Goal: Task Accomplishment & Management: Complete application form

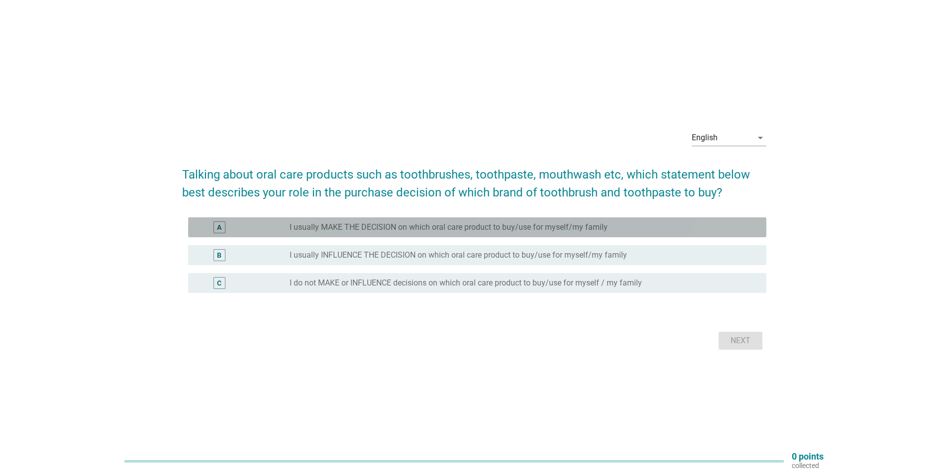
click at [400, 228] on label "I usually MAKE THE DECISION on which oral care product to buy/use for myself/my…" at bounding box center [449, 228] width 318 height 10
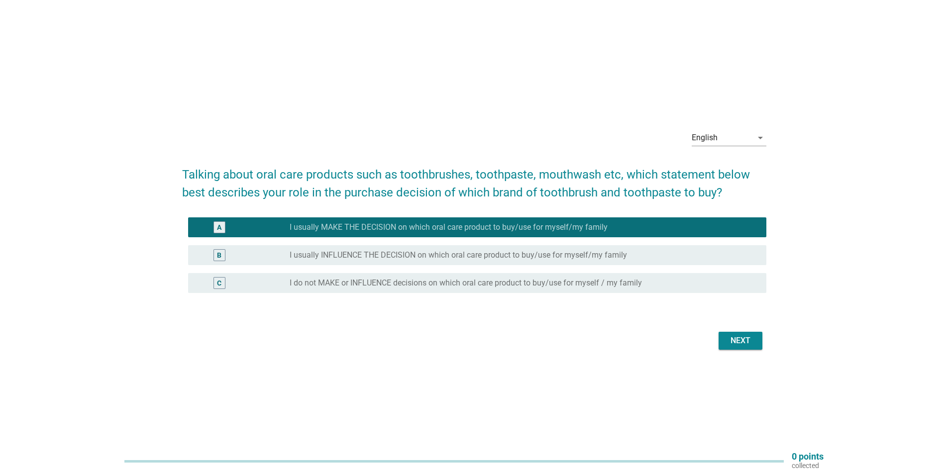
click at [745, 348] on button "Next" at bounding box center [741, 341] width 44 height 18
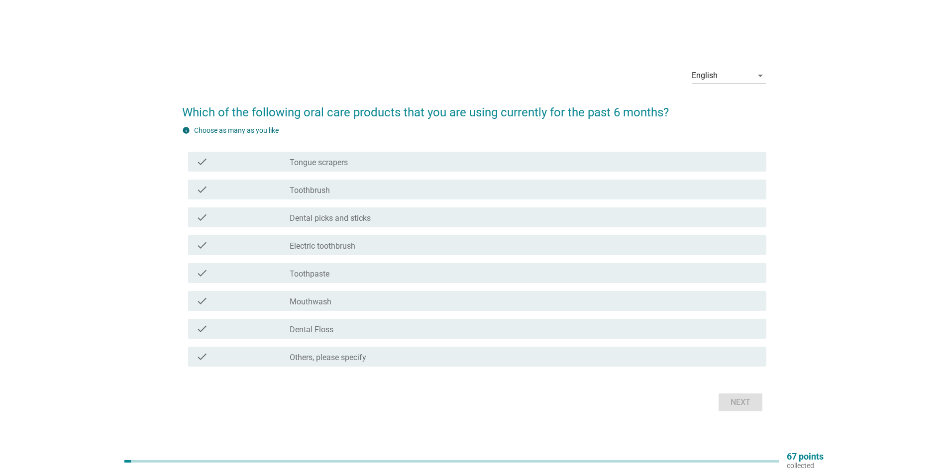
click at [362, 192] on div "check_box_outline_blank Toothbrush" at bounding box center [524, 190] width 469 height 12
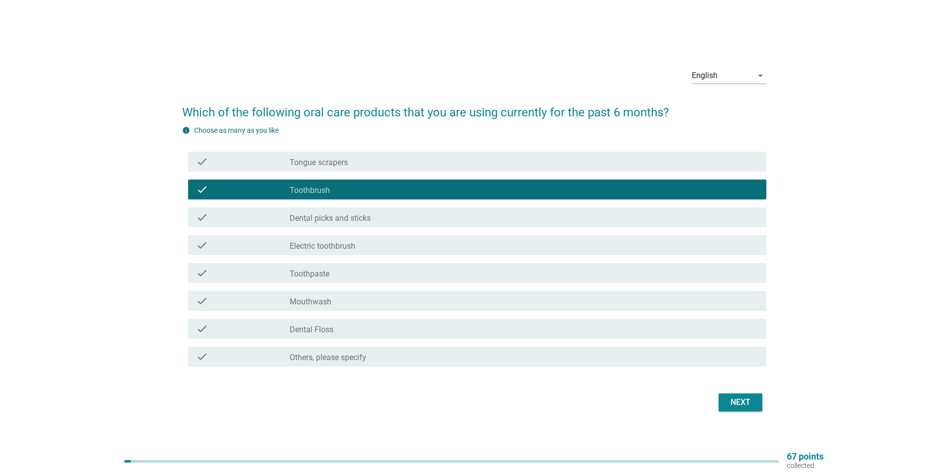
click at [340, 272] on div "check_box_outline_blank Toothpaste" at bounding box center [524, 273] width 469 height 12
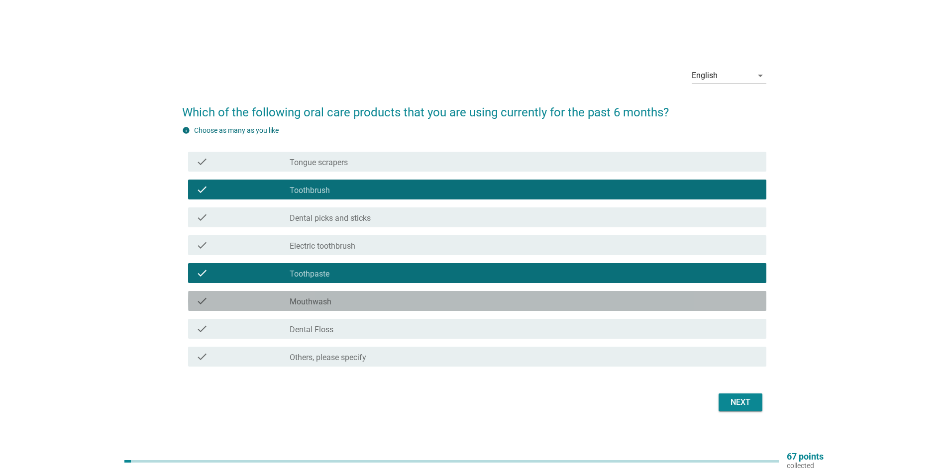
click at [333, 302] on div "check_box_outline_blank Mouthwash" at bounding box center [524, 301] width 469 height 12
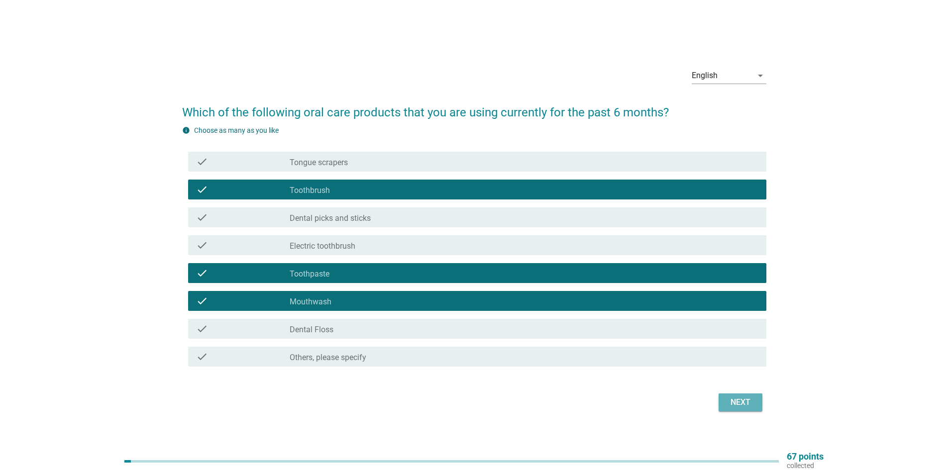
click at [746, 401] on div "Next" at bounding box center [741, 403] width 28 height 12
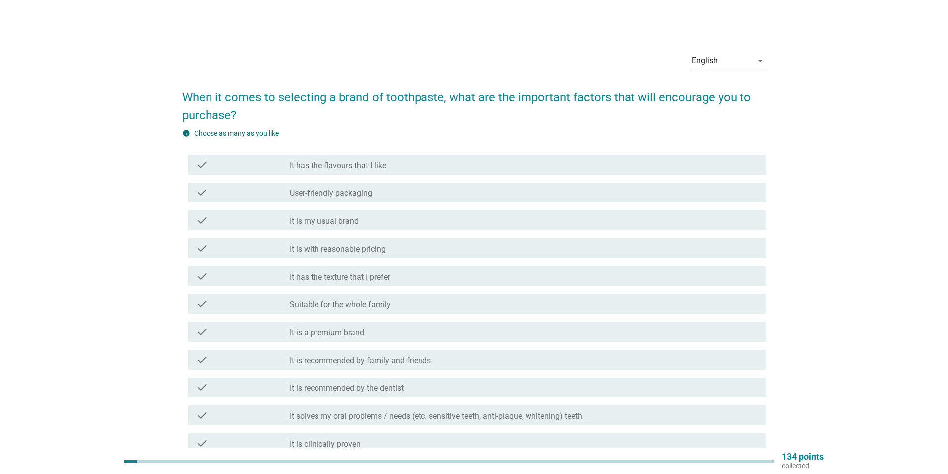
click at [366, 221] on div "check_box_outline_blank It is my usual brand" at bounding box center [524, 221] width 469 height 12
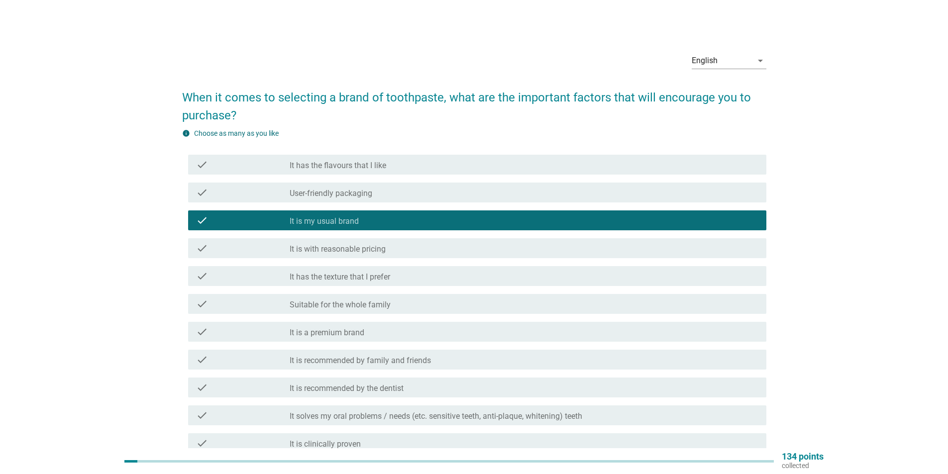
click at [373, 248] on label "It is with reasonable pricing" at bounding box center [338, 249] width 96 height 10
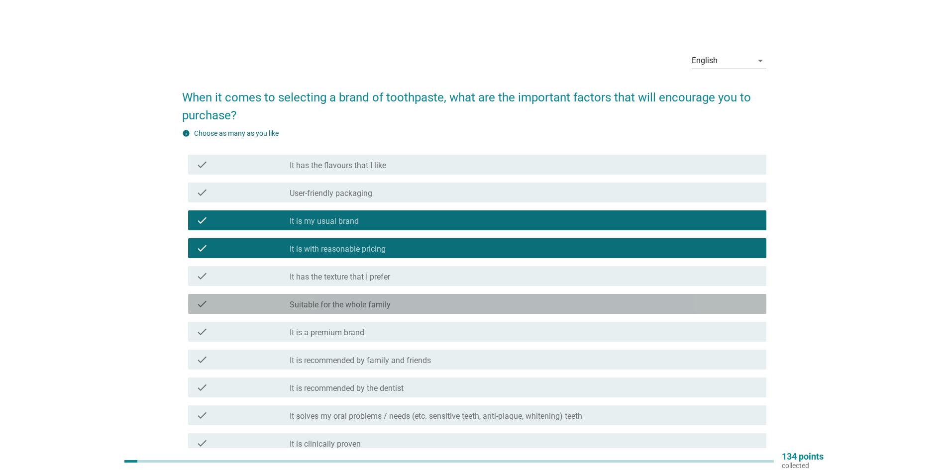
click at [363, 300] on div "check_box_outline_blank Suitable for the whole family" at bounding box center [524, 304] width 469 height 12
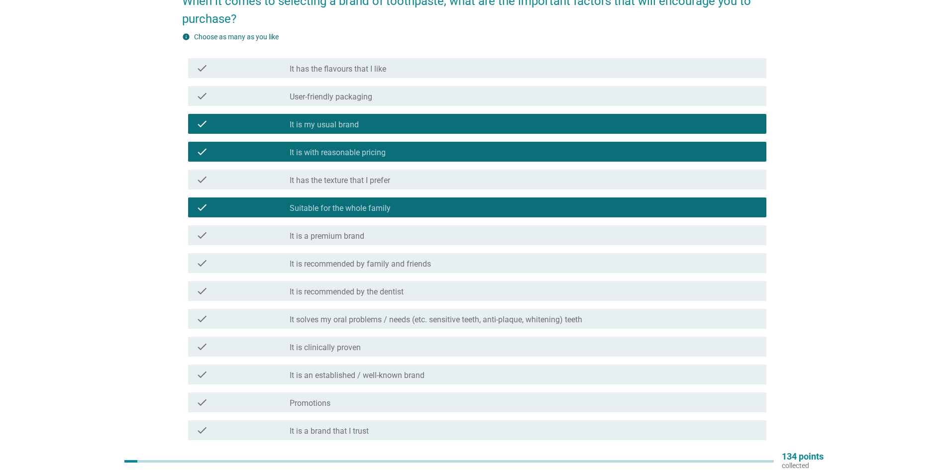
scroll to position [100, 0]
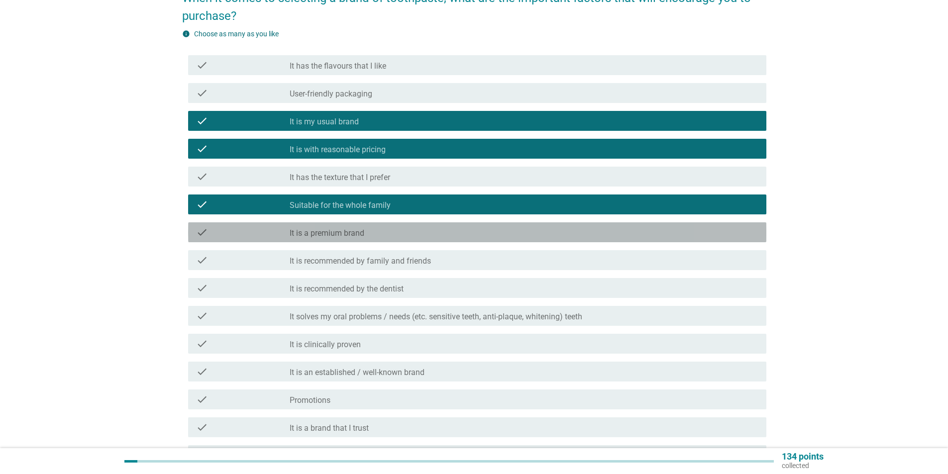
click at [362, 230] on label "It is a premium brand" at bounding box center [327, 234] width 75 height 10
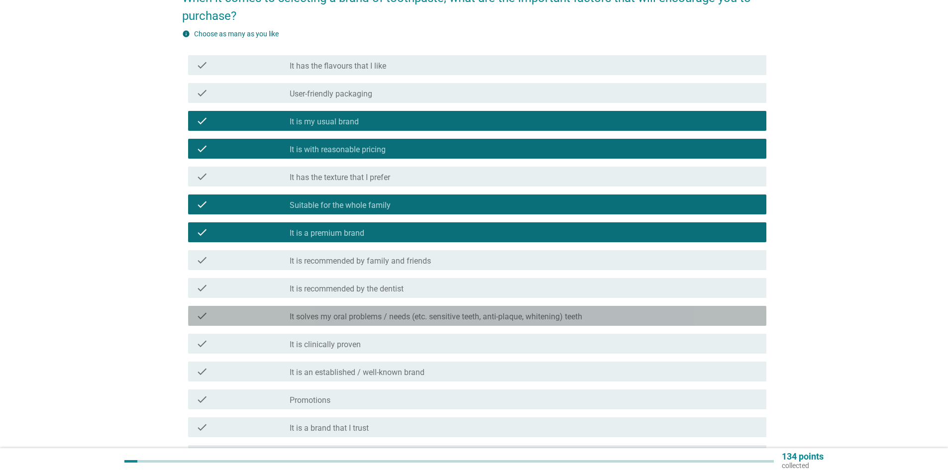
click at [475, 321] on label "It solves my oral problems / needs (etc. sensitive teeth, anti-plaque, whitenin…" at bounding box center [436, 317] width 293 height 10
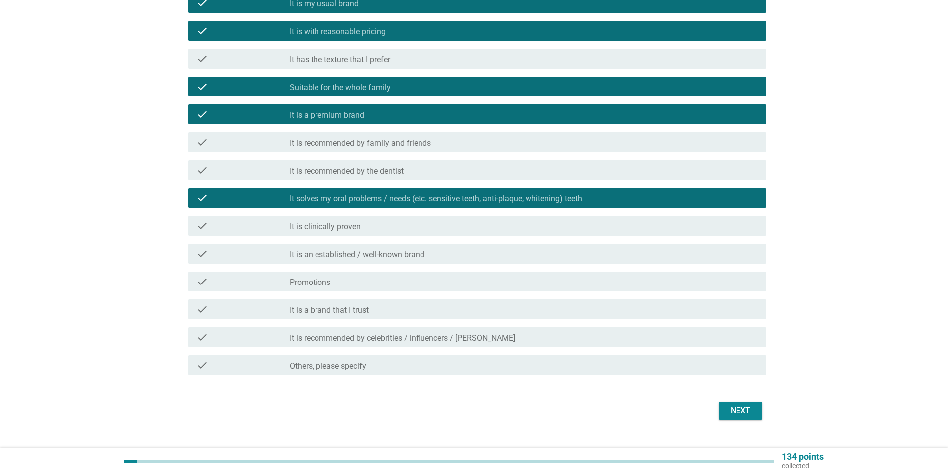
scroll to position [237, 0]
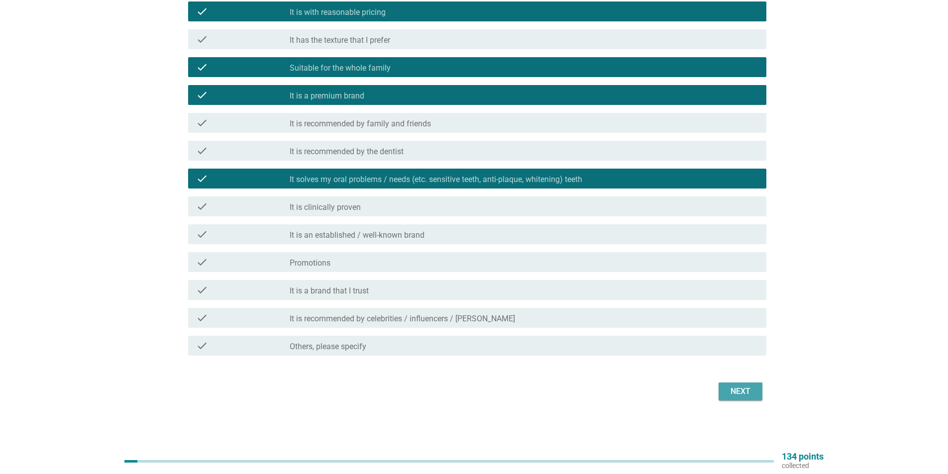
click at [740, 393] on div "Next" at bounding box center [741, 392] width 28 height 12
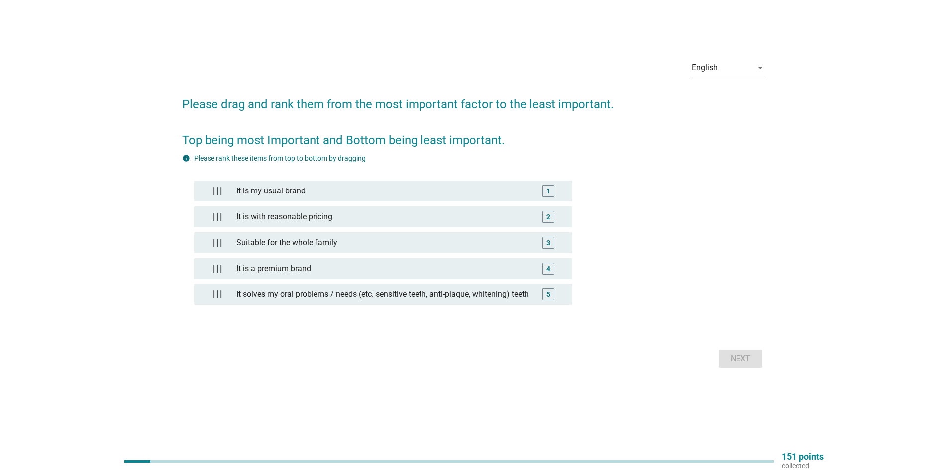
scroll to position [0, 0]
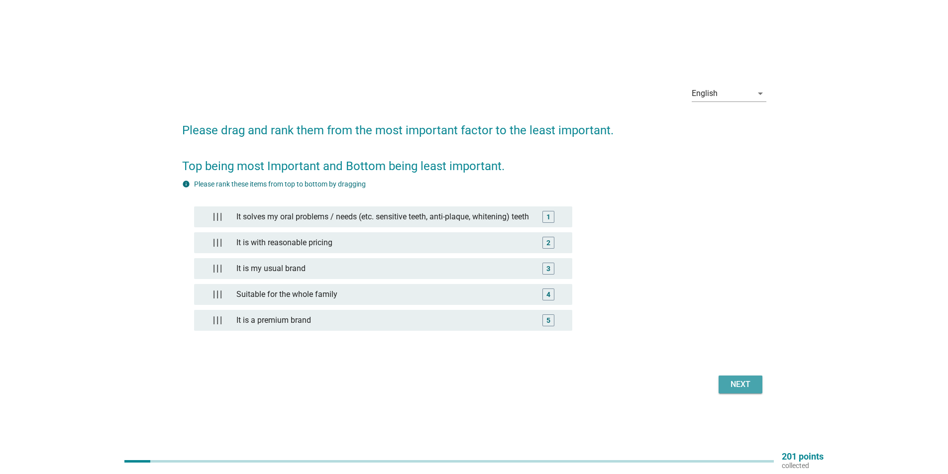
click at [744, 391] on div "Next" at bounding box center [741, 385] width 28 height 12
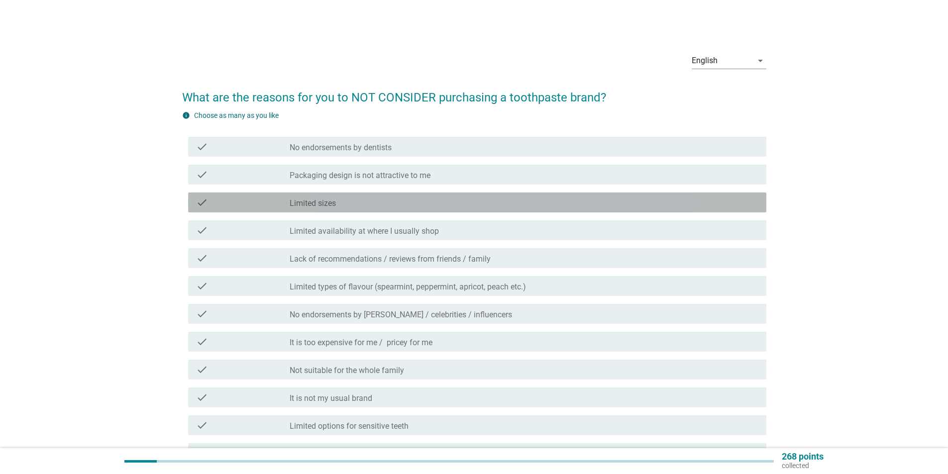
click at [341, 202] on div "check_box_outline_blank Limited sizes" at bounding box center [524, 203] width 469 height 12
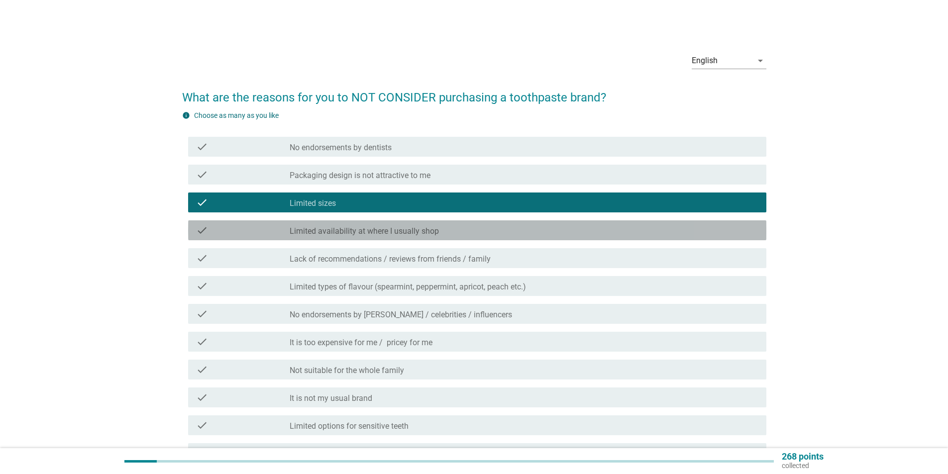
click at [343, 233] on label "Limited availability at where I usually shop" at bounding box center [364, 232] width 149 height 10
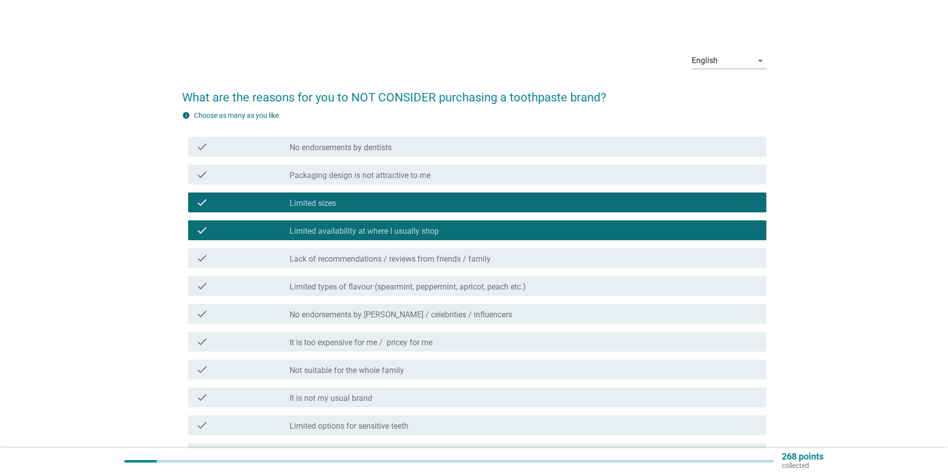
click at [321, 318] on label "No endorsements by [PERSON_NAME] / celebrities / influencers" at bounding box center [401, 315] width 223 height 10
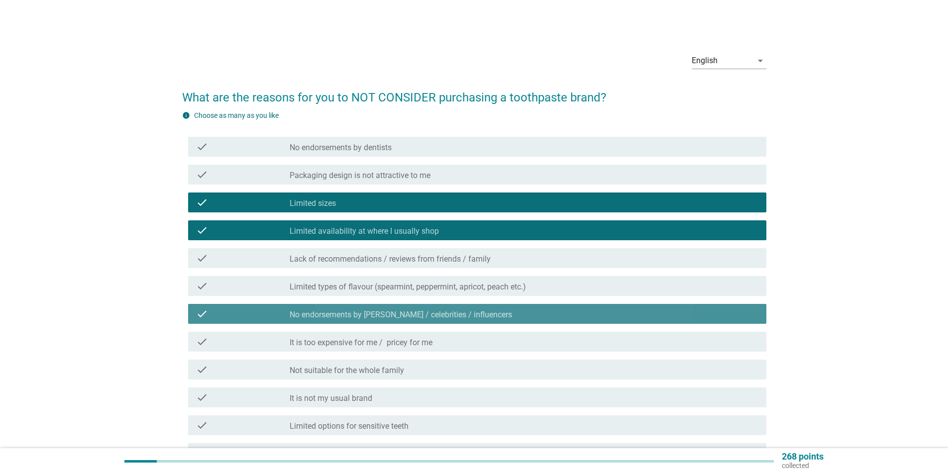
click at [321, 318] on label "No endorsements by [PERSON_NAME] / celebrities / influencers" at bounding box center [401, 315] width 223 height 10
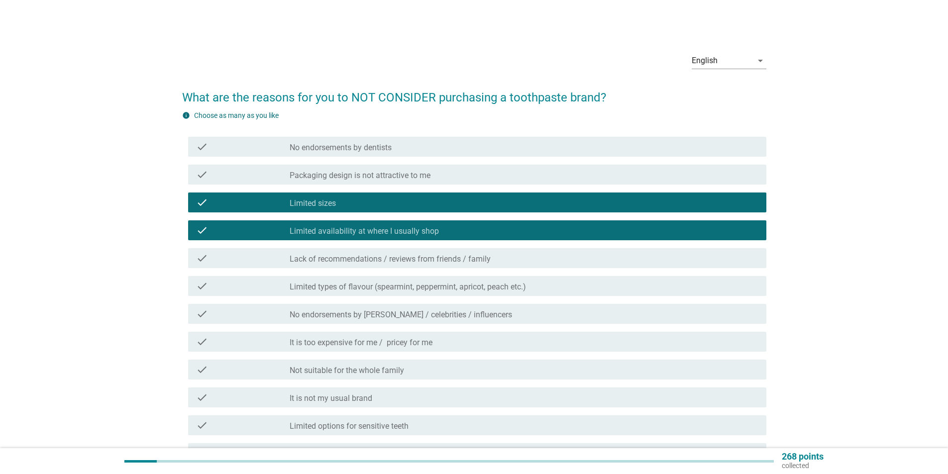
click at [330, 342] on label "It is too expensive for me / pricey for me" at bounding box center [361, 343] width 143 height 10
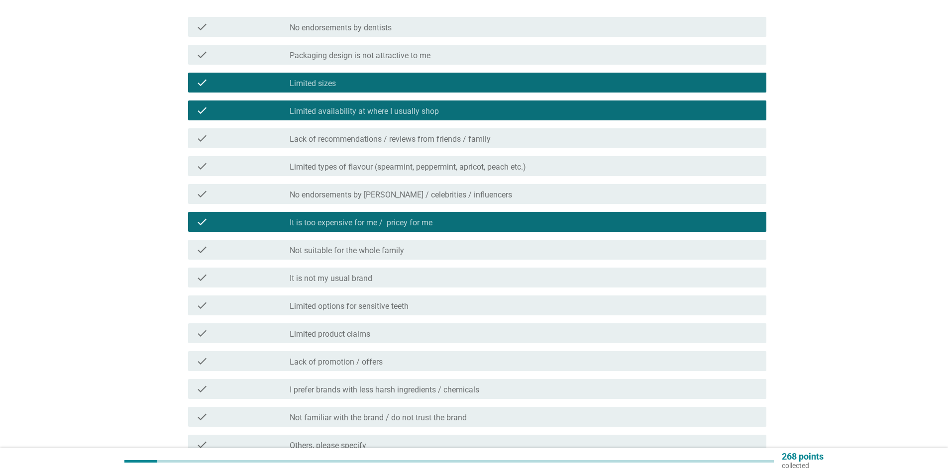
scroll to position [149, 0]
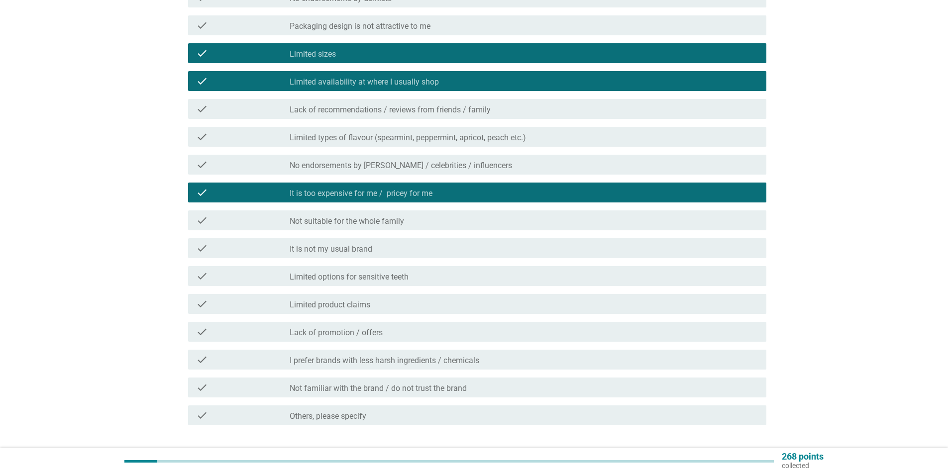
click at [344, 281] on label "Limited options for sensitive teeth" at bounding box center [349, 277] width 119 height 10
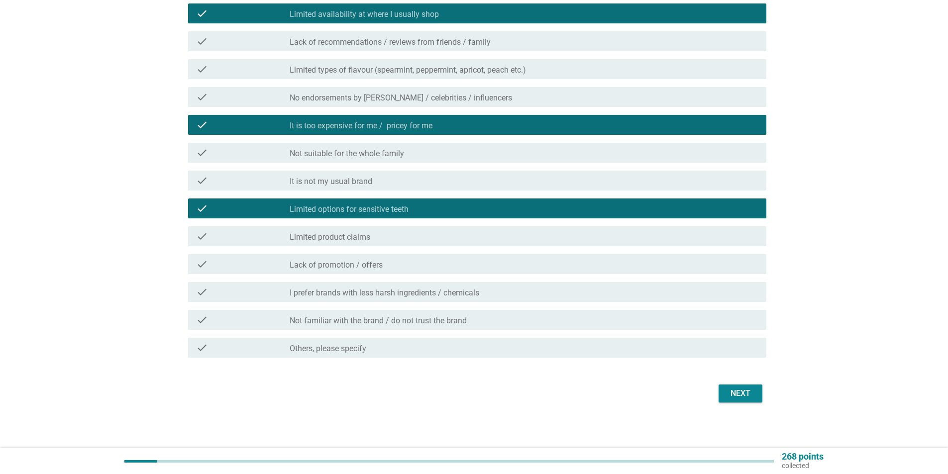
scroll to position [219, 0]
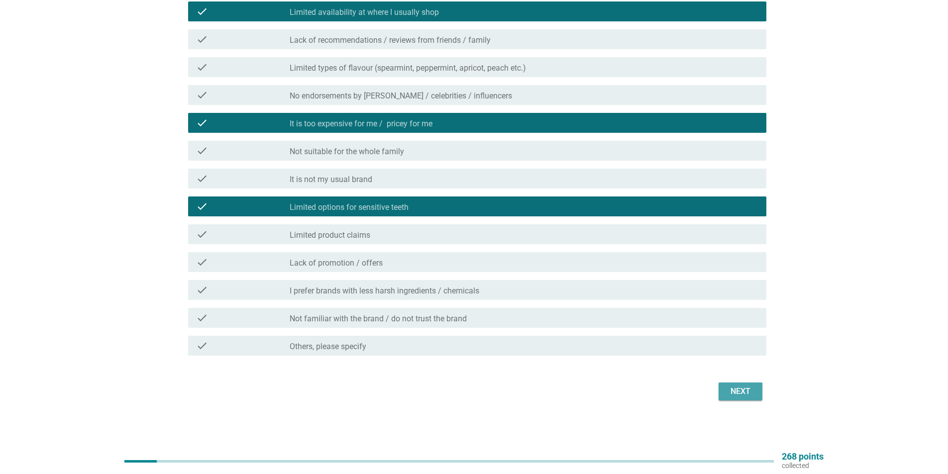
click at [740, 395] on div "Next" at bounding box center [741, 392] width 28 height 12
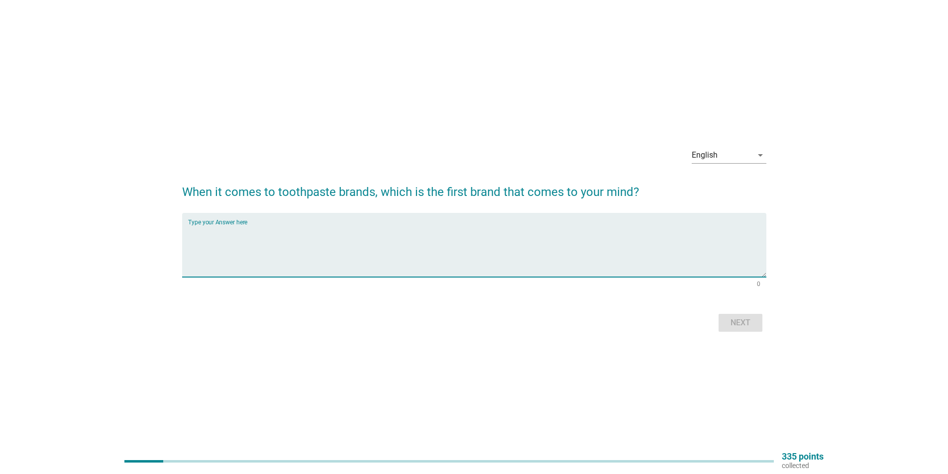
click at [258, 228] on textarea "Type your Answer here" at bounding box center [477, 251] width 579 height 52
type textarea "sensodye"
click at [749, 319] on div "Next" at bounding box center [741, 323] width 28 height 12
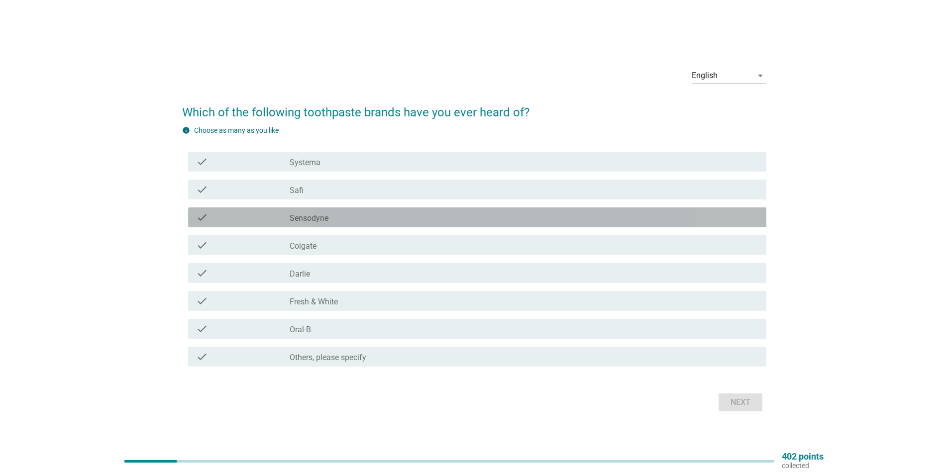
click at [310, 226] on div "check check_box_outline_blank Sensodyne" at bounding box center [477, 218] width 579 height 20
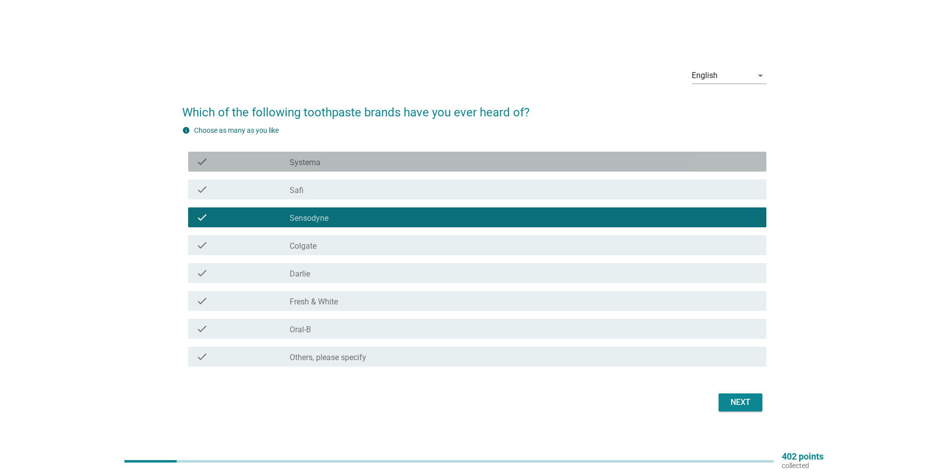
click at [324, 162] on div "check_box_outline_blank Systema" at bounding box center [524, 162] width 469 height 12
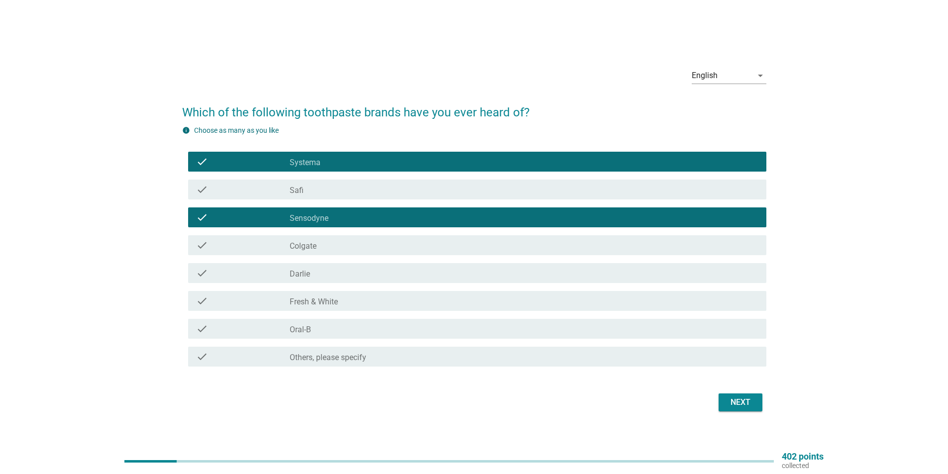
click at [321, 247] on div "check_box_outline_blank Colgate" at bounding box center [524, 245] width 469 height 12
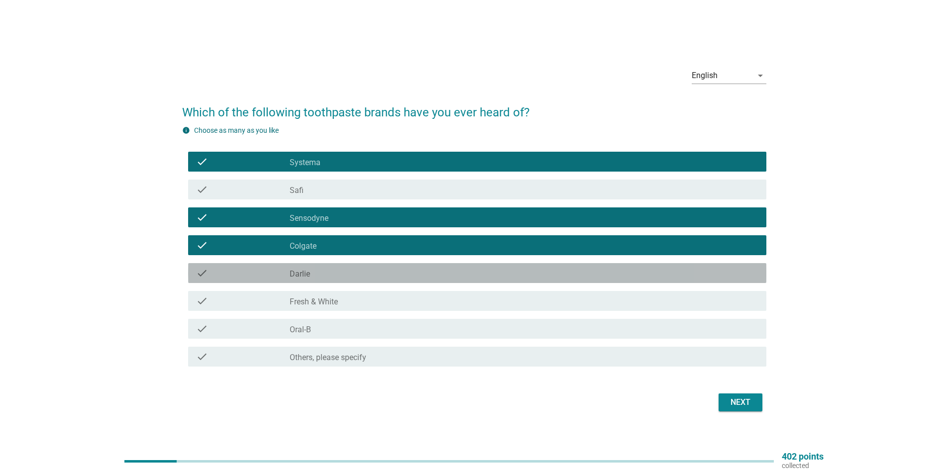
click at [320, 271] on div "check_box_outline_blank [PERSON_NAME]" at bounding box center [524, 273] width 469 height 12
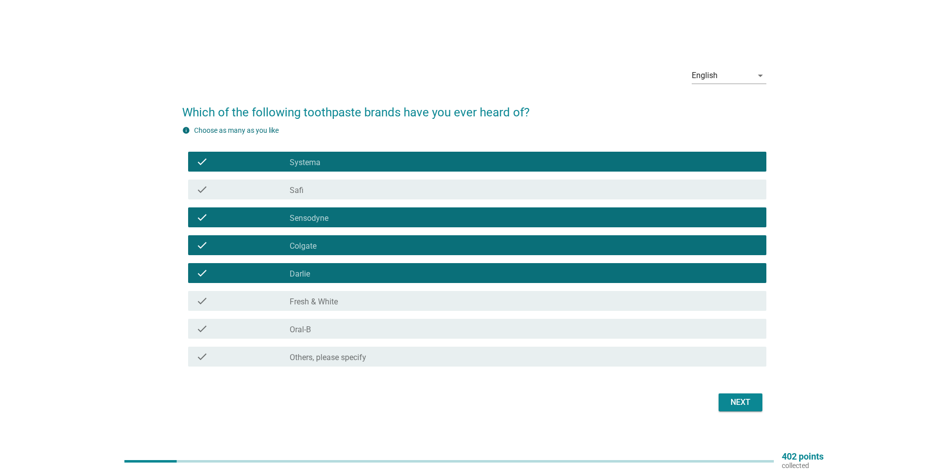
click at [328, 305] on label "Fresh & White" at bounding box center [314, 302] width 48 height 10
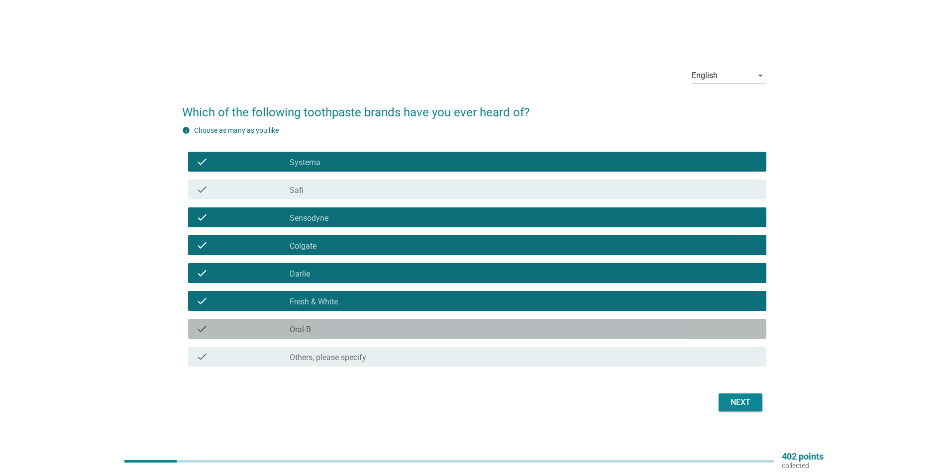
click at [331, 333] on div "check_box_outline_blank Oral-B" at bounding box center [524, 329] width 469 height 12
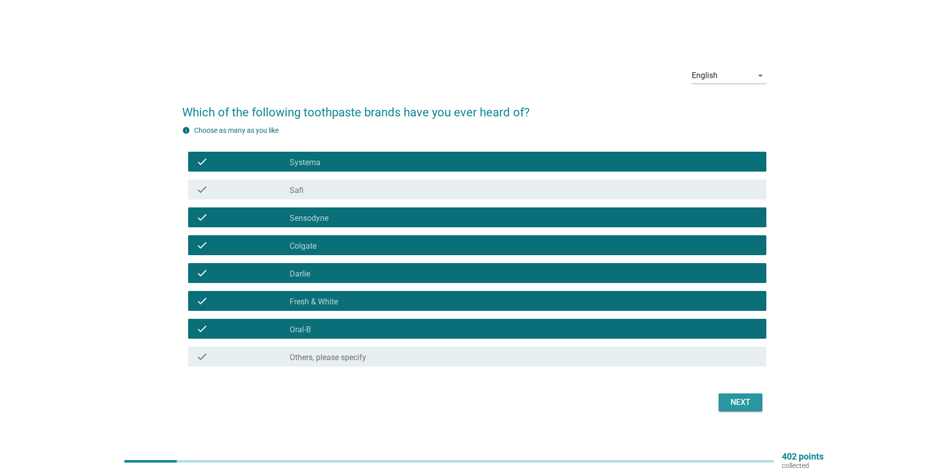
drag, startPoint x: 738, startPoint y: 399, endPoint x: 727, endPoint y: 399, distance: 11.0
click at [729, 399] on div "Next" at bounding box center [741, 403] width 28 height 12
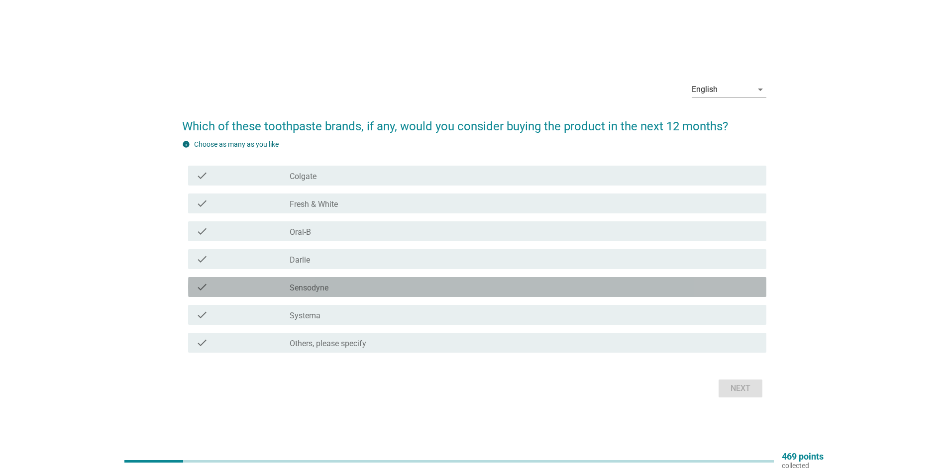
click at [319, 291] on label "Sensodyne" at bounding box center [309, 288] width 39 height 10
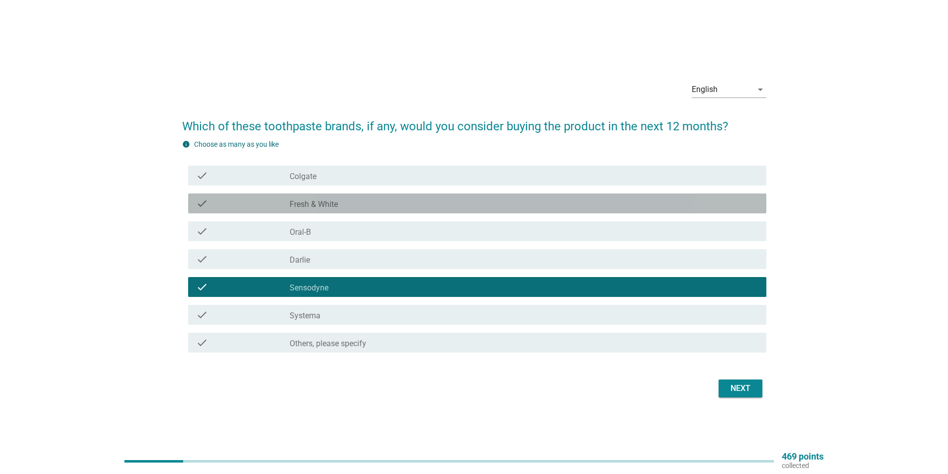
click at [359, 207] on div "check_box_outline_blank Fresh & White" at bounding box center [524, 204] width 469 height 12
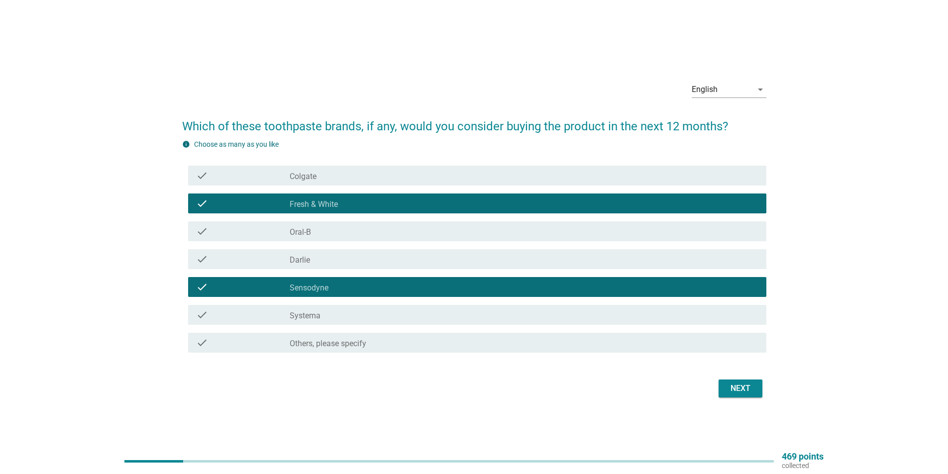
click at [357, 255] on div "check_box_outline_blank [PERSON_NAME]" at bounding box center [524, 259] width 469 height 12
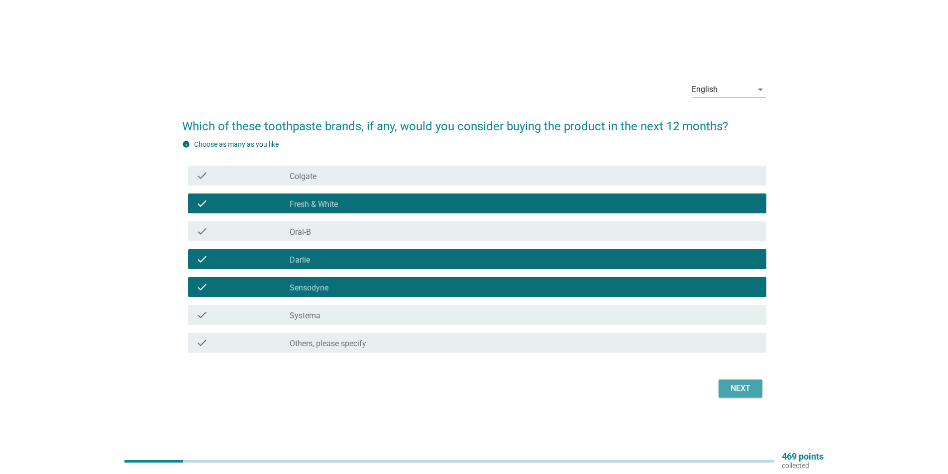
click at [738, 383] on div "Next" at bounding box center [741, 389] width 28 height 12
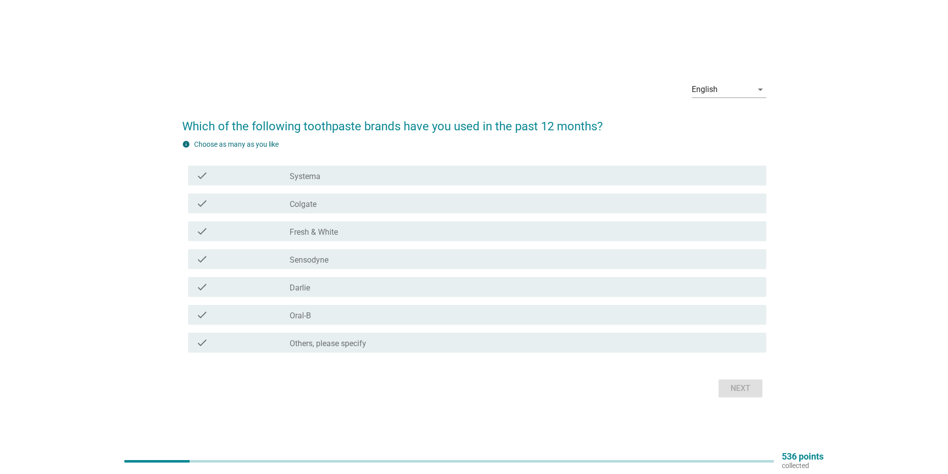
click at [330, 258] on div "check_box Sensodyne" at bounding box center [524, 259] width 469 height 12
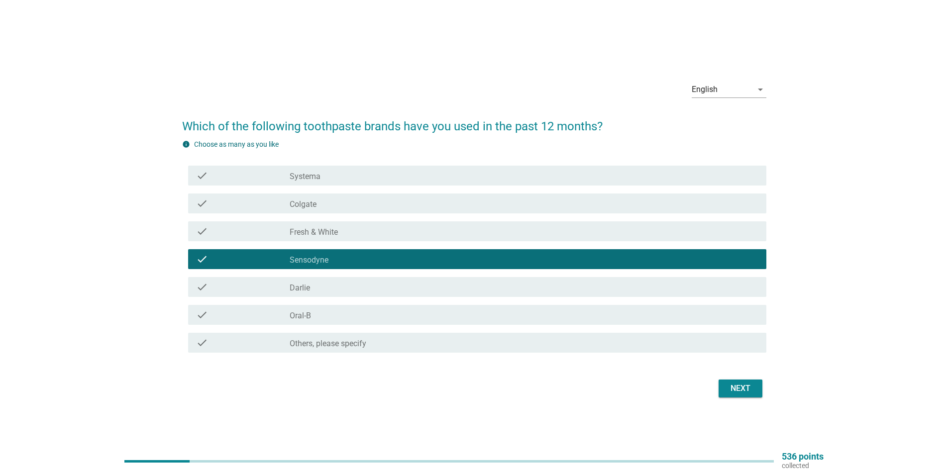
click at [743, 386] on div "Next" at bounding box center [741, 389] width 28 height 12
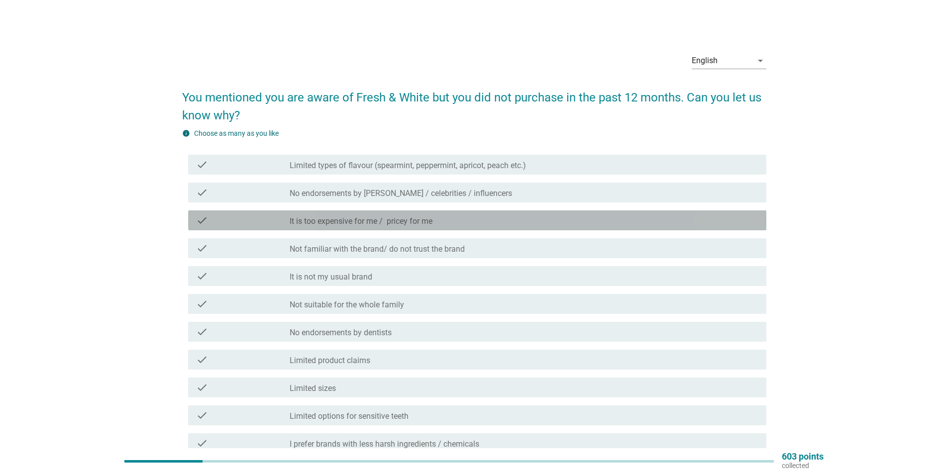
click at [455, 214] on div "check check_box_outline_blank It is too expensive for me / pricey for me" at bounding box center [477, 221] width 579 height 20
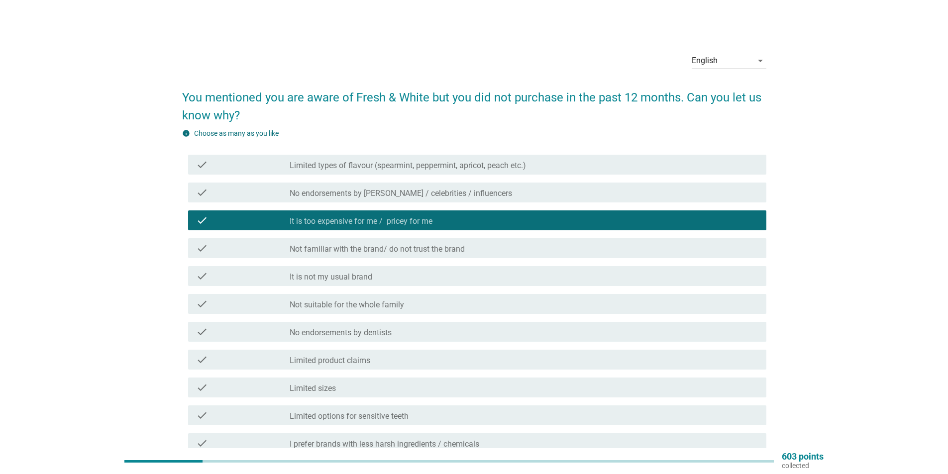
click at [459, 252] on label "Not familiar with the brand/ do not trust the brand" at bounding box center [377, 249] width 175 height 10
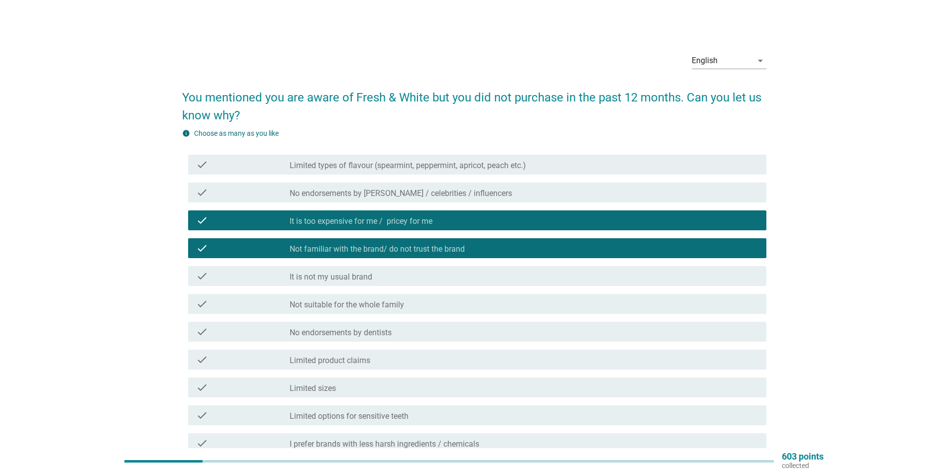
click at [440, 274] on div "check_box_outline_blank It is not my usual brand" at bounding box center [524, 276] width 469 height 12
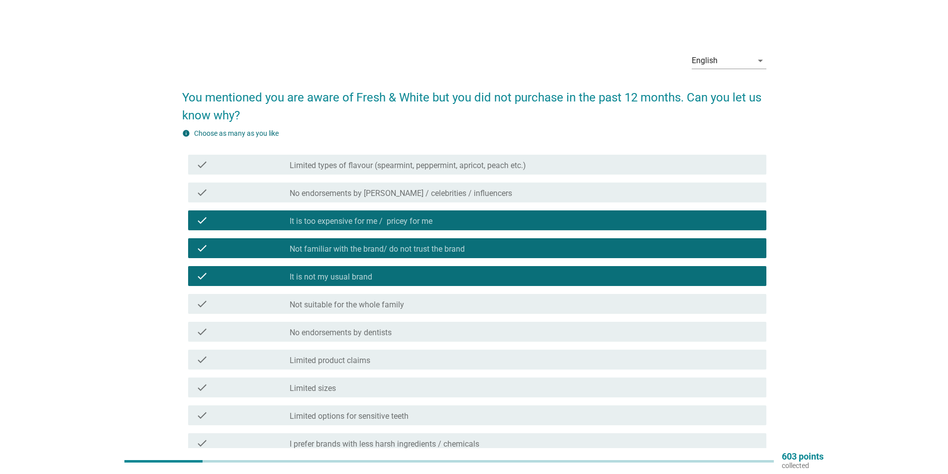
click at [422, 309] on div "check_box_outline_blank Not suitable for the whole family" at bounding box center [524, 304] width 469 height 12
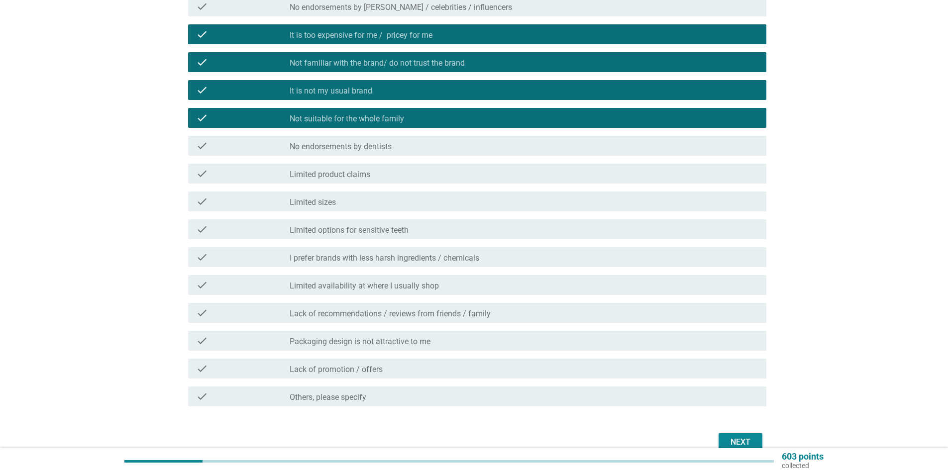
scroll to position [237, 0]
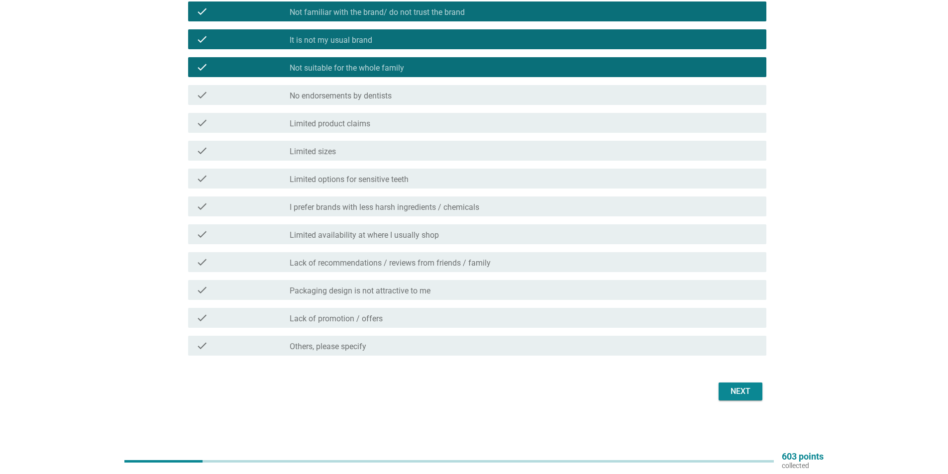
click at [356, 178] on label "Limited options for sensitive teeth" at bounding box center [349, 180] width 119 height 10
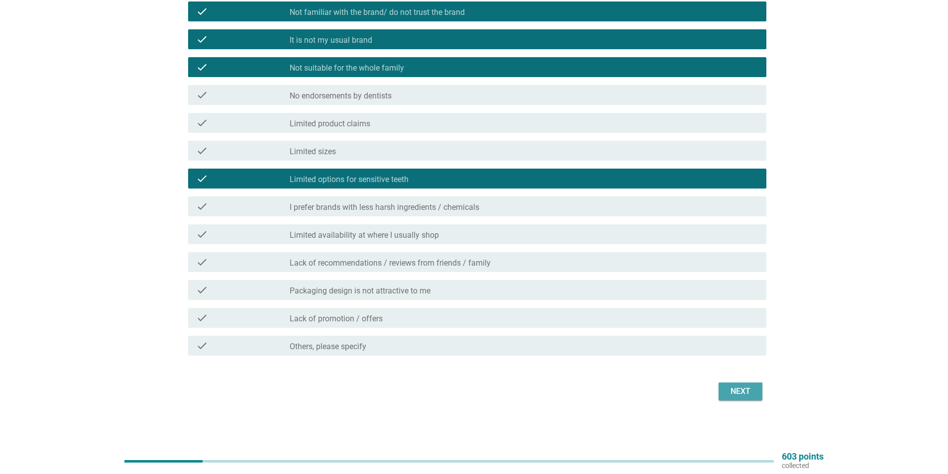
click at [733, 387] on div "Next" at bounding box center [741, 392] width 28 height 12
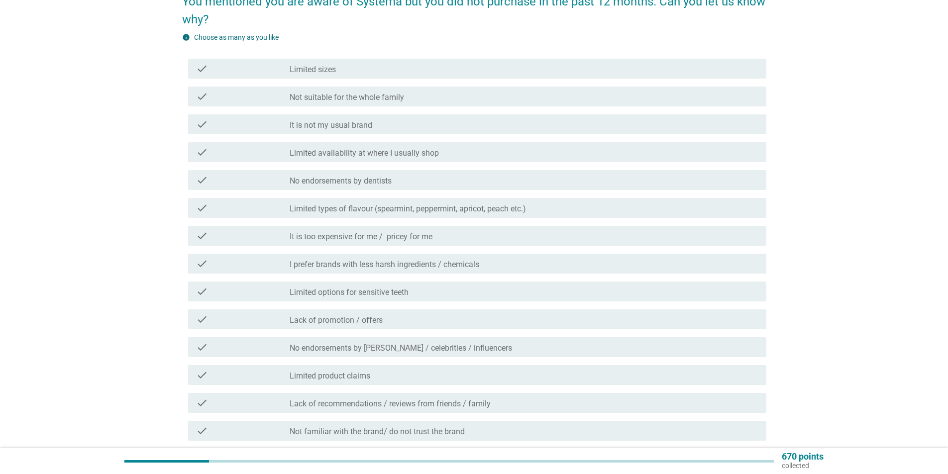
scroll to position [100, 0]
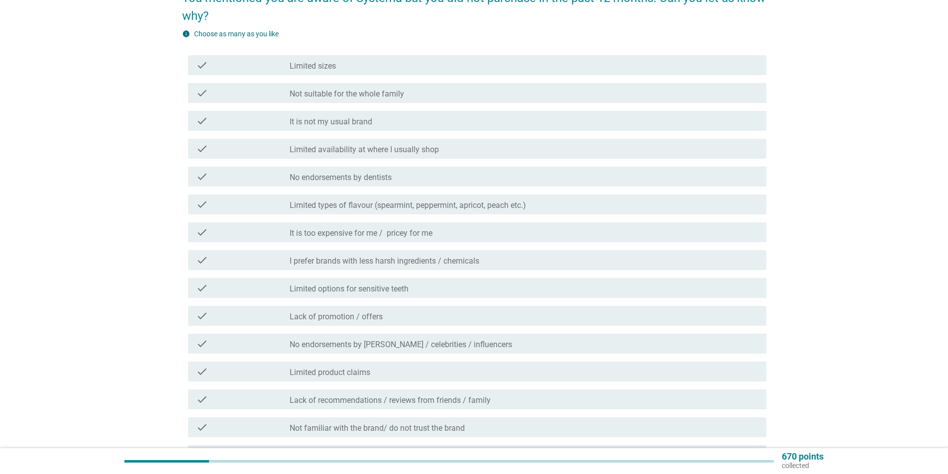
click at [393, 119] on div "check_box_outline_blank It is not my usual brand" at bounding box center [524, 121] width 469 height 12
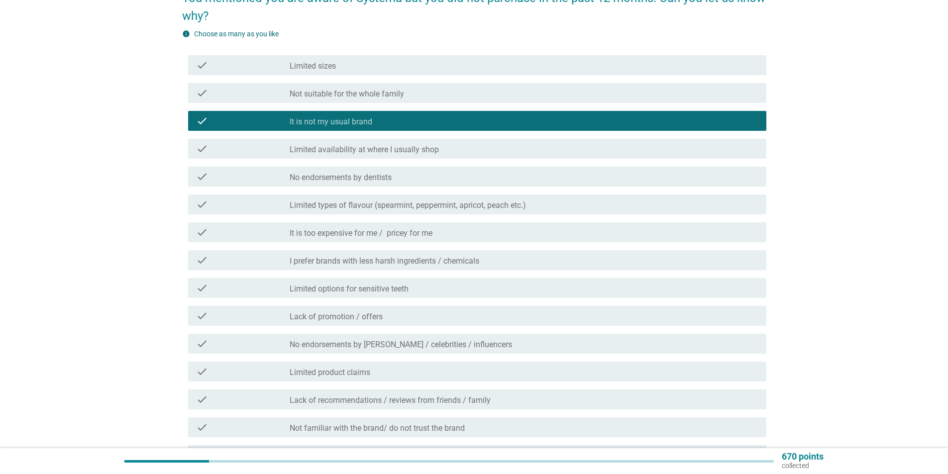
click at [380, 92] on label "Not suitable for the whole family" at bounding box center [347, 94] width 115 height 10
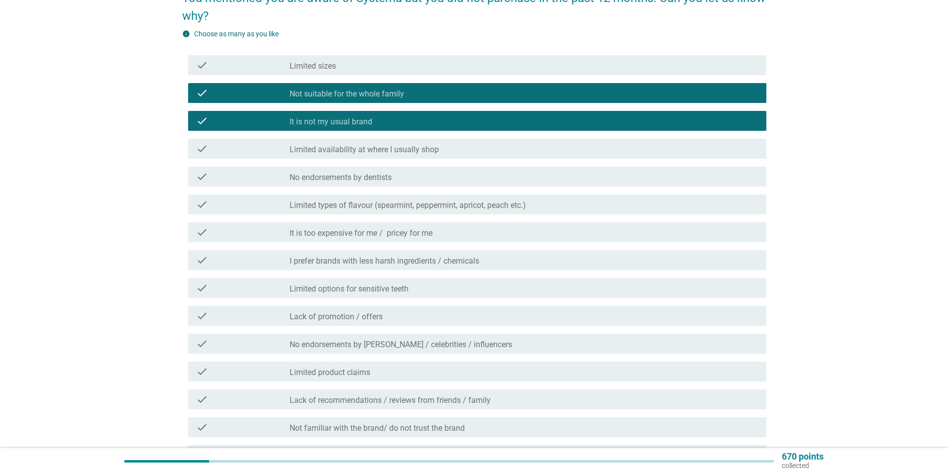
click at [350, 233] on label "It is too expensive for me / pricey for me" at bounding box center [361, 234] width 143 height 10
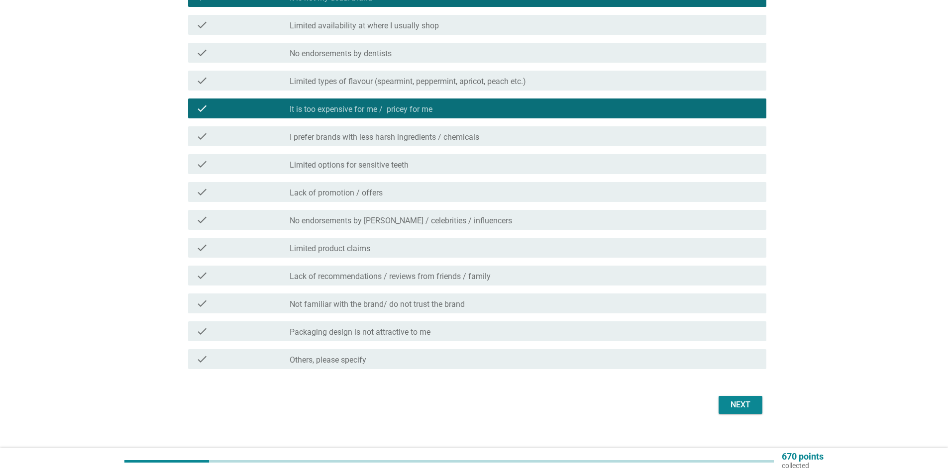
scroll to position [237, 0]
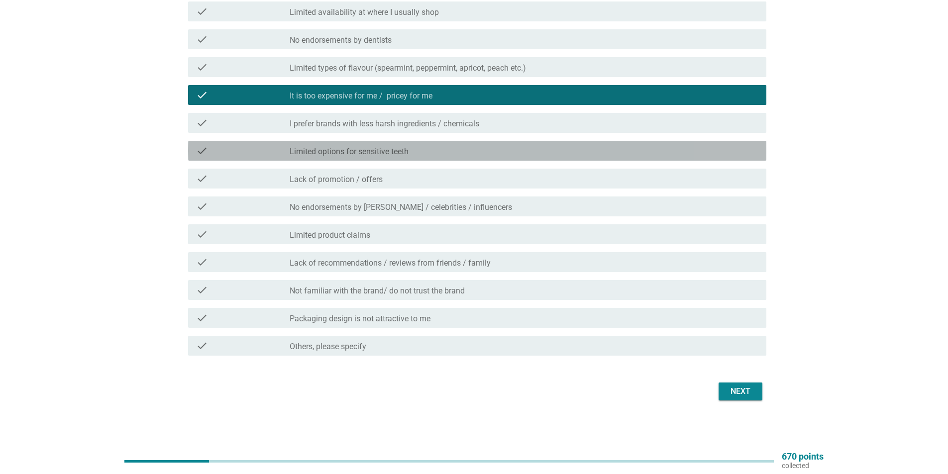
click at [377, 144] on div "check check_box_outline_blank Limited options for sensitive teeth" at bounding box center [477, 151] width 579 height 20
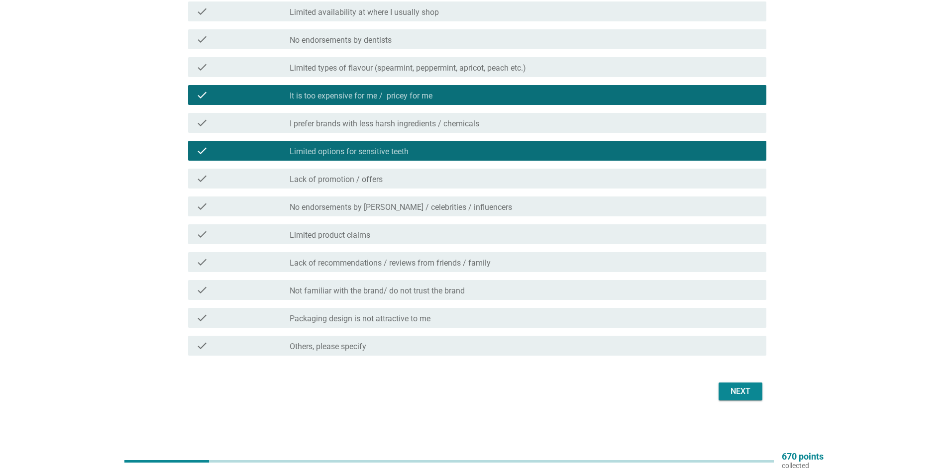
click at [742, 395] on div "Next" at bounding box center [741, 392] width 28 height 12
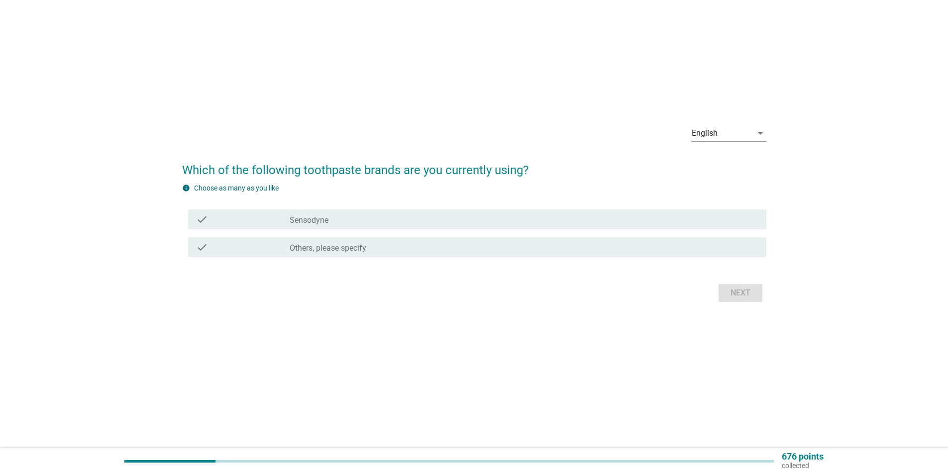
scroll to position [0, 0]
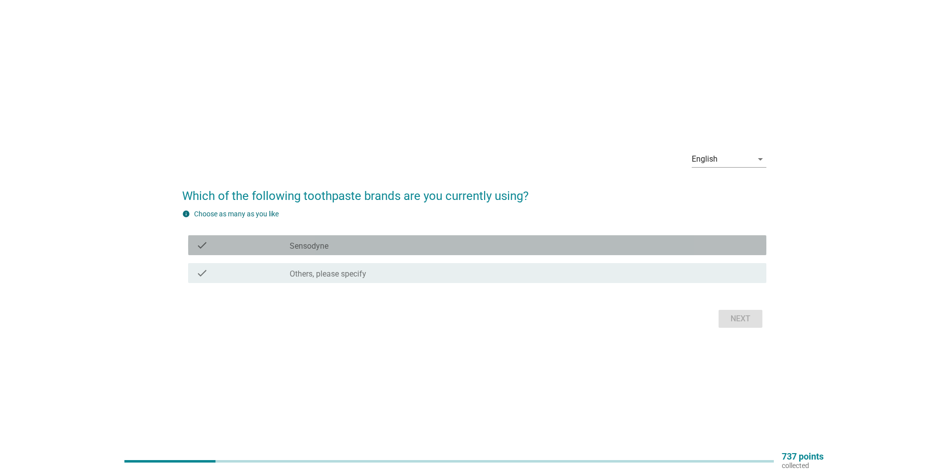
click at [360, 241] on div "check_box_outline_blank Sensodyne" at bounding box center [524, 245] width 469 height 12
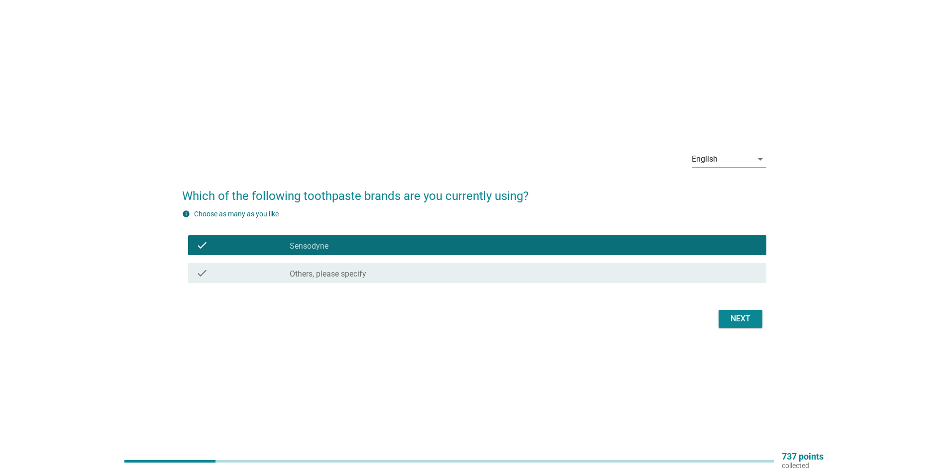
click at [748, 317] on div "Next" at bounding box center [741, 319] width 28 height 12
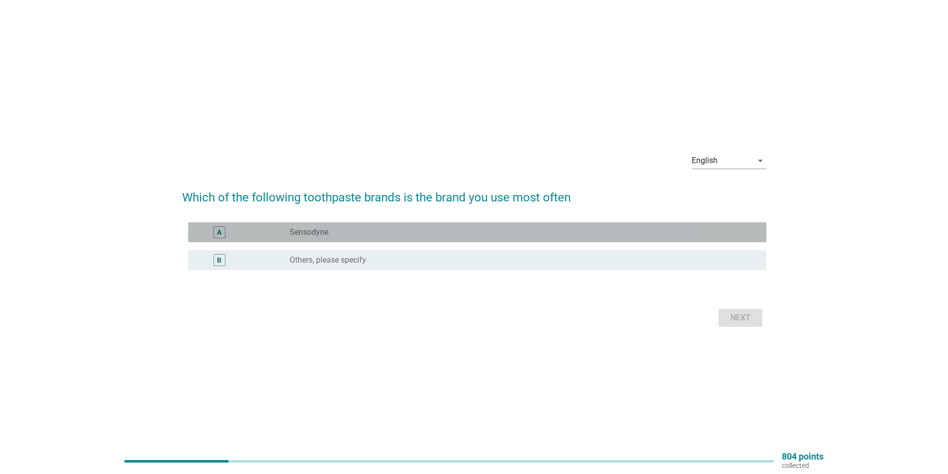
click at [363, 232] on div "radio_button_unchecked Sensodyne" at bounding box center [520, 233] width 461 height 10
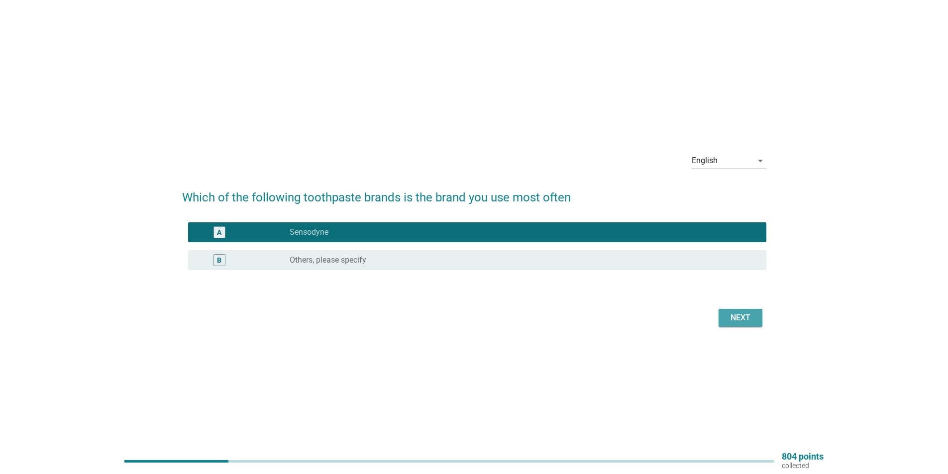
click at [734, 317] on div "Next" at bounding box center [741, 318] width 28 height 12
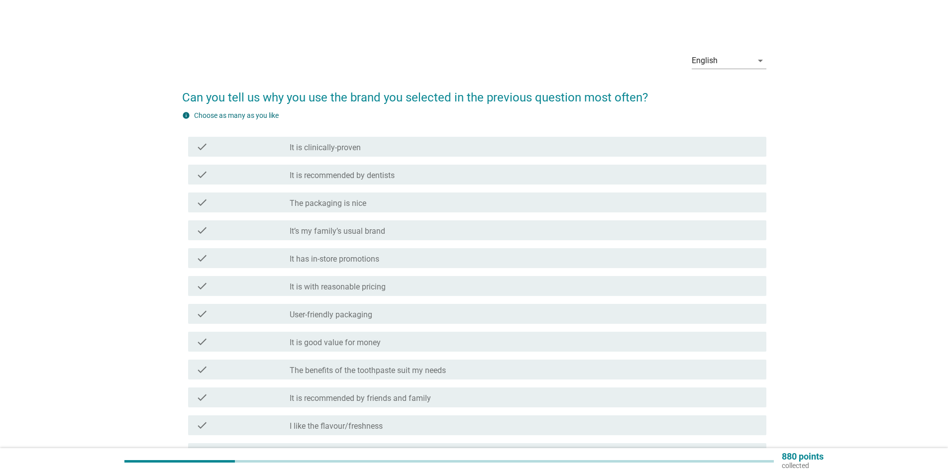
click at [359, 233] on label "It’s my family’s usual brand" at bounding box center [338, 232] width 96 height 10
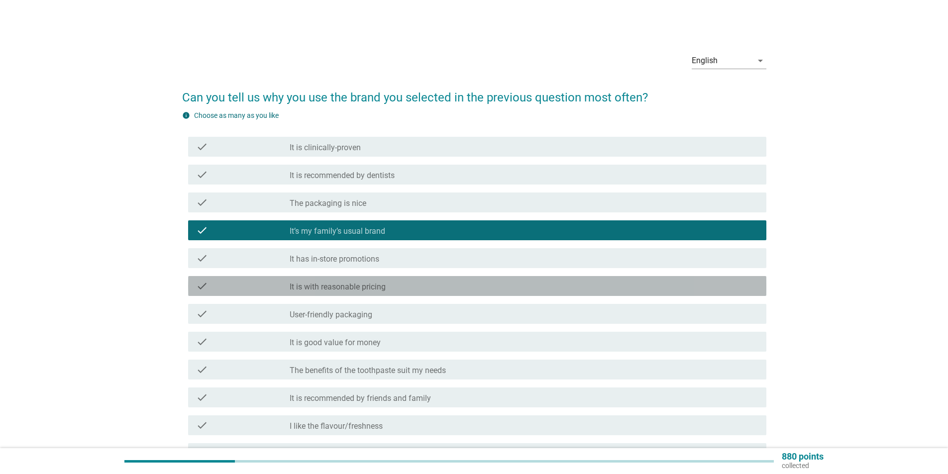
click at [362, 283] on label "It is with reasonable pricing" at bounding box center [338, 287] width 96 height 10
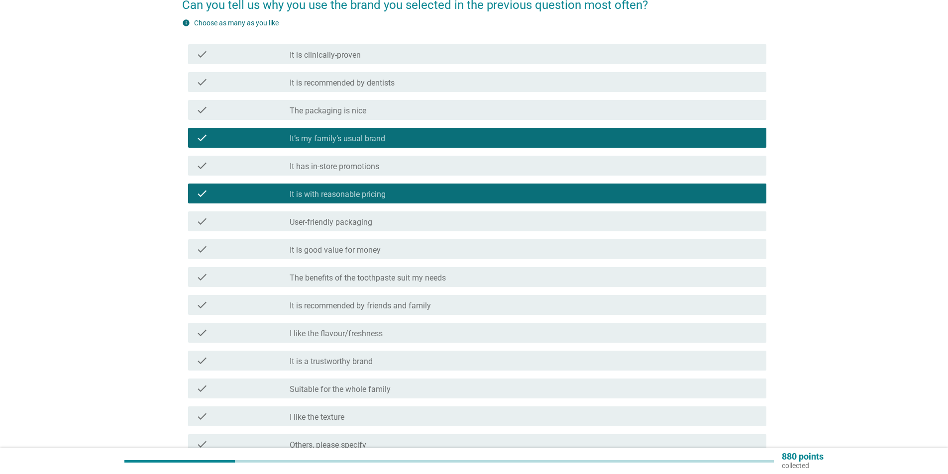
scroll to position [149, 0]
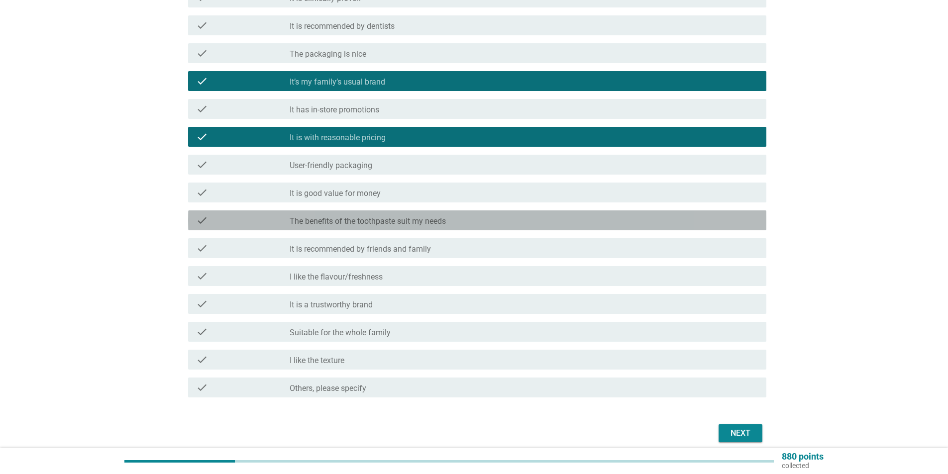
click at [373, 220] on label "The benefits of the toothpaste suit my needs" at bounding box center [368, 222] width 156 height 10
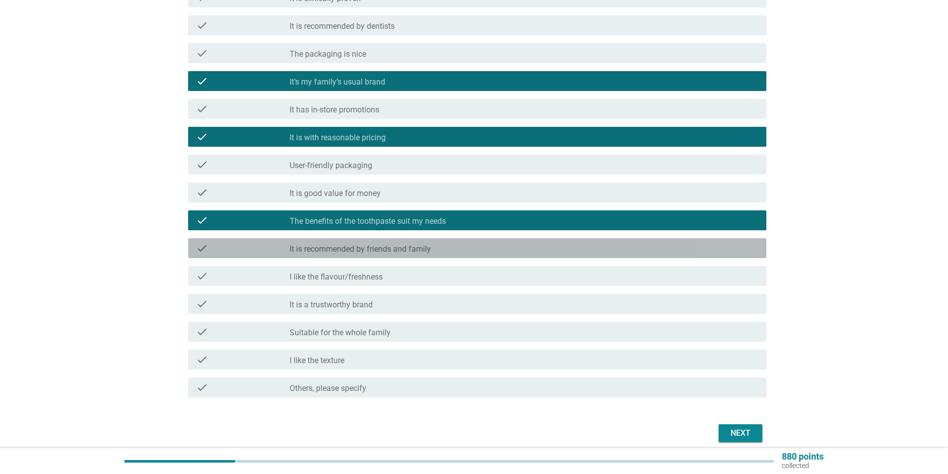
click at [386, 246] on label "It is recommended by friends and family" at bounding box center [360, 249] width 141 height 10
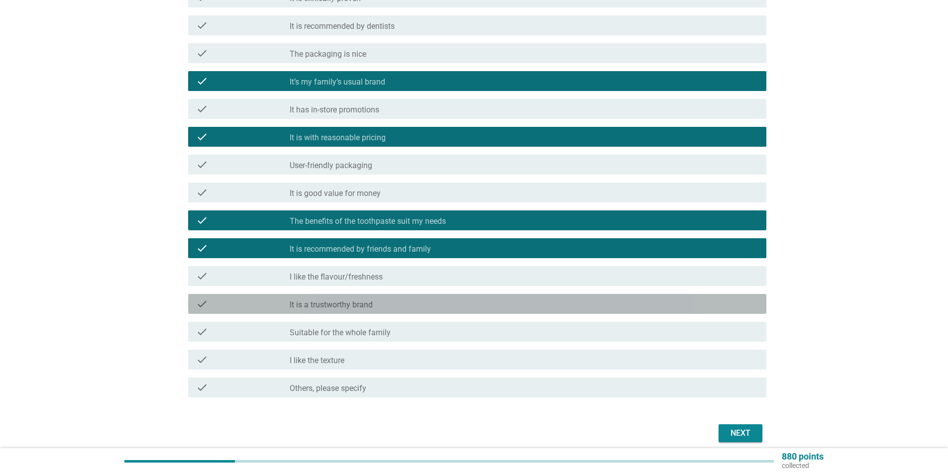
click at [367, 303] on label "It is a trustworthy brand" at bounding box center [331, 305] width 83 height 10
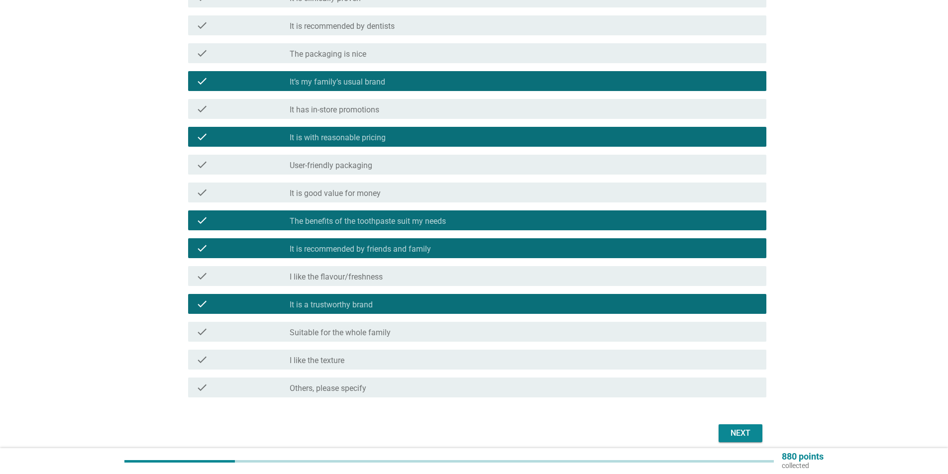
click at [429, 332] on div "check_box_outline_blank Suitable for the whole family" at bounding box center [524, 332] width 469 height 12
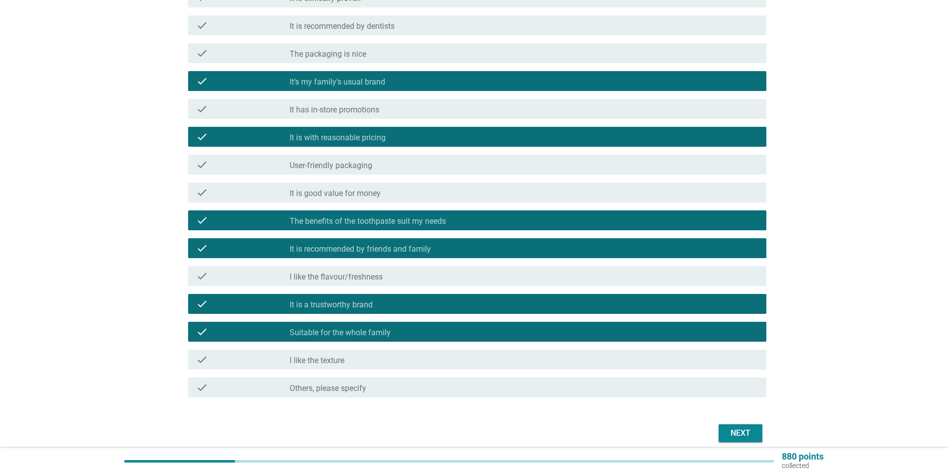
drag, startPoint x: 429, startPoint y: 332, endPoint x: 828, endPoint y: 338, distance: 399.8
click at [828, 338] on div "English arrow_drop_down Can you tell us why you use the brand you selected in t…" at bounding box center [474, 170] width 901 height 566
click at [744, 429] on div "Next" at bounding box center [741, 434] width 28 height 12
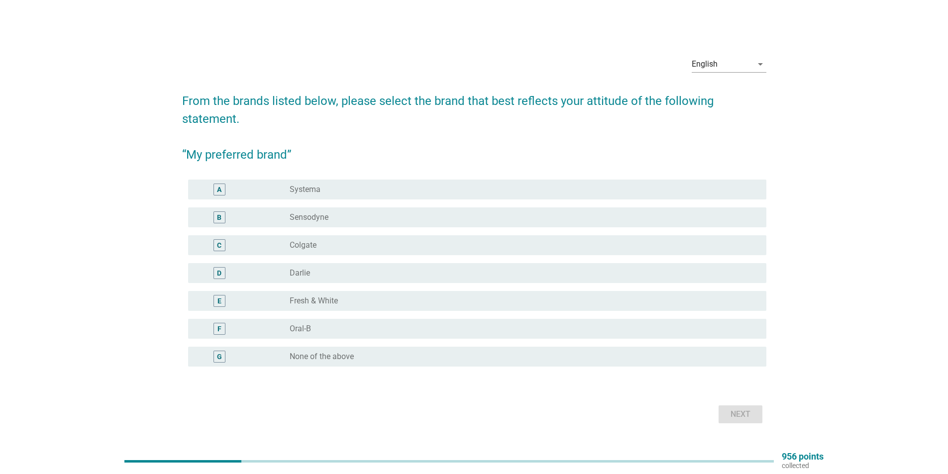
click at [318, 220] on label "Sensodyne" at bounding box center [309, 218] width 39 height 10
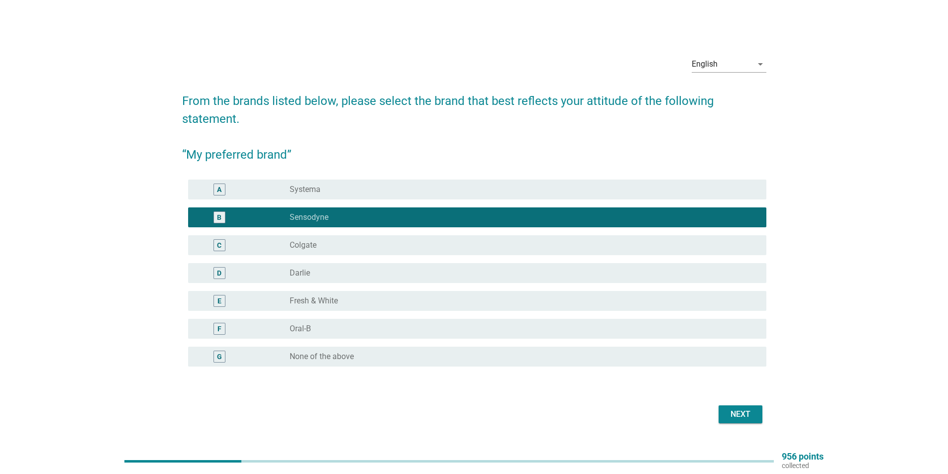
click at [737, 409] on div "Next" at bounding box center [741, 415] width 28 height 12
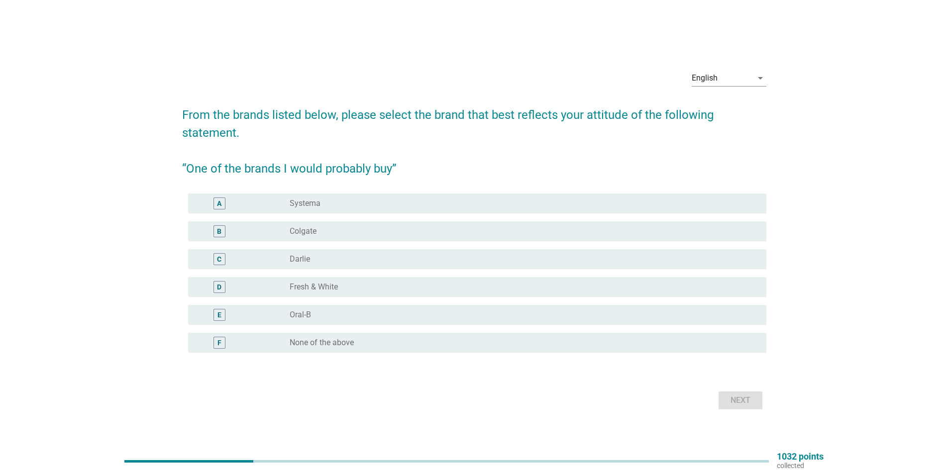
click at [334, 251] on div "C radio_button_unchecked [PERSON_NAME]" at bounding box center [477, 259] width 579 height 20
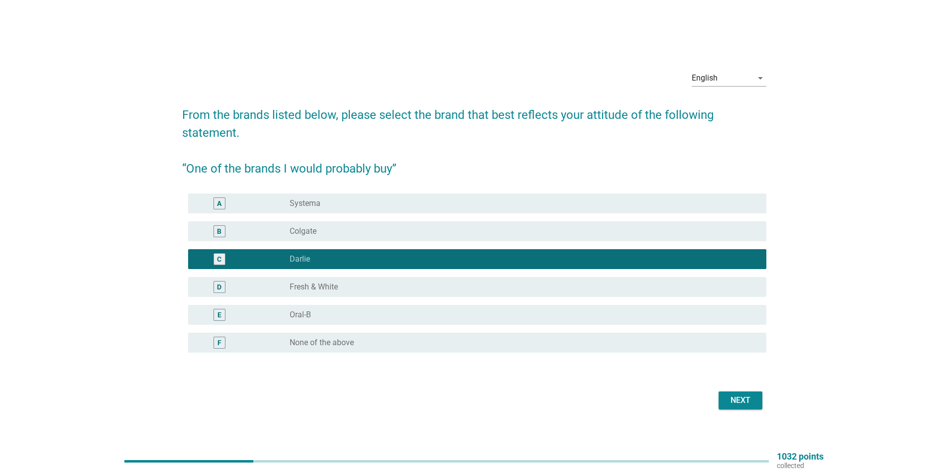
click at [754, 400] on div "Next" at bounding box center [741, 401] width 28 height 12
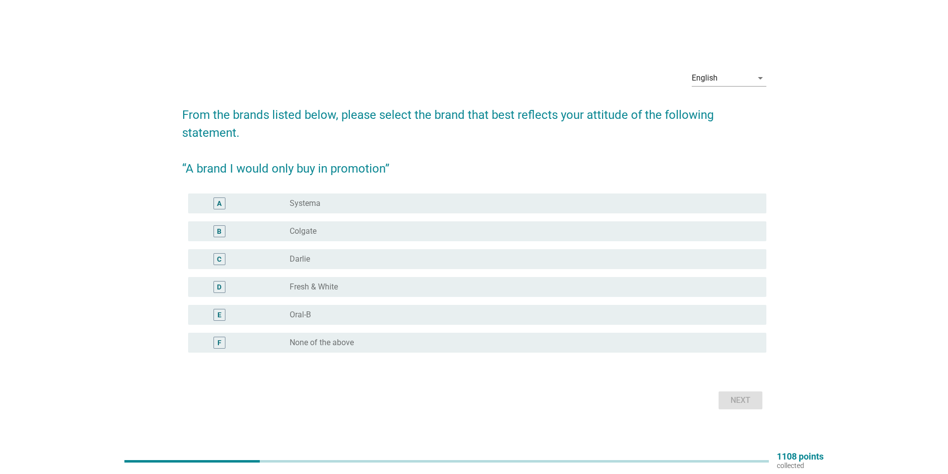
click at [333, 259] on div "radio_button_unchecked [PERSON_NAME]" at bounding box center [520, 259] width 461 height 10
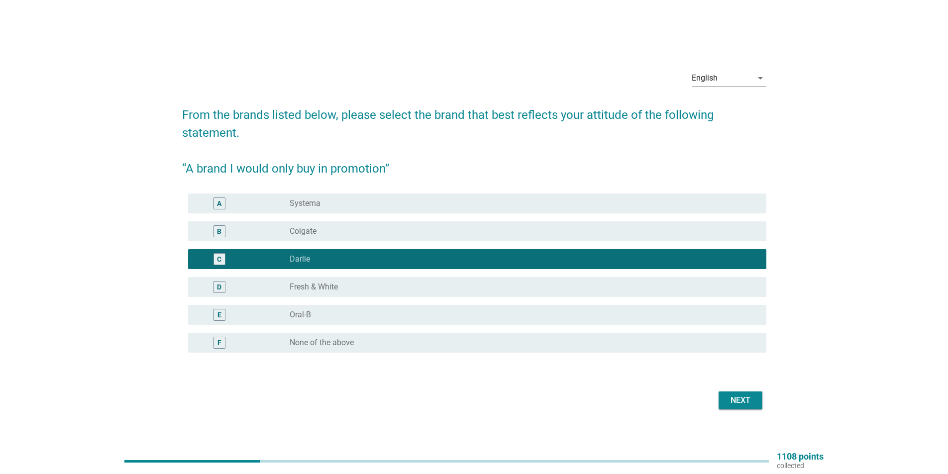
click at [752, 405] on div "Next" at bounding box center [741, 401] width 28 height 12
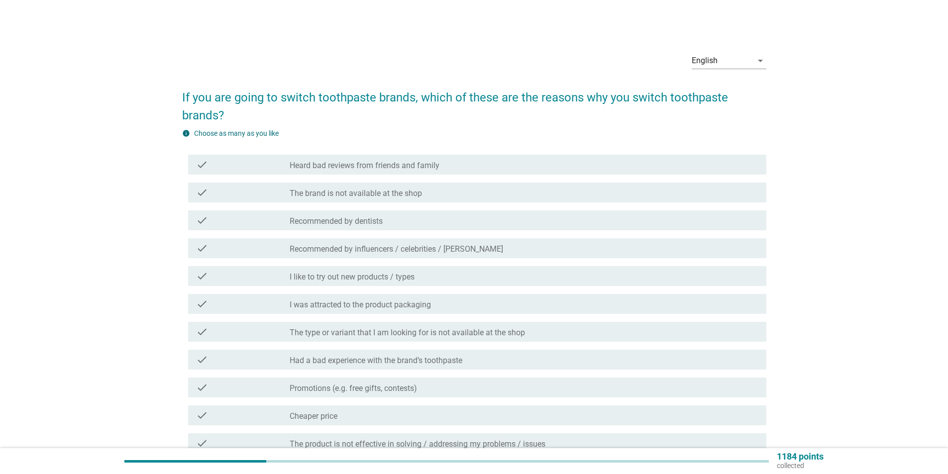
click at [403, 222] on div "check_box_outline_blank Recommended by dentists" at bounding box center [524, 221] width 469 height 12
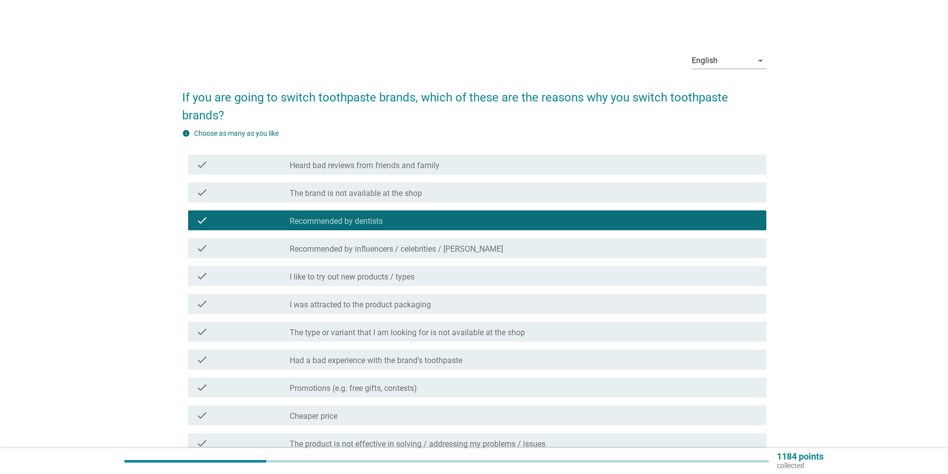
click at [391, 265] on div "check check_box_outline_blank I like to try out new products / types" at bounding box center [474, 276] width 584 height 28
click at [389, 274] on label "I like to try out new products / types" at bounding box center [352, 277] width 125 height 10
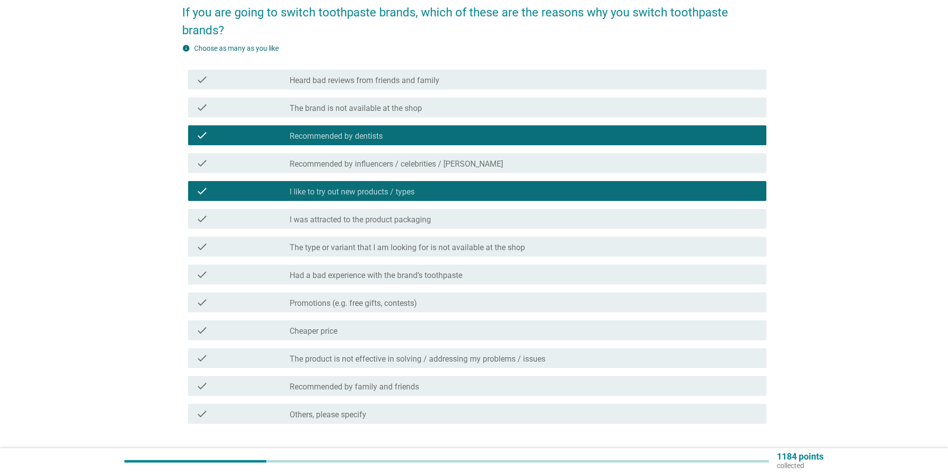
scroll to position [100, 0]
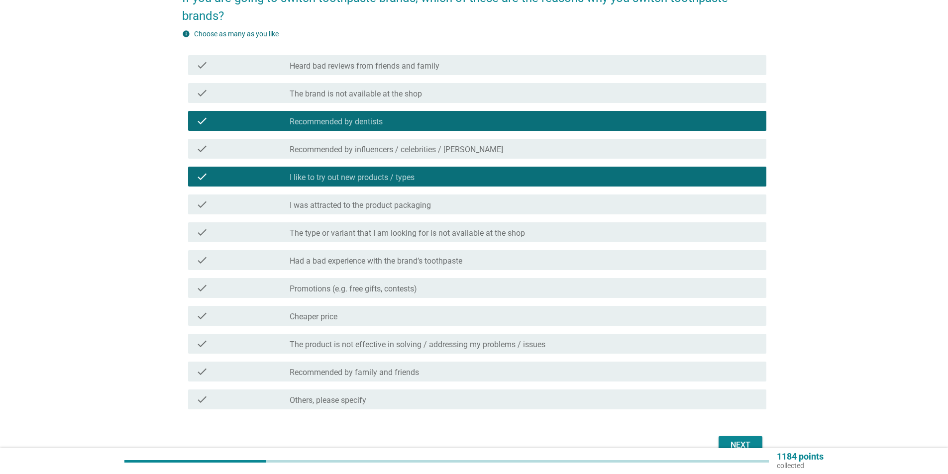
click at [403, 285] on label "Promotions (e.g. free gifts, contests)" at bounding box center [353, 289] width 127 height 10
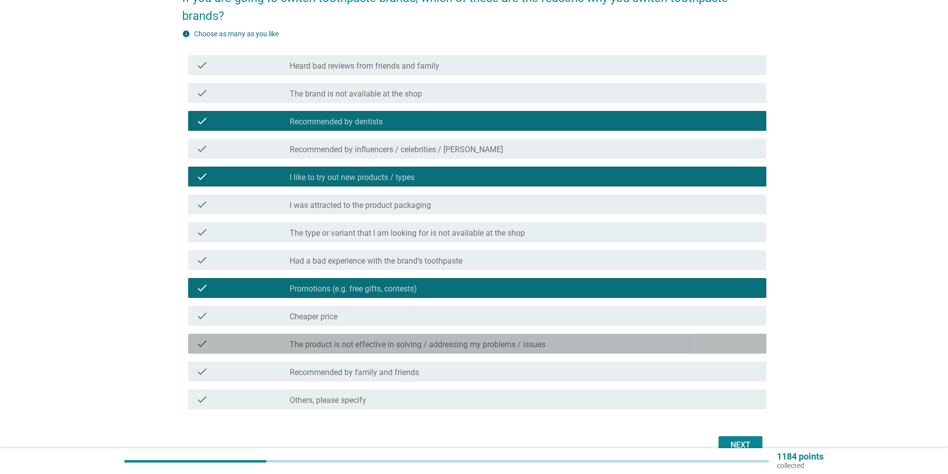
click at [433, 335] on div "check check_box_outline_blank The product is not effective in solving / address…" at bounding box center [477, 344] width 579 height 20
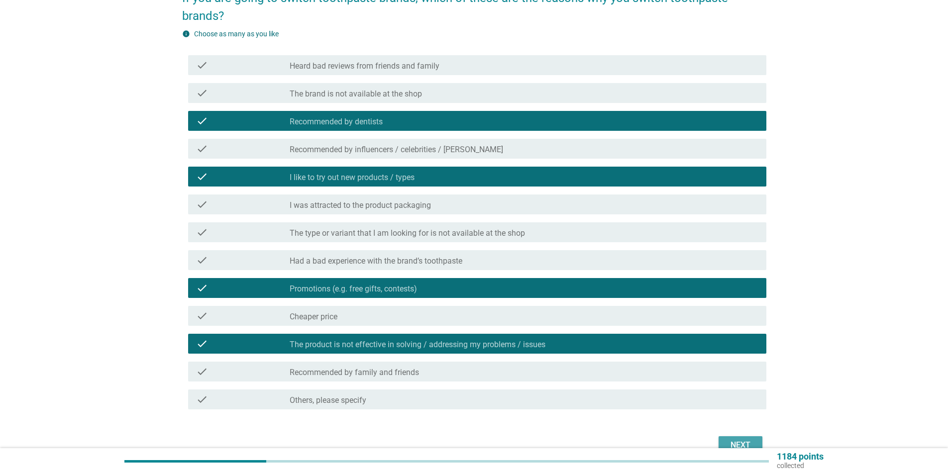
click at [745, 443] on div "Next" at bounding box center [741, 446] width 28 height 12
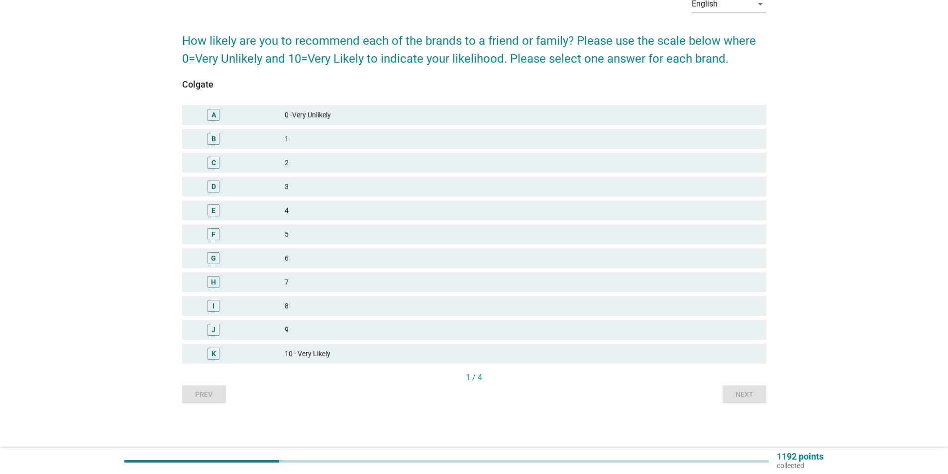
scroll to position [0, 0]
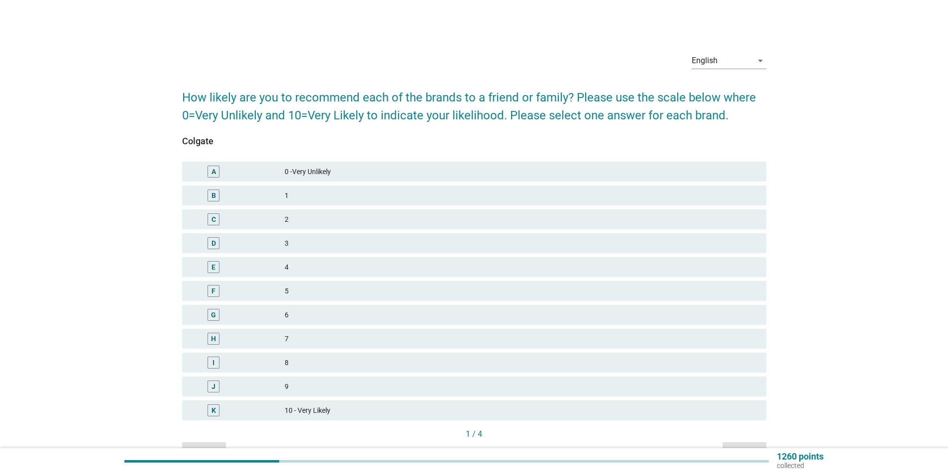
click at [316, 243] on div "3" at bounding box center [522, 243] width 474 height 12
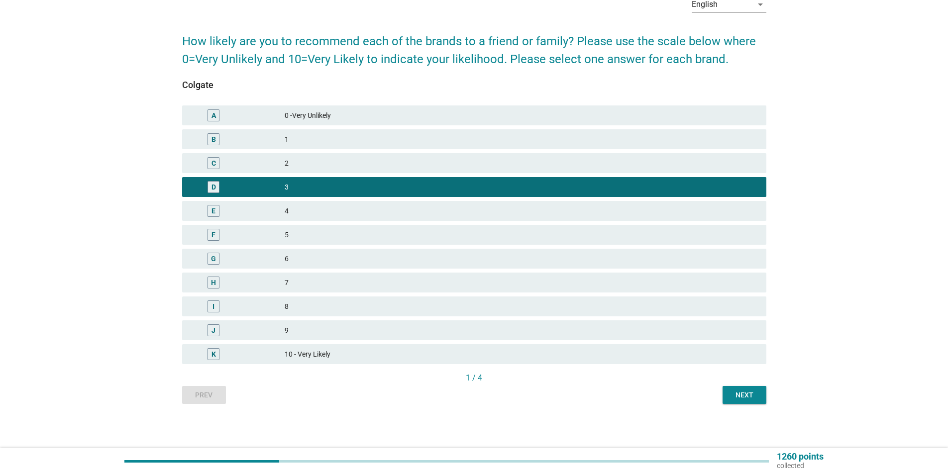
scroll to position [57, 0]
click at [738, 390] on div "Next" at bounding box center [745, 395] width 28 height 10
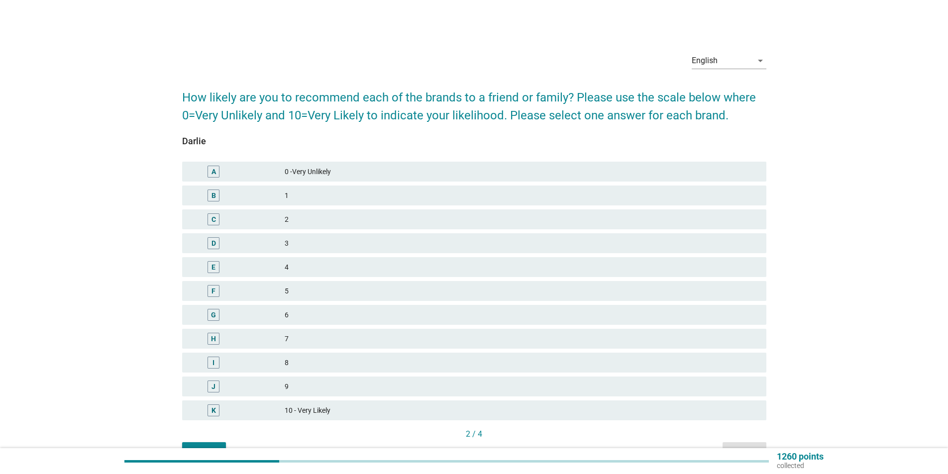
click at [291, 336] on div "7" at bounding box center [522, 339] width 474 height 12
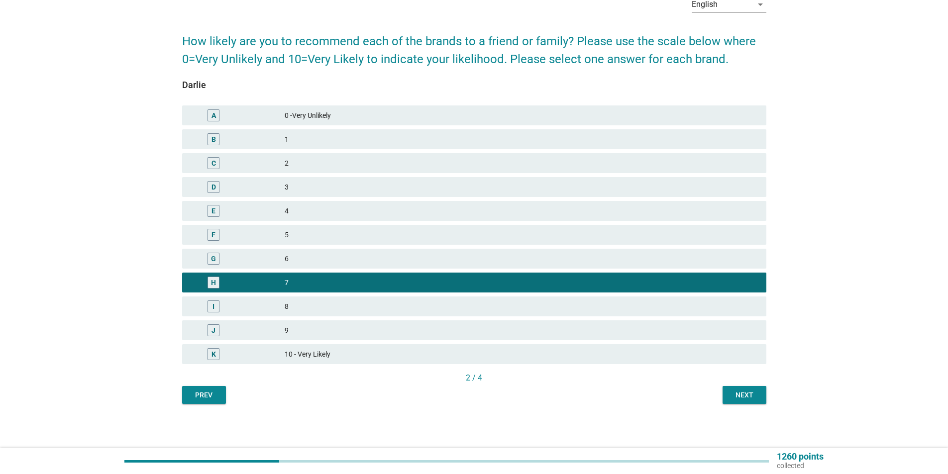
scroll to position [57, 0]
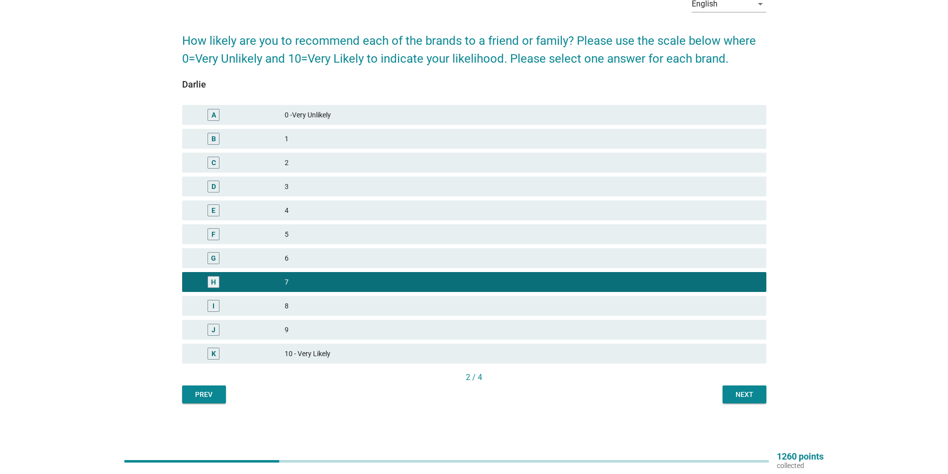
click at [746, 392] on div "Next" at bounding box center [745, 395] width 28 height 10
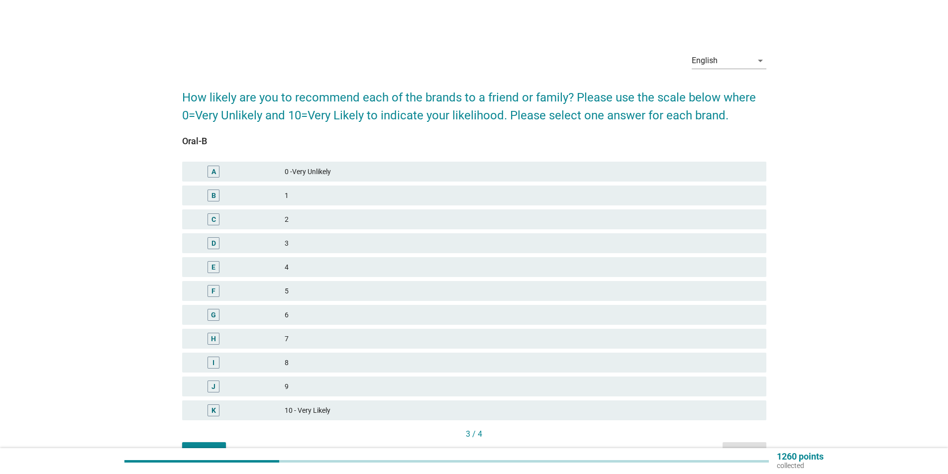
click at [296, 340] on div "7" at bounding box center [522, 339] width 474 height 12
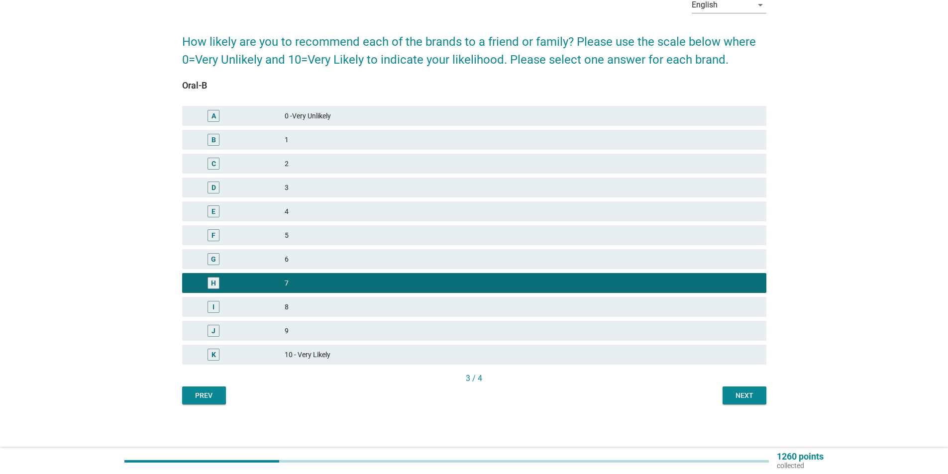
scroll to position [57, 0]
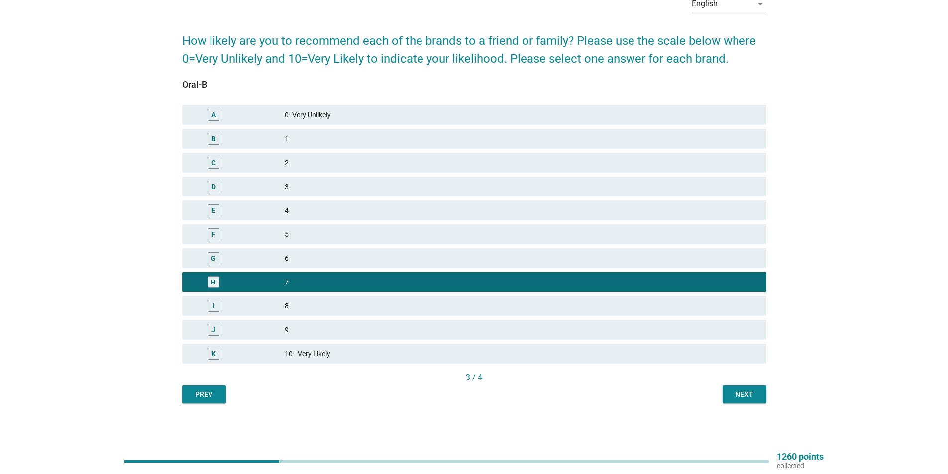
click at [742, 394] on div "Next" at bounding box center [745, 395] width 28 height 10
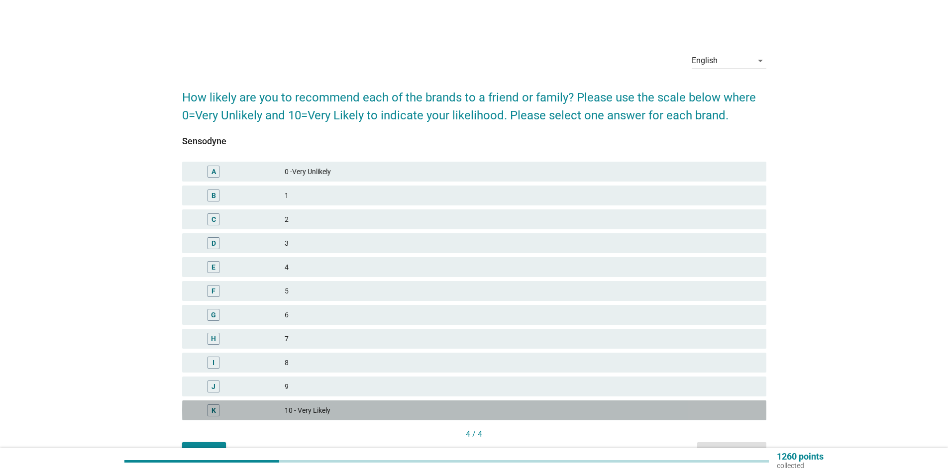
click at [296, 411] on div "10 - Very Likely" at bounding box center [522, 411] width 474 height 12
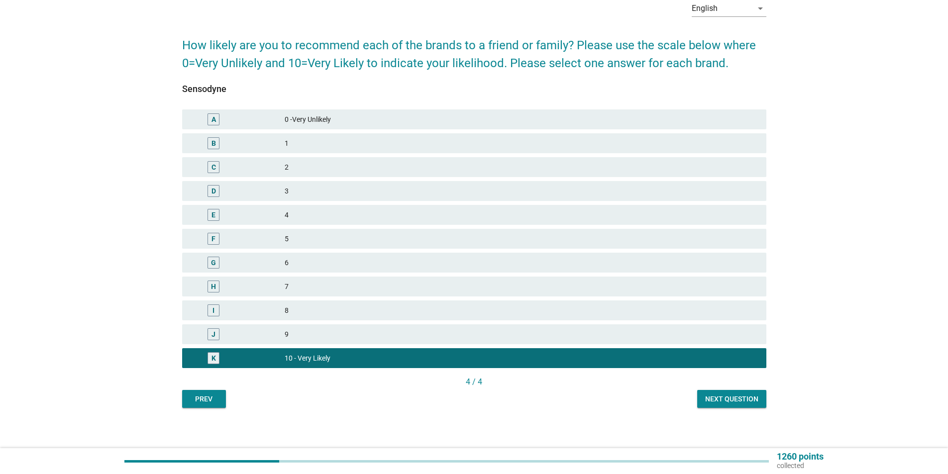
scroll to position [57, 0]
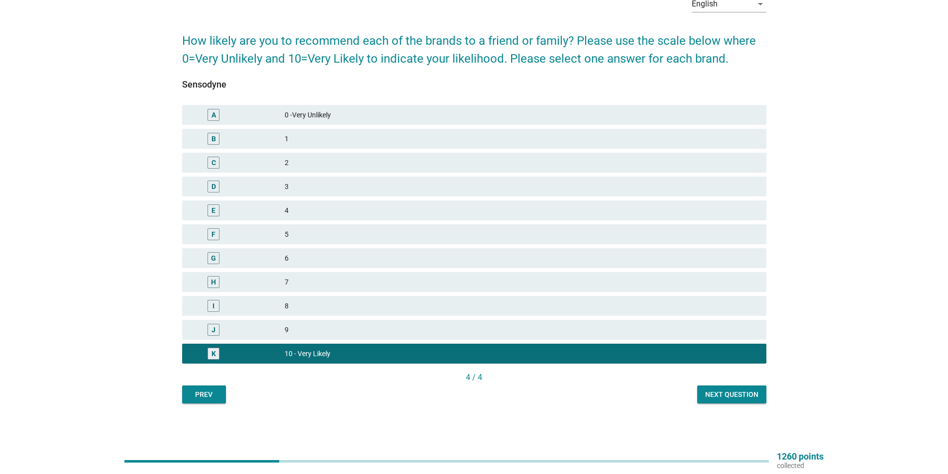
click at [730, 397] on div "Next question" at bounding box center [731, 395] width 53 height 10
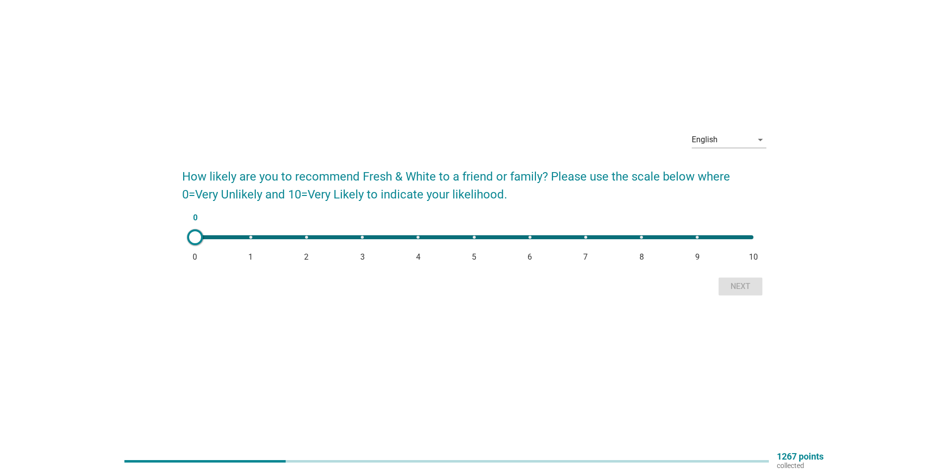
scroll to position [0, 0]
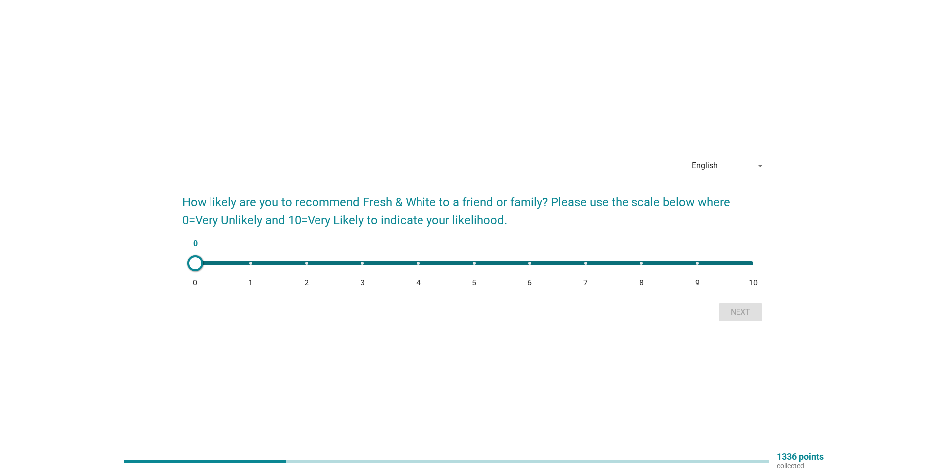
drag, startPoint x: 713, startPoint y: 267, endPoint x: 623, endPoint y: 275, distance: 90.0
click at [623, 275] on div "0 0 1 2 3 4 5 6 7 8 9 10" at bounding box center [474, 266] width 584 height 27
type input "6"
drag, startPoint x: 196, startPoint y: 262, endPoint x: 528, endPoint y: 275, distance: 332.8
click at [528, 275] on div "6 0 1 2 3 4 5 6 7 8 9 10" at bounding box center [474, 266] width 584 height 27
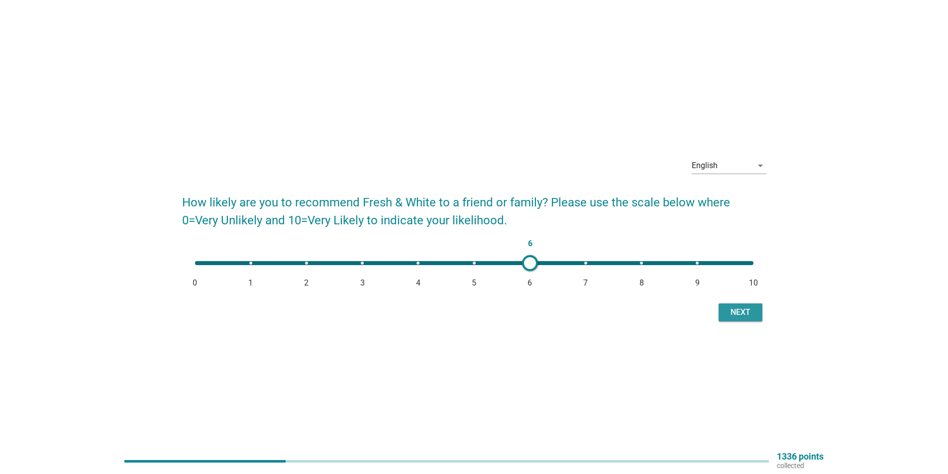
click at [735, 309] on div "Next" at bounding box center [741, 313] width 28 height 12
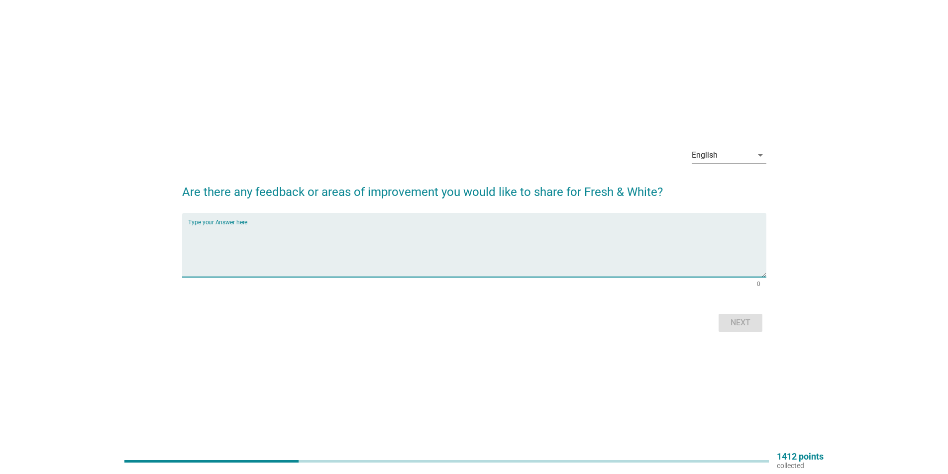
click at [290, 228] on textarea "Type your Answer here" at bounding box center [477, 251] width 579 height 52
type textarea "Please do promotion"
click at [740, 318] on div "Next" at bounding box center [741, 323] width 28 height 12
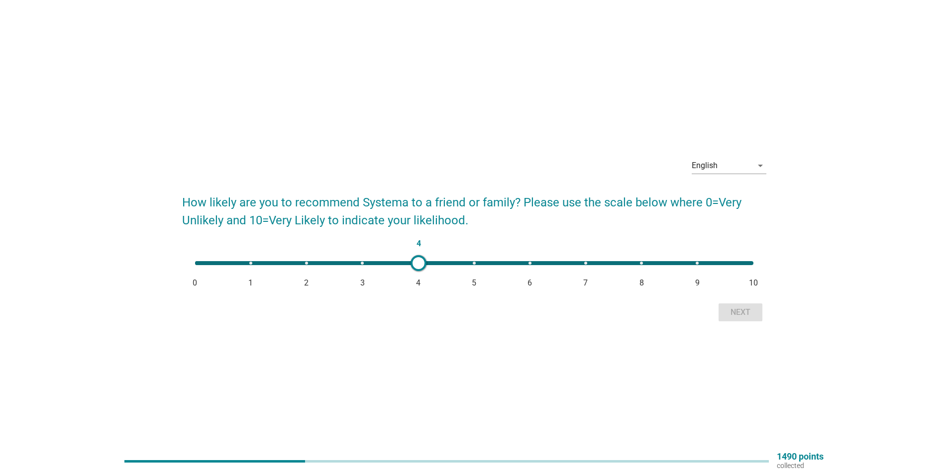
type input "5"
drag, startPoint x: 199, startPoint y: 265, endPoint x: 473, endPoint y: 303, distance: 277.4
click at [473, 303] on form "How likely are you to recommend Systema to a friend or family? Please use the s…" at bounding box center [474, 254] width 584 height 141
click at [746, 310] on div "Next" at bounding box center [741, 313] width 28 height 12
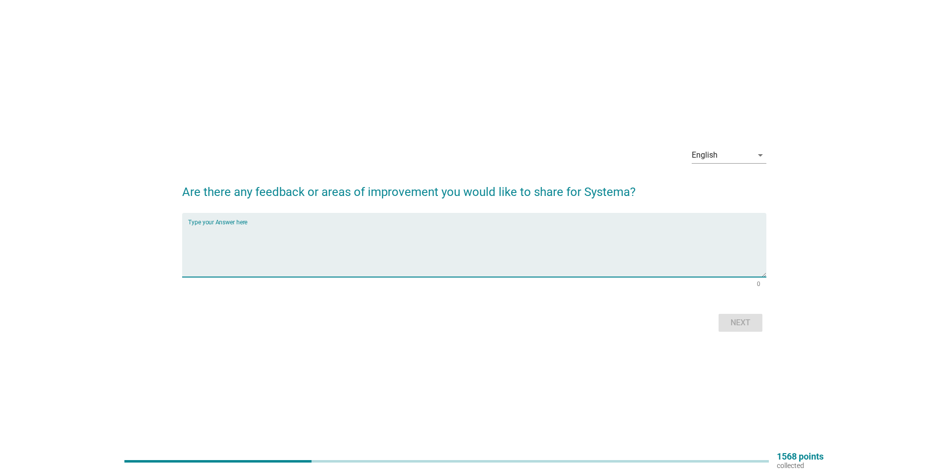
click at [327, 240] on textarea "Type your Answer here" at bounding box center [477, 251] width 579 height 52
click at [233, 232] on textarea "Please do p;romotion" at bounding box center [477, 251] width 579 height 52
type textarea "Please do promotion"
click at [726, 322] on button "Next" at bounding box center [741, 323] width 44 height 18
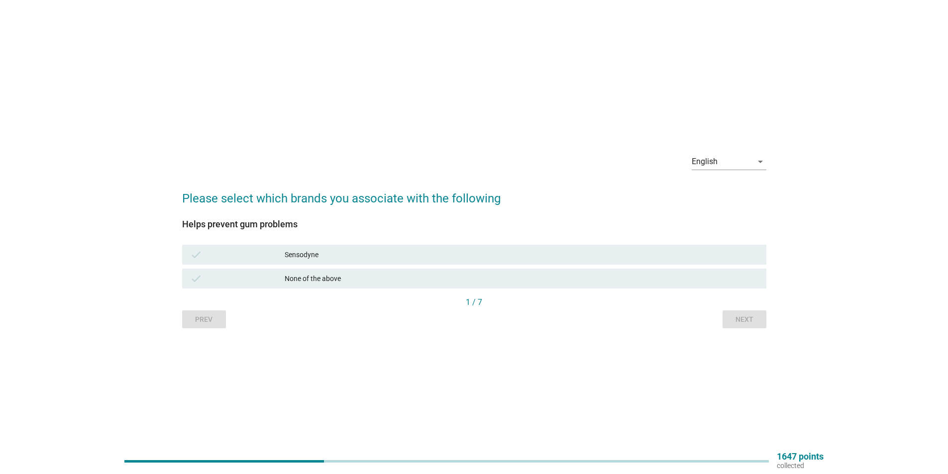
click at [378, 248] on div "check Sensodyne" at bounding box center [474, 255] width 584 height 20
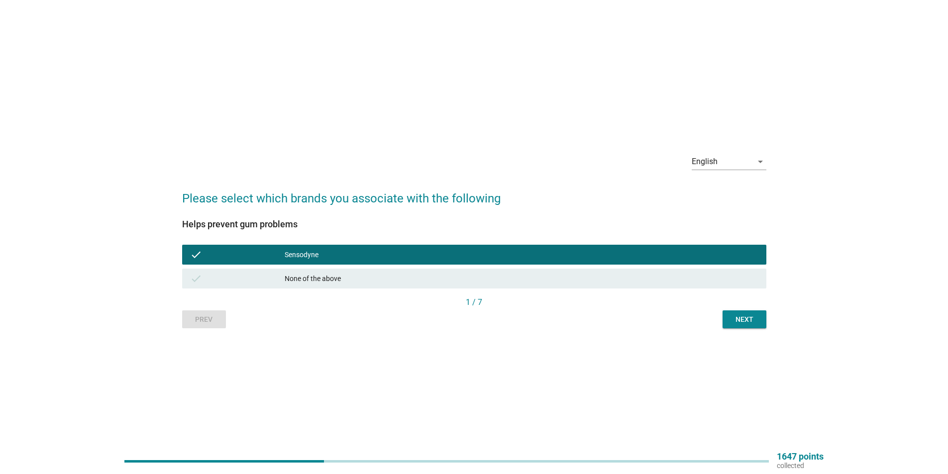
click at [741, 315] on div "Next" at bounding box center [745, 320] width 28 height 10
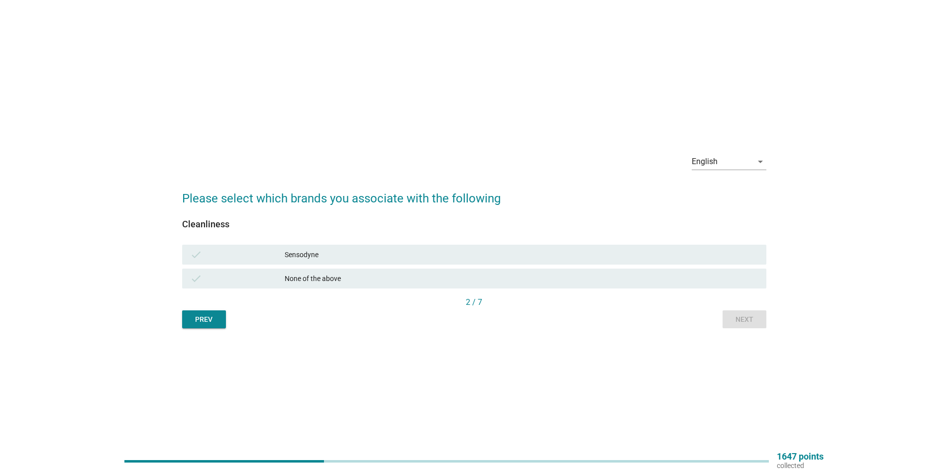
click at [319, 259] on div "Sensodyne" at bounding box center [522, 255] width 474 height 12
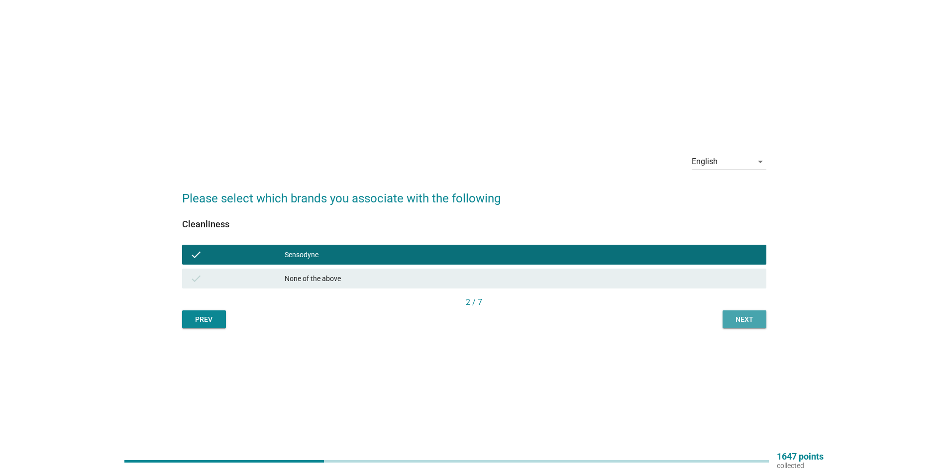
click at [750, 314] on button "Next" at bounding box center [745, 320] width 44 height 18
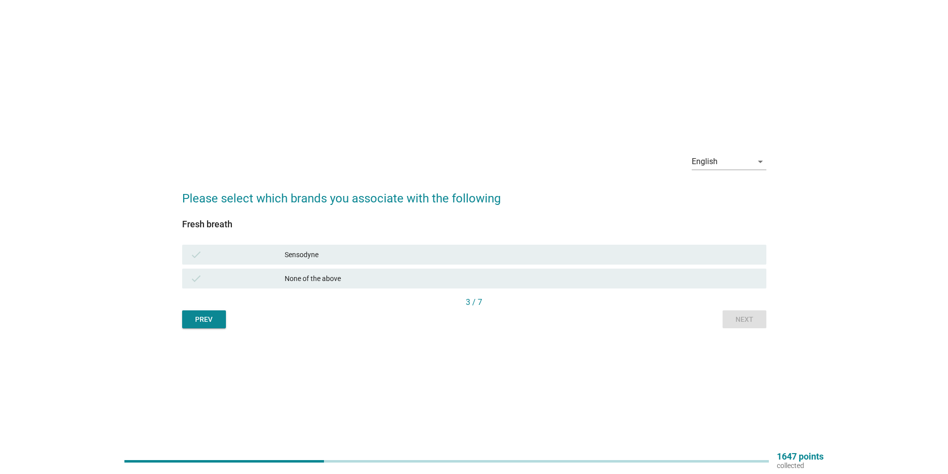
click at [326, 256] on div "Sensodyne" at bounding box center [522, 255] width 474 height 12
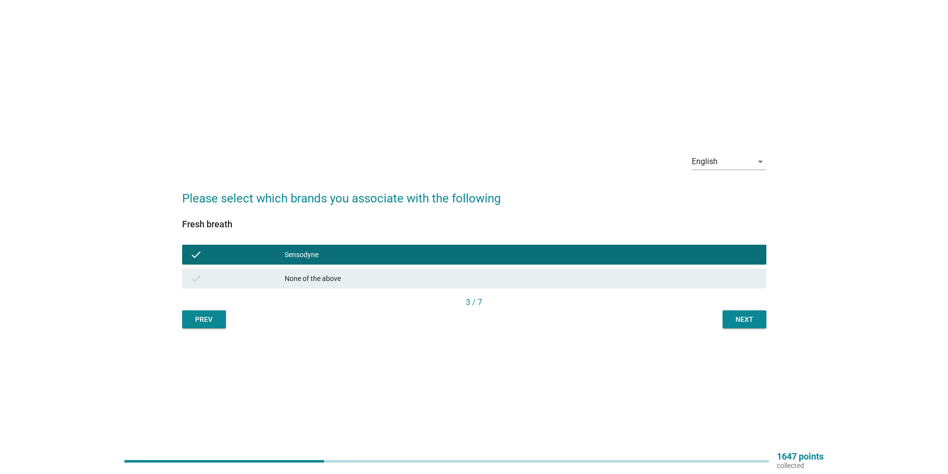
click at [762, 322] on button "Next" at bounding box center [745, 320] width 44 height 18
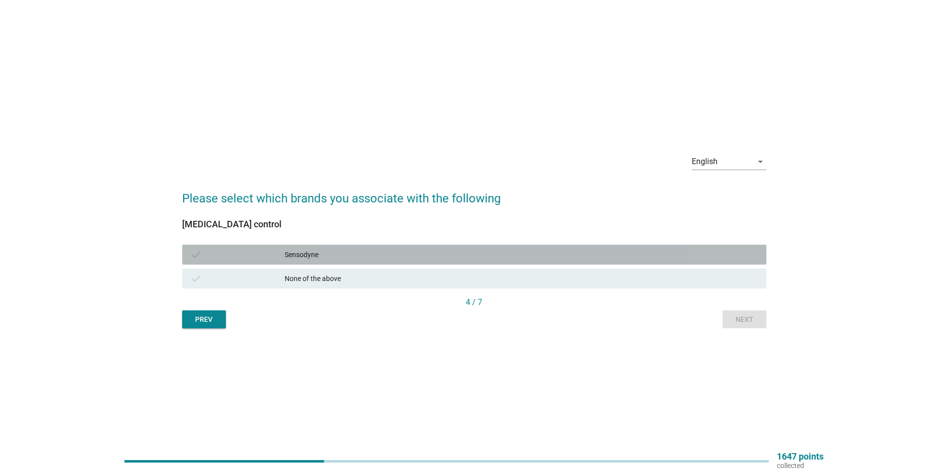
click at [398, 257] on div "Sensodyne" at bounding box center [522, 255] width 474 height 12
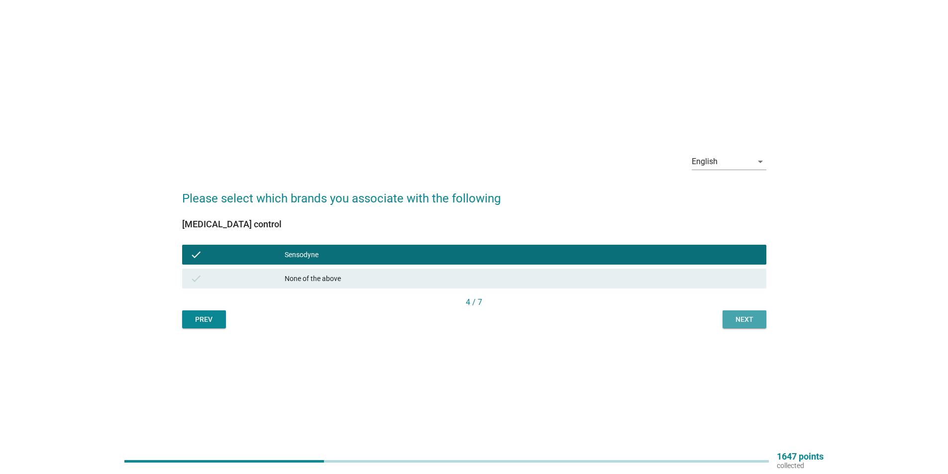
click at [737, 320] on div "Next" at bounding box center [745, 320] width 28 height 10
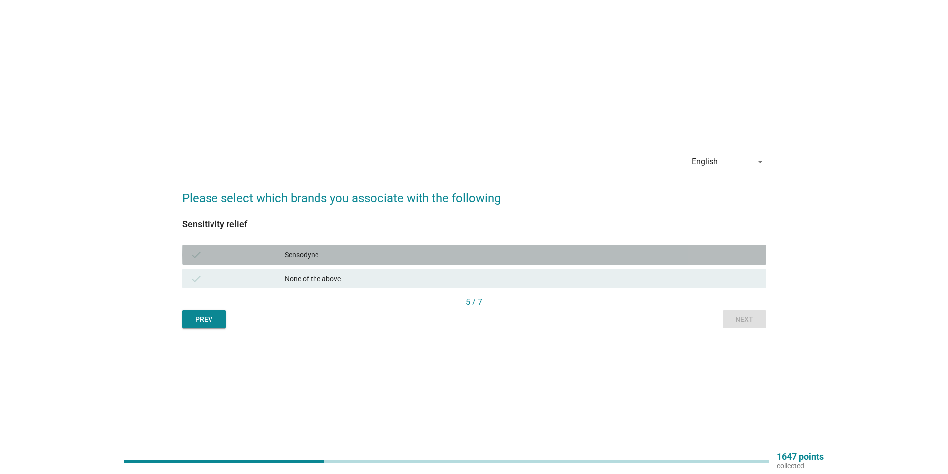
click at [321, 254] on div "Sensodyne" at bounding box center [522, 255] width 474 height 12
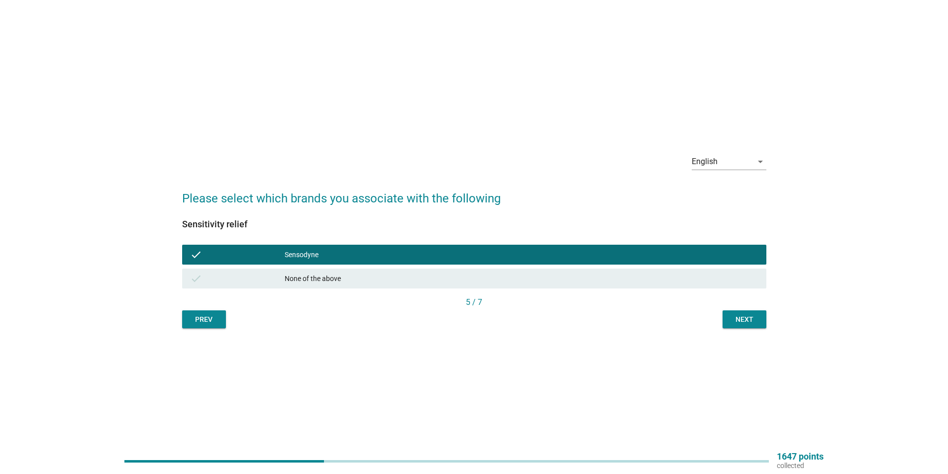
click at [739, 328] on button "Next" at bounding box center [745, 320] width 44 height 18
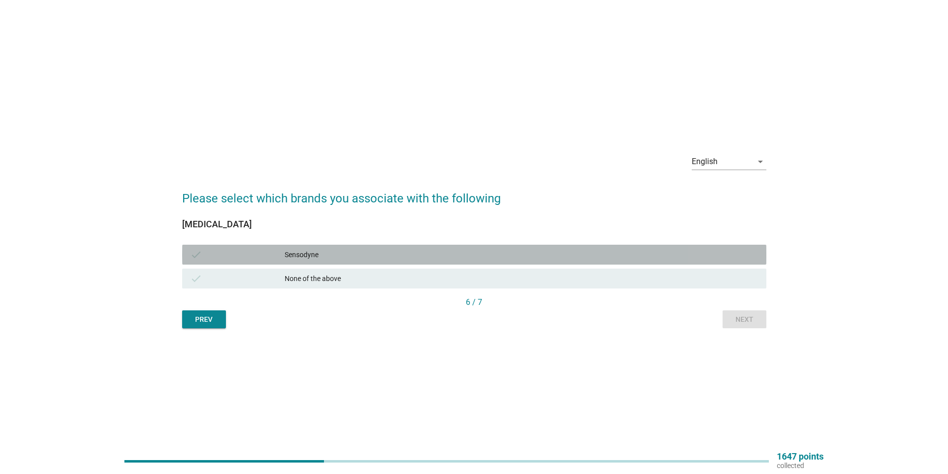
click at [336, 254] on div "Sensodyne" at bounding box center [522, 255] width 474 height 12
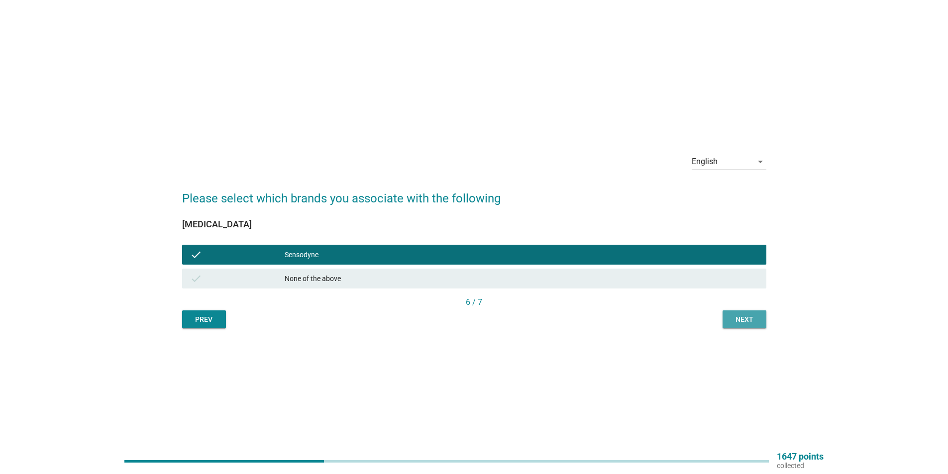
click at [737, 321] on div "Next" at bounding box center [745, 320] width 28 height 10
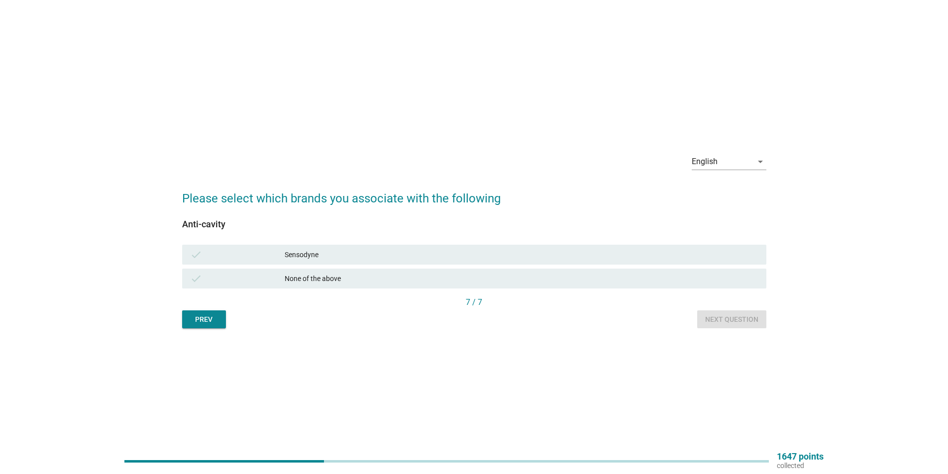
click at [380, 252] on div "Sensodyne" at bounding box center [522, 255] width 474 height 12
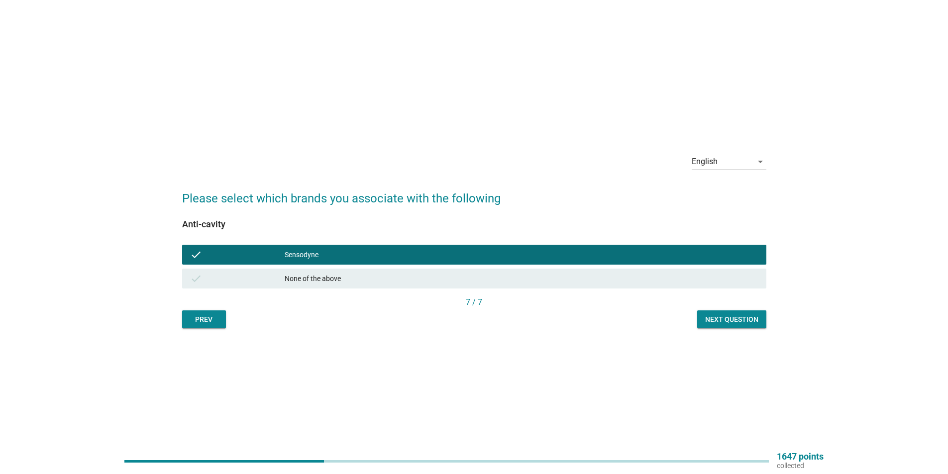
click at [746, 322] on div "Next question" at bounding box center [731, 320] width 53 height 10
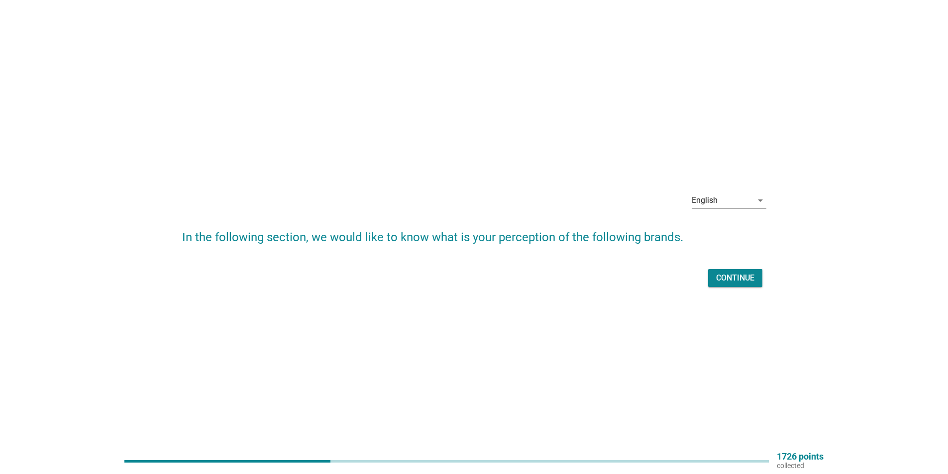
click at [725, 283] on div "Continue" at bounding box center [735, 278] width 38 height 12
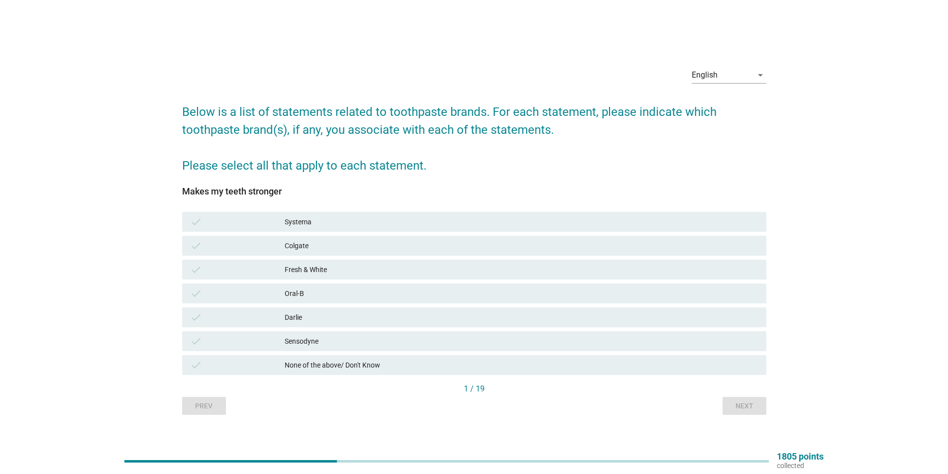
click at [323, 344] on div "Sensodyne" at bounding box center [522, 342] width 474 height 12
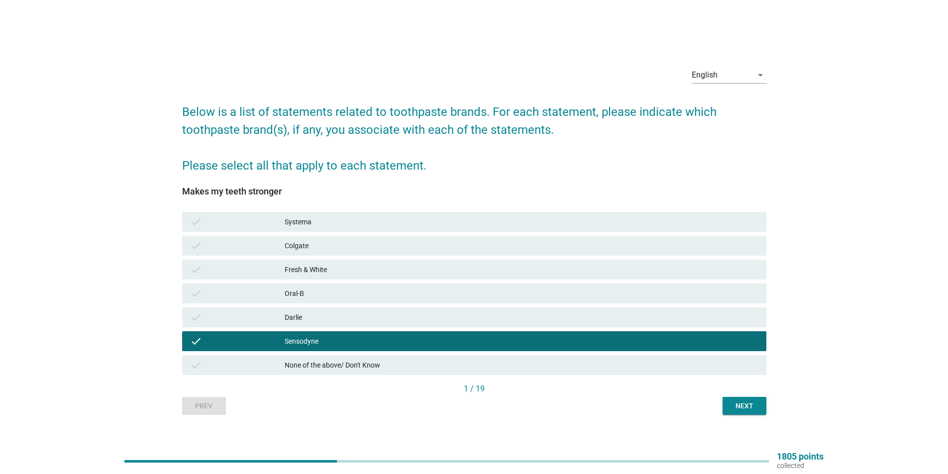
click at [752, 408] on div "Next" at bounding box center [745, 406] width 28 height 10
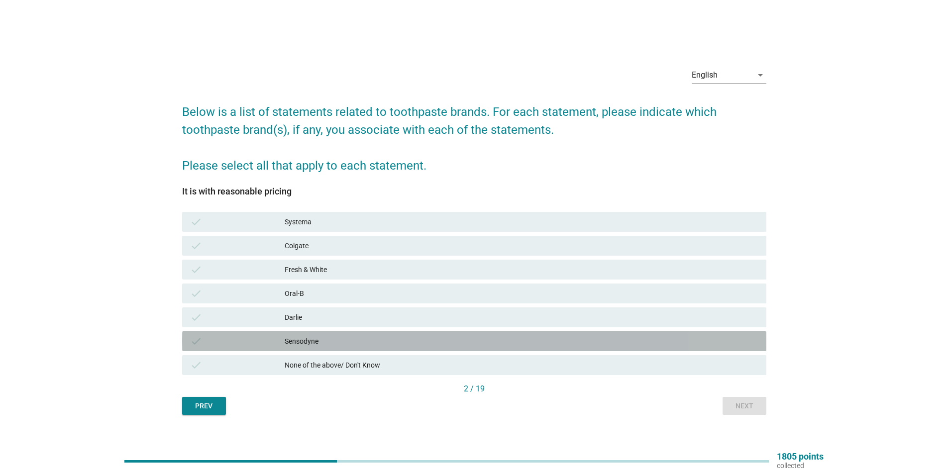
click at [307, 337] on div "Sensodyne" at bounding box center [522, 342] width 474 height 12
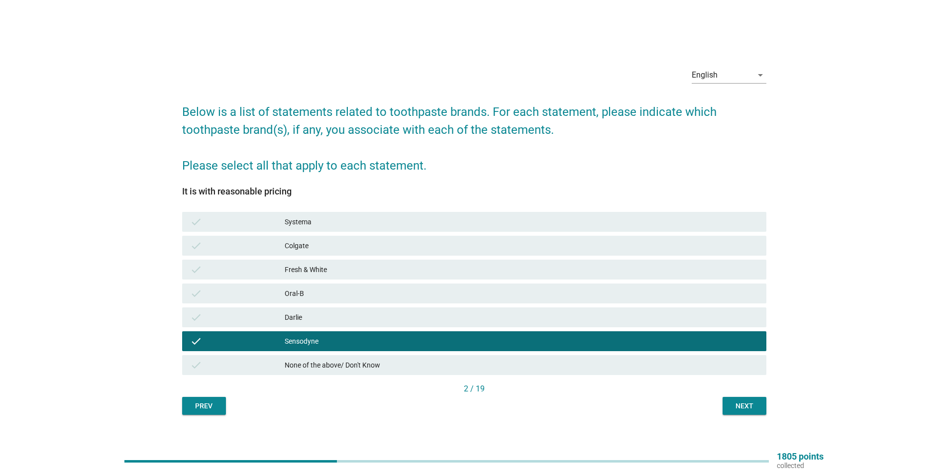
click at [751, 408] on div "Next" at bounding box center [745, 406] width 28 height 10
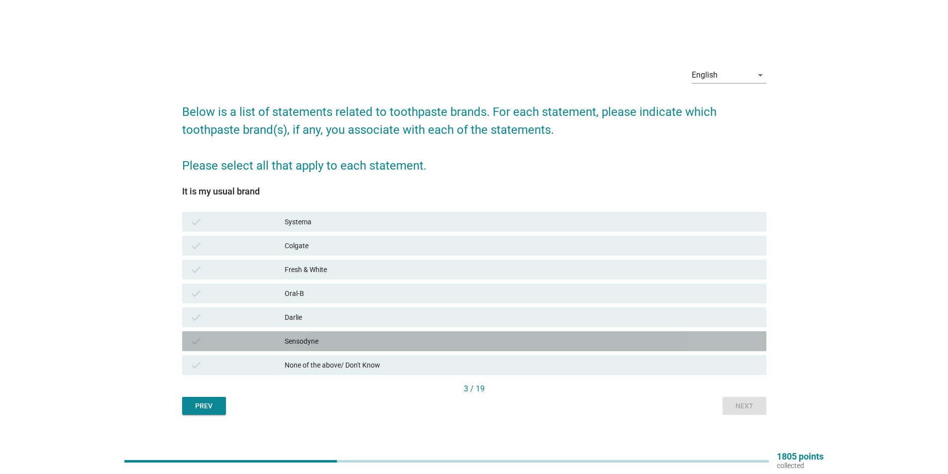
click at [318, 338] on div "Sensodyne" at bounding box center [522, 342] width 474 height 12
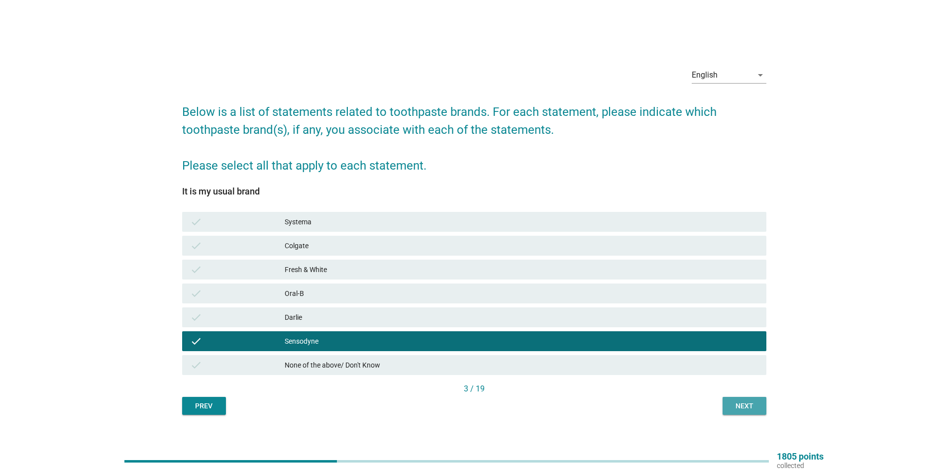
click at [742, 401] on div "Next" at bounding box center [745, 406] width 28 height 10
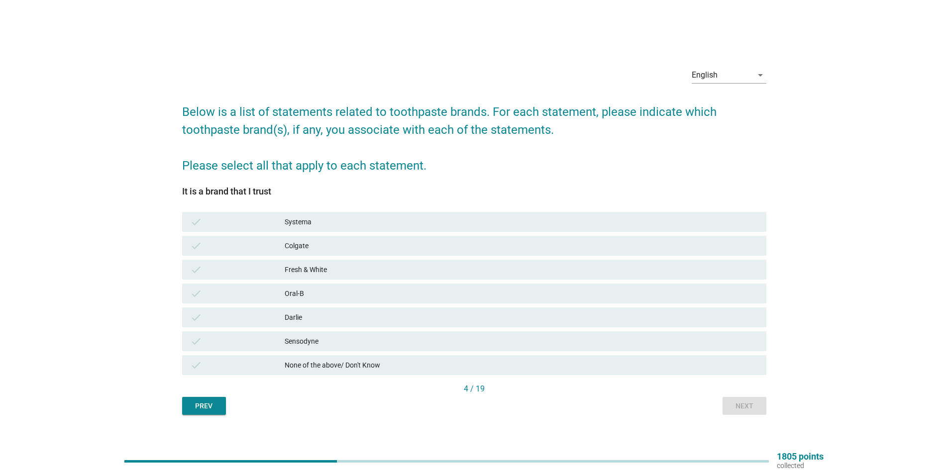
click at [319, 341] on div "Sensodyne" at bounding box center [522, 342] width 474 height 12
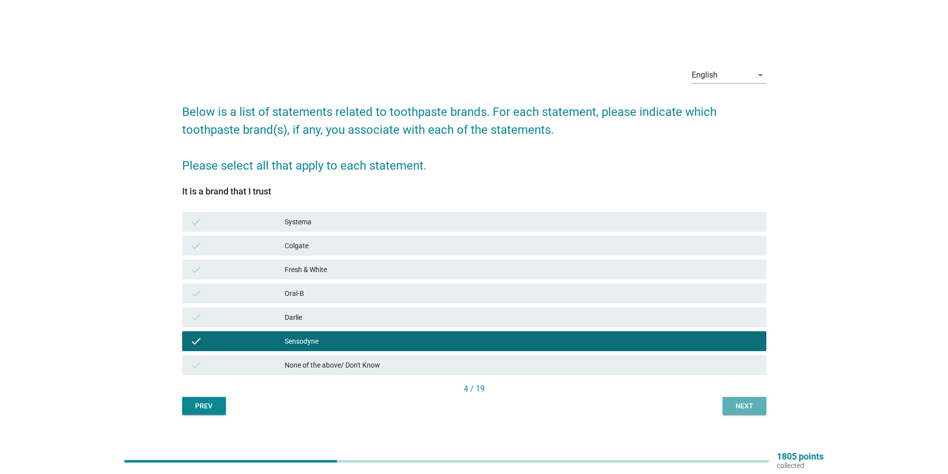
click at [748, 411] on div "Next" at bounding box center [745, 406] width 28 height 10
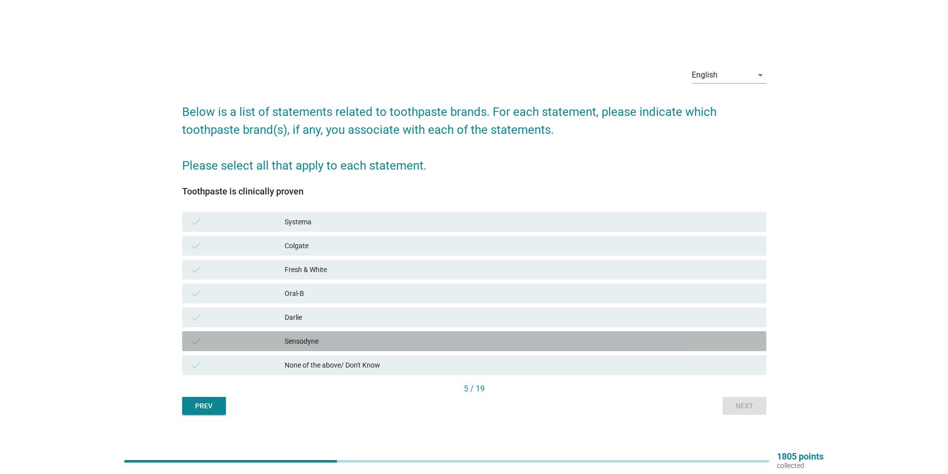
click at [355, 343] on div "Sensodyne" at bounding box center [522, 342] width 474 height 12
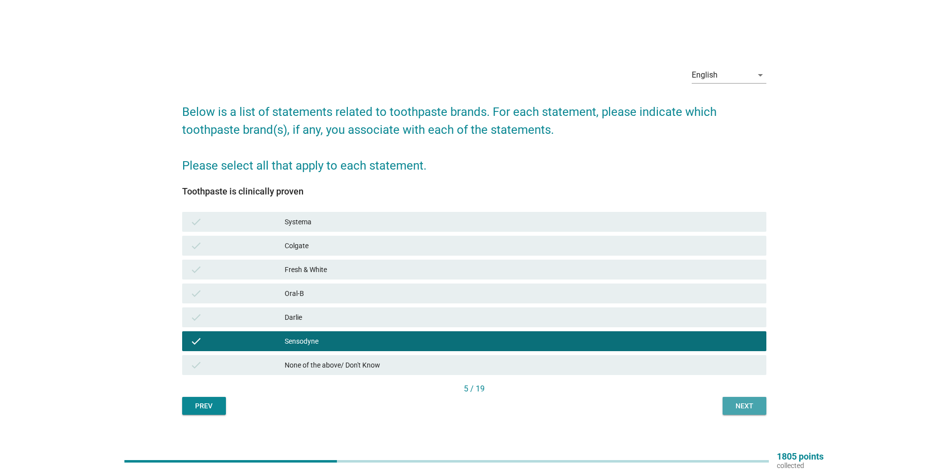
click at [747, 408] on div "Next" at bounding box center [745, 406] width 28 height 10
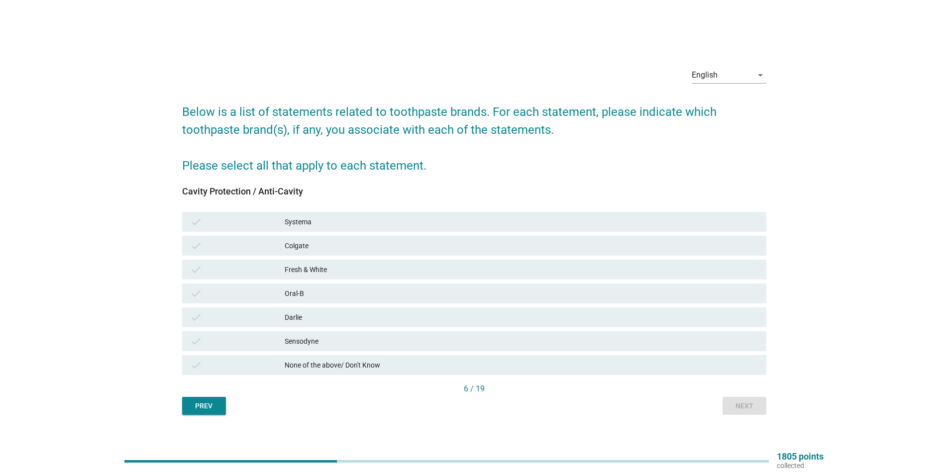
click at [378, 344] on div "Sensodyne" at bounding box center [522, 342] width 474 height 12
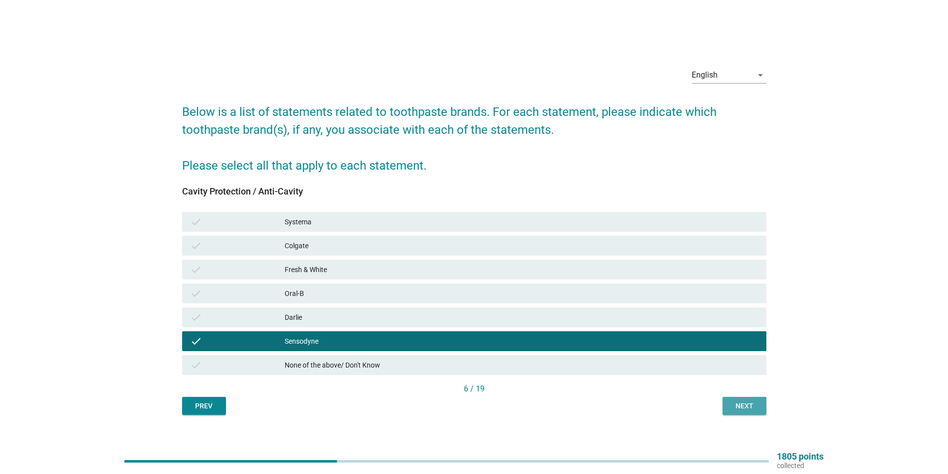
click at [731, 411] on div "Next" at bounding box center [745, 406] width 28 height 10
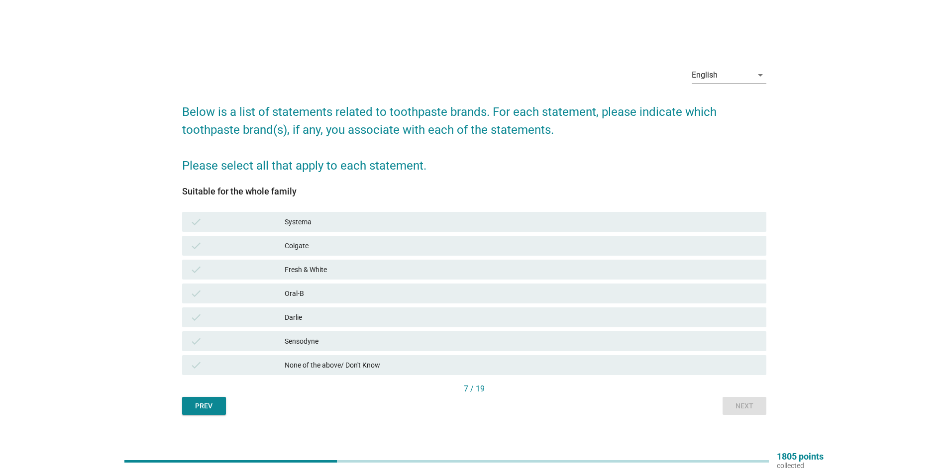
click at [350, 340] on div "Sensodyne" at bounding box center [522, 342] width 474 height 12
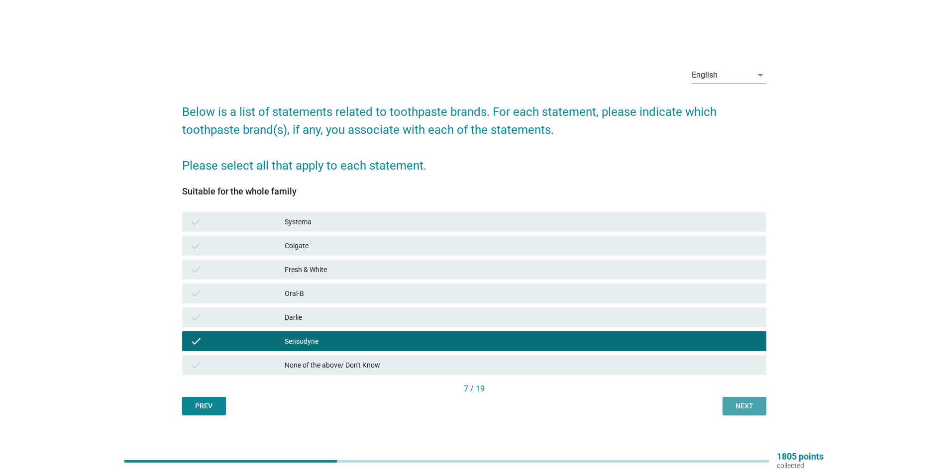
click at [745, 407] on div "Next" at bounding box center [745, 406] width 28 height 10
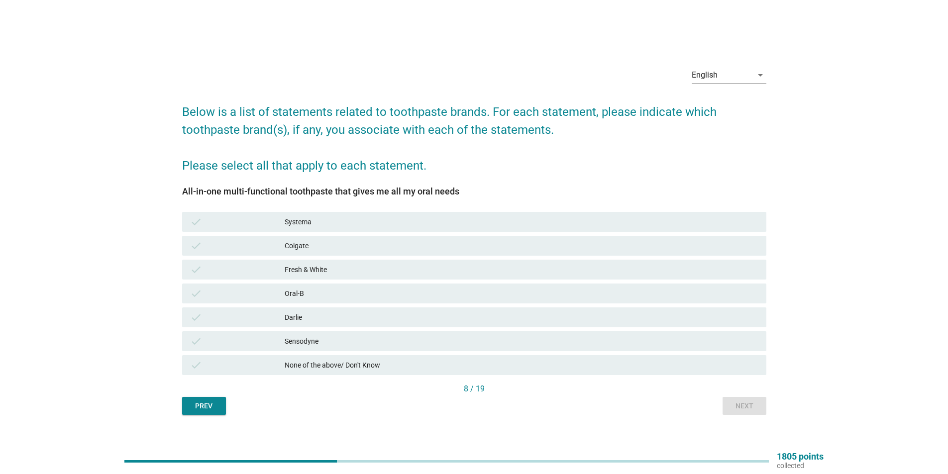
click at [323, 338] on div "Sensodyne" at bounding box center [522, 342] width 474 height 12
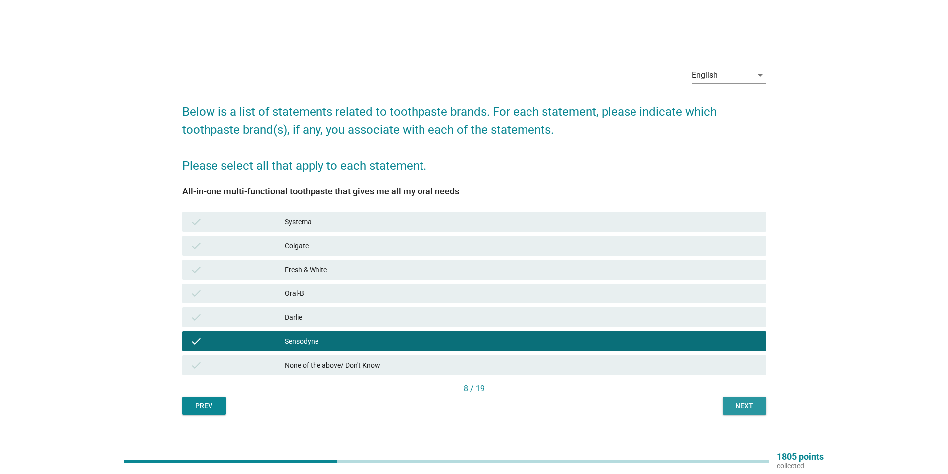
click at [741, 404] on div "Next" at bounding box center [745, 406] width 28 height 10
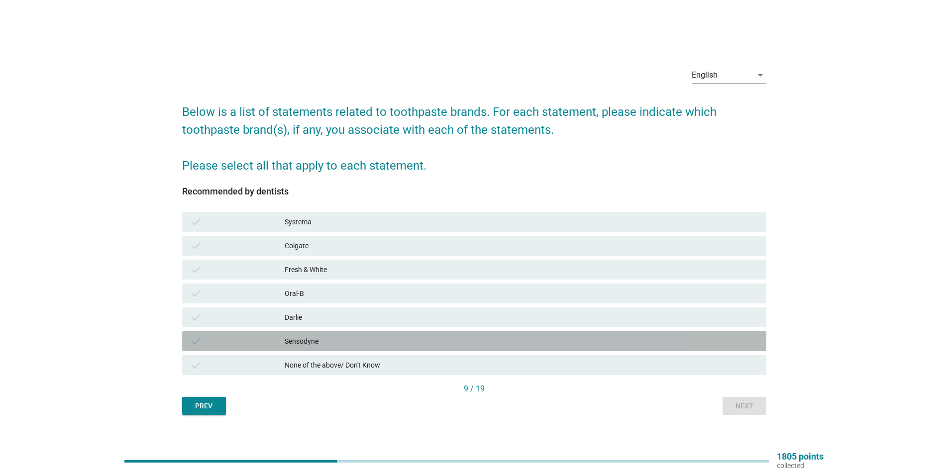
click at [352, 341] on div "Sensodyne" at bounding box center [522, 342] width 474 height 12
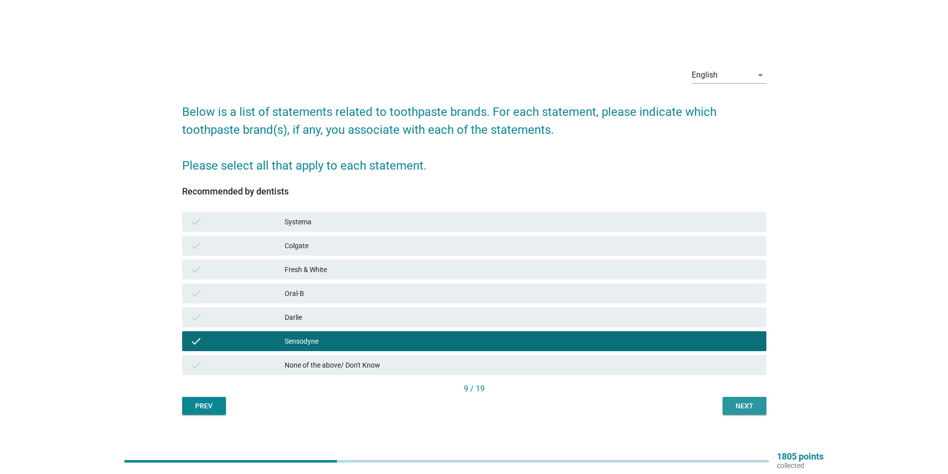
click at [740, 404] on div "Next" at bounding box center [745, 406] width 28 height 10
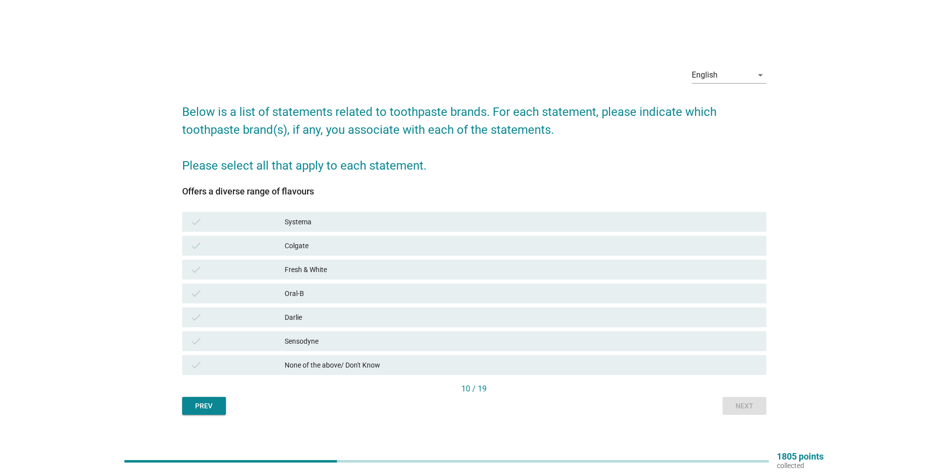
click at [339, 339] on div "Sensodyne" at bounding box center [522, 342] width 474 height 12
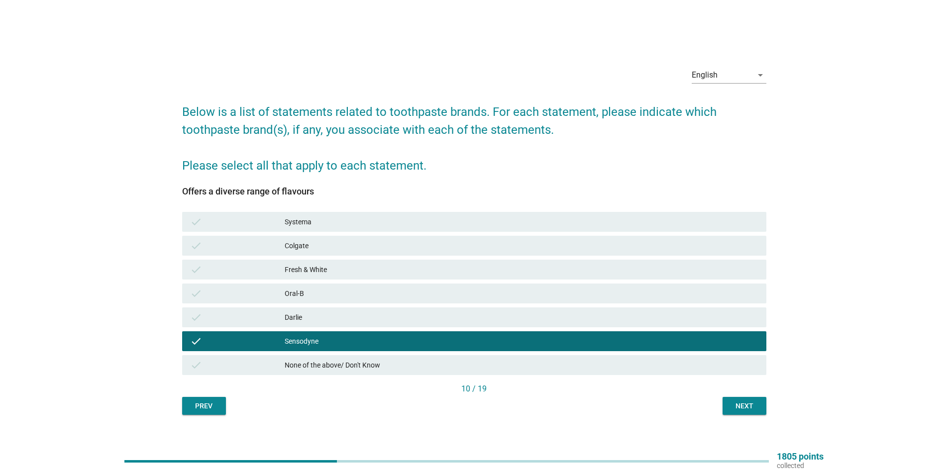
click at [740, 405] on div "Next" at bounding box center [745, 406] width 28 height 10
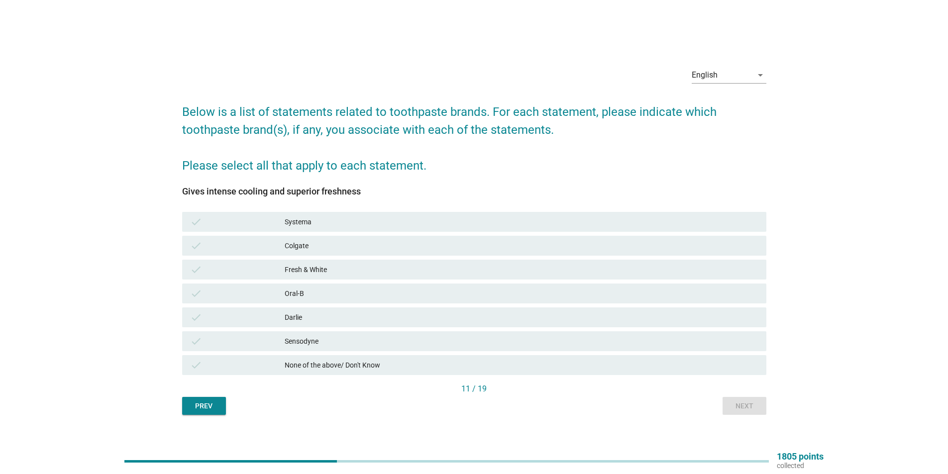
click at [317, 342] on div "Sensodyne" at bounding box center [522, 342] width 474 height 12
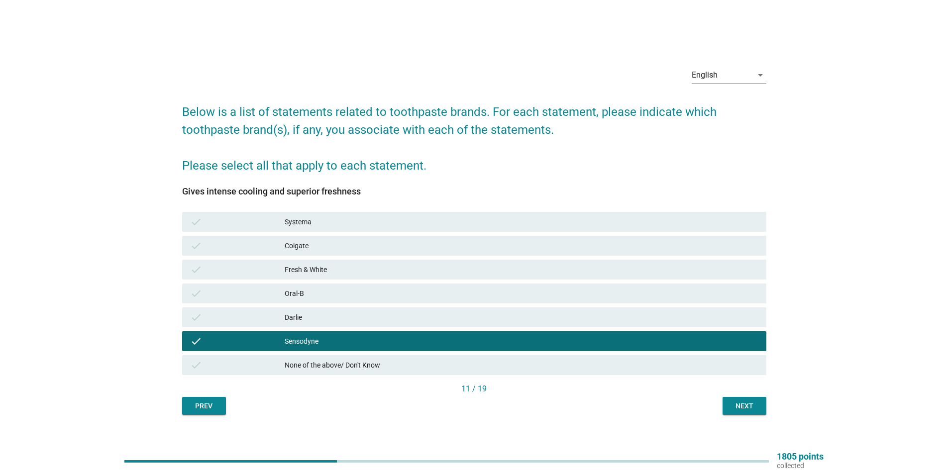
click at [752, 403] on div "Next" at bounding box center [745, 406] width 28 height 10
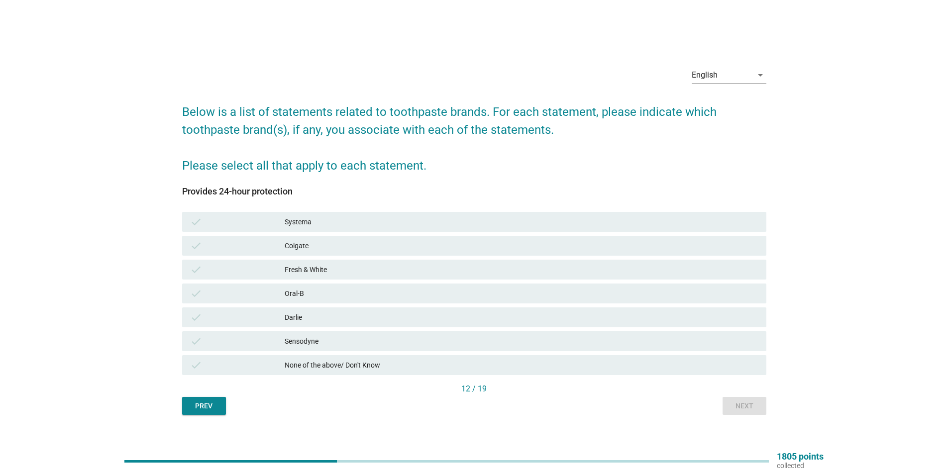
click at [320, 340] on div "Sensodyne" at bounding box center [522, 342] width 474 height 12
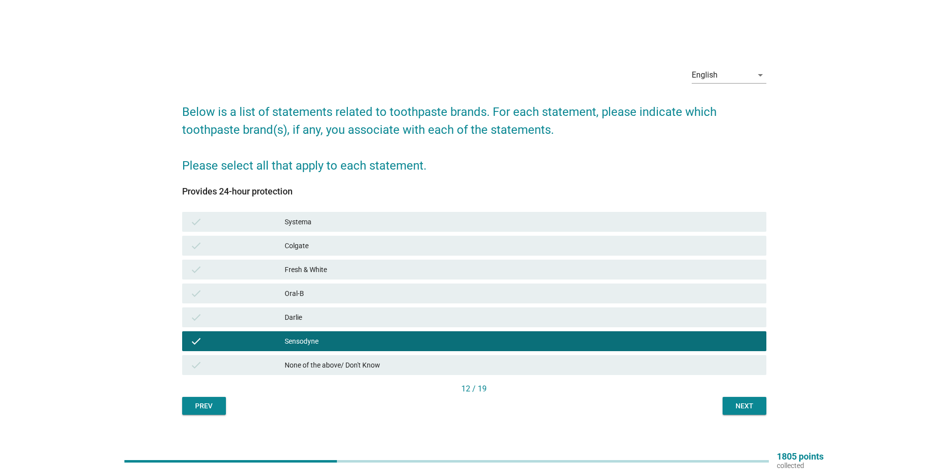
click at [736, 405] on div "Next" at bounding box center [745, 406] width 28 height 10
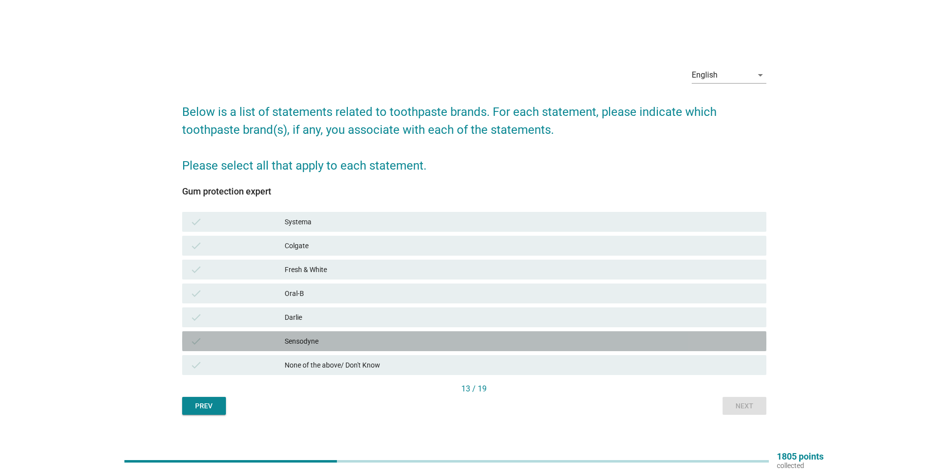
click at [300, 344] on div "Sensodyne" at bounding box center [522, 342] width 474 height 12
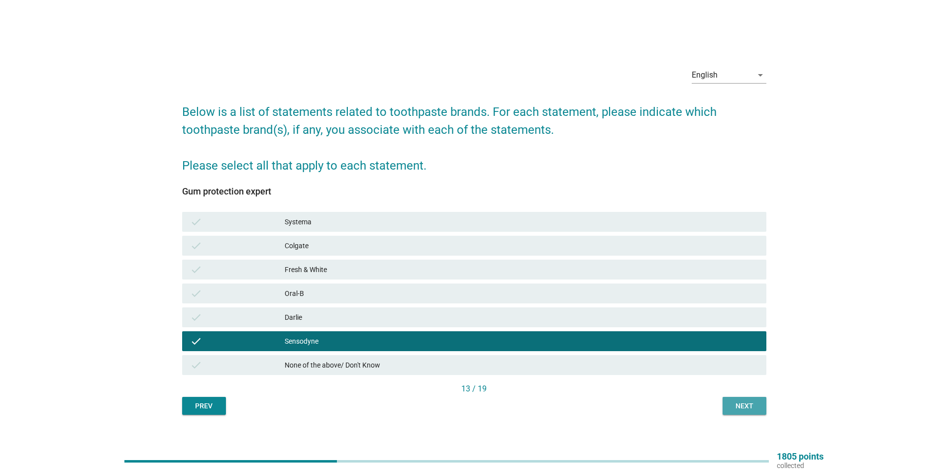
click at [755, 410] on div "Next" at bounding box center [745, 406] width 28 height 10
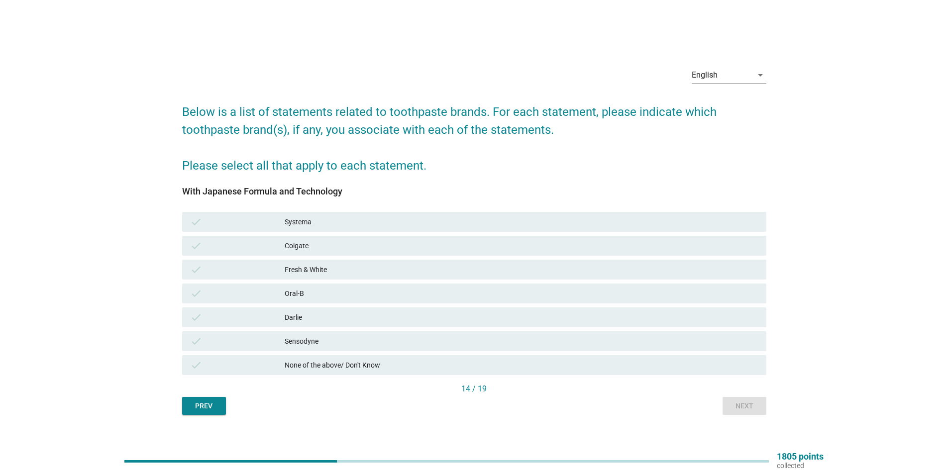
click at [342, 345] on div "Sensodyne" at bounding box center [522, 342] width 474 height 12
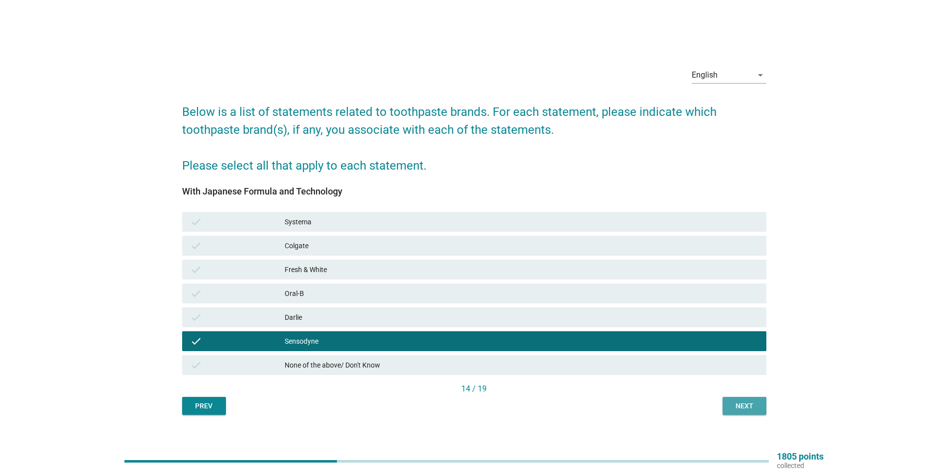
click at [744, 409] on div "Next" at bounding box center [745, 406] width 28 height 10
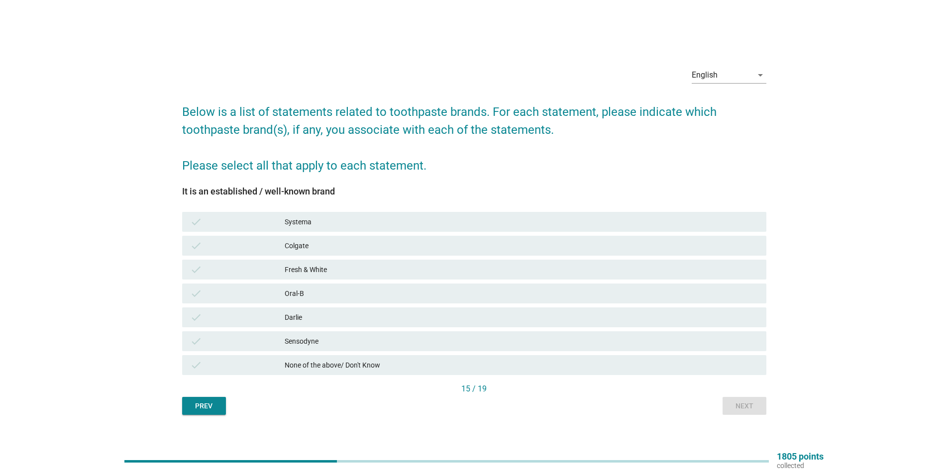
click at [333, 339] on div "Sensodyne" at bounding box center [522, 342] width 474 height 12
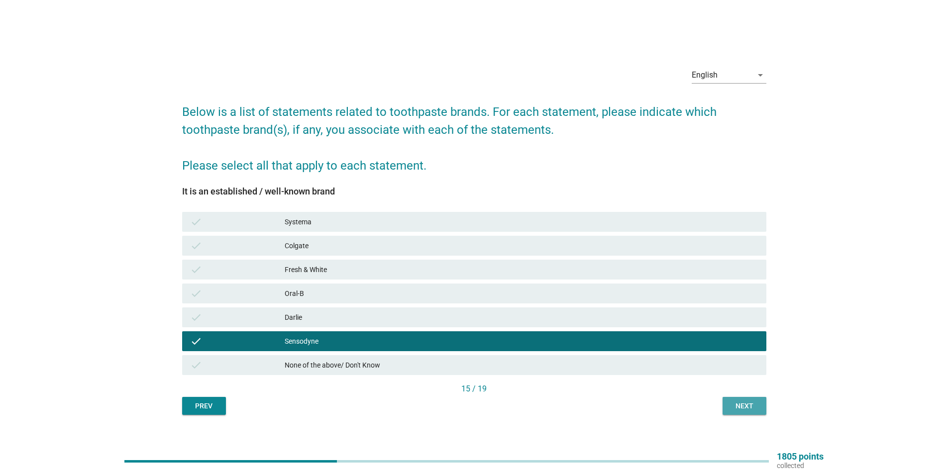
click at [739, 403] on div "Next" at bounding box center [745, 406] width 28 height 10
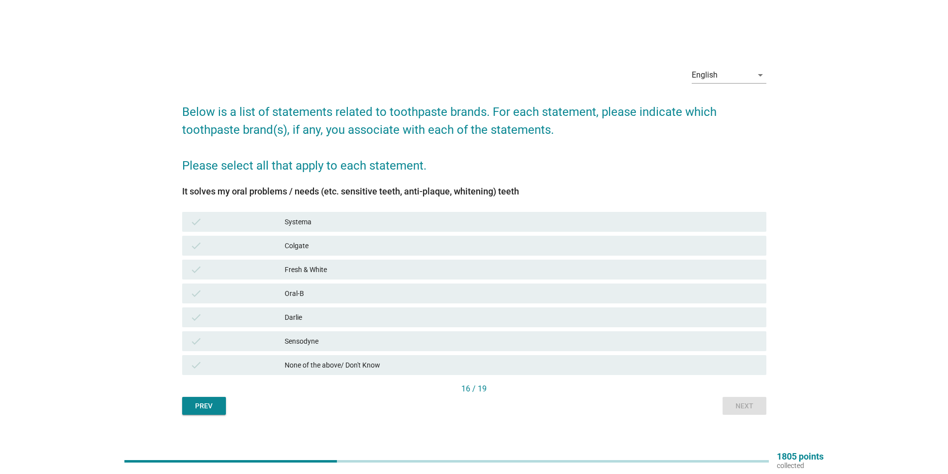
click at [265, 339] on div "check" at bounding box center [237, 342] width 95 height 12
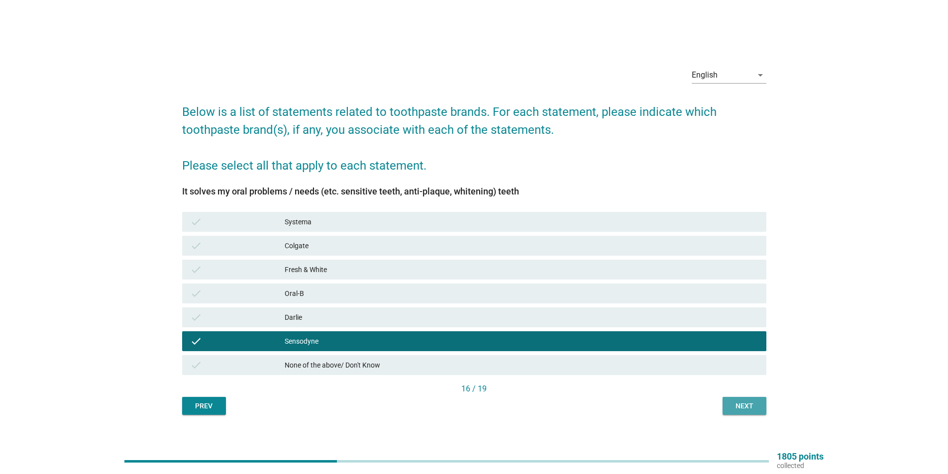
click at [737, 400] on button "Next" at bounding box center [745, 406] width 44 height 18
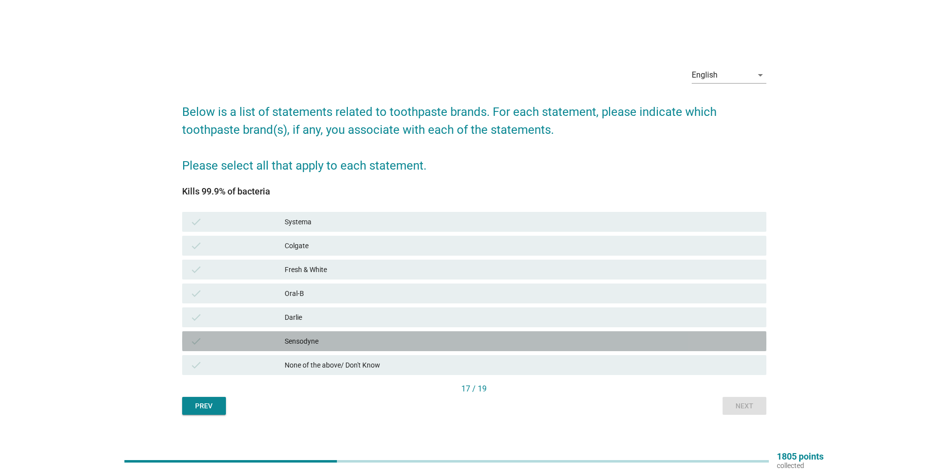
click at [325, 339] on div "Sensodyne" at bounding box center [522, 342] width 474 height 12
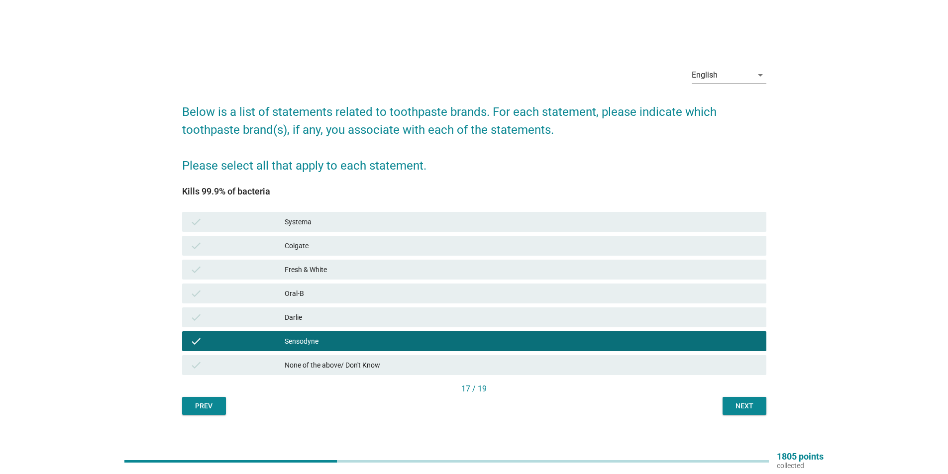
click at [749, 410] on div "Next" at bounding box center [745, 406] width 28 height 10
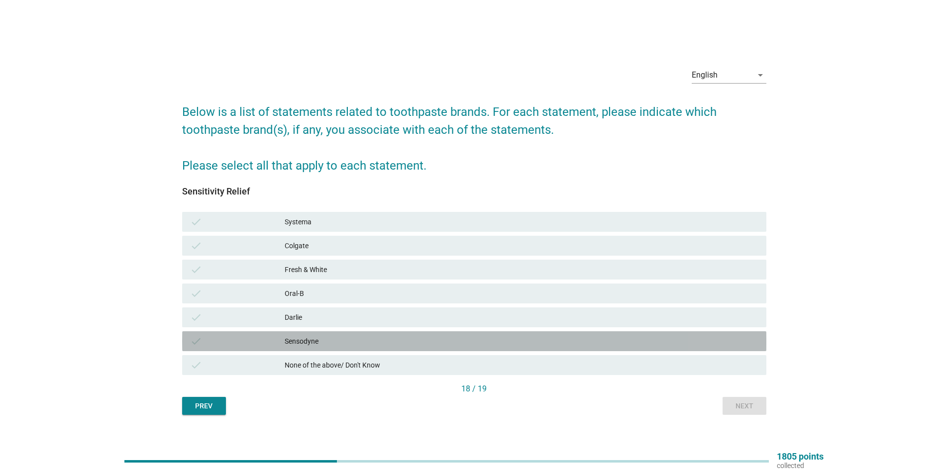
click at [358, 341] on div "Sensodyne" at bounding box center [522, 342] width 474 height 12
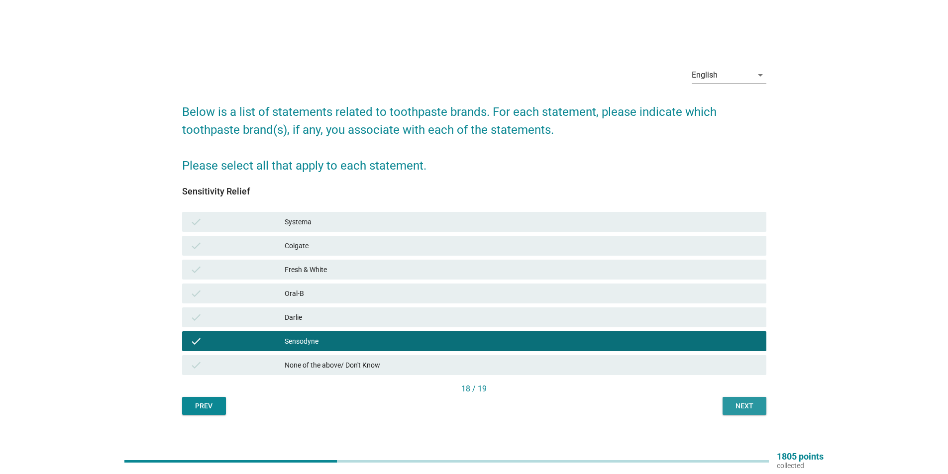
click at [751, 405] on div "Next" at bounding box center [745, 406] width 28 height 10
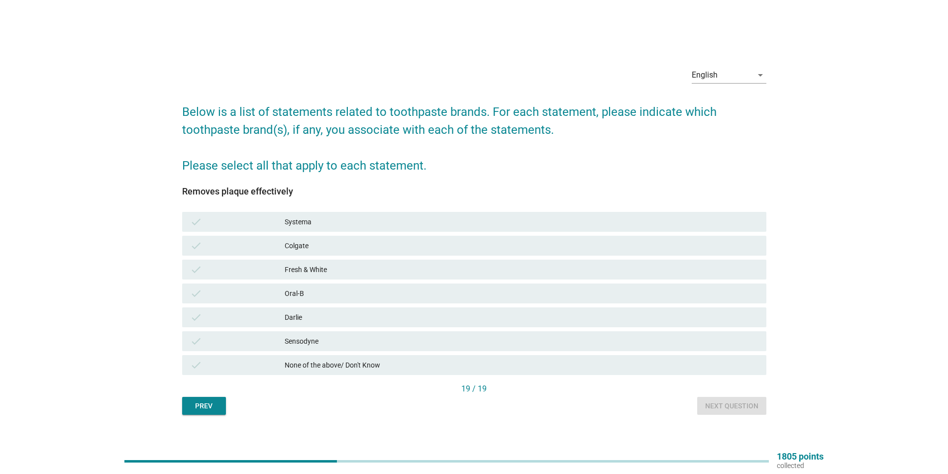
click at [339, 339] on div "Sensodyne" at bounding box center [522, 342] width 474 height 12
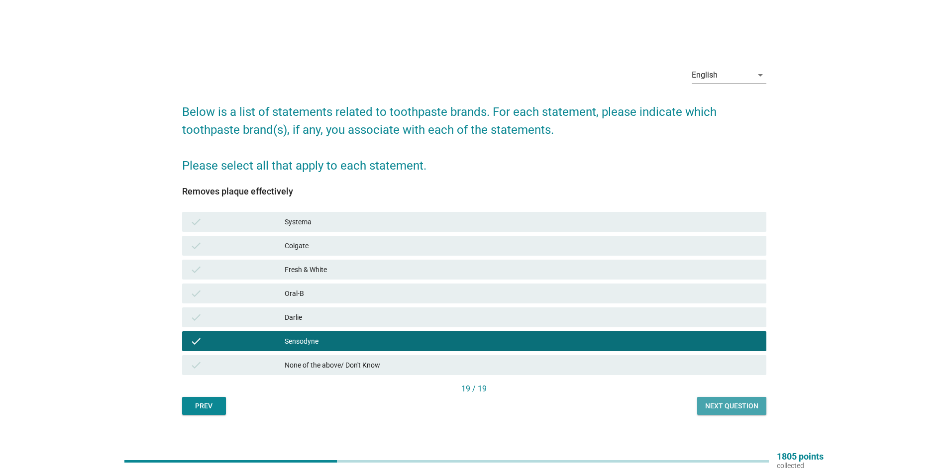
click at [752, 408] on div "Next question" at bounding box center [731, 406] width 53 height 10
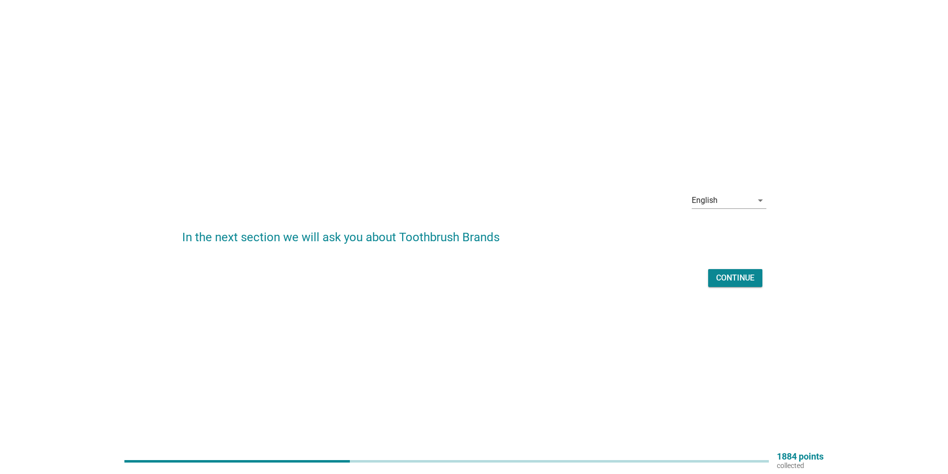
click at [743, 279] on div "Continue" at bounding box center [735, 278] width 38 height 12
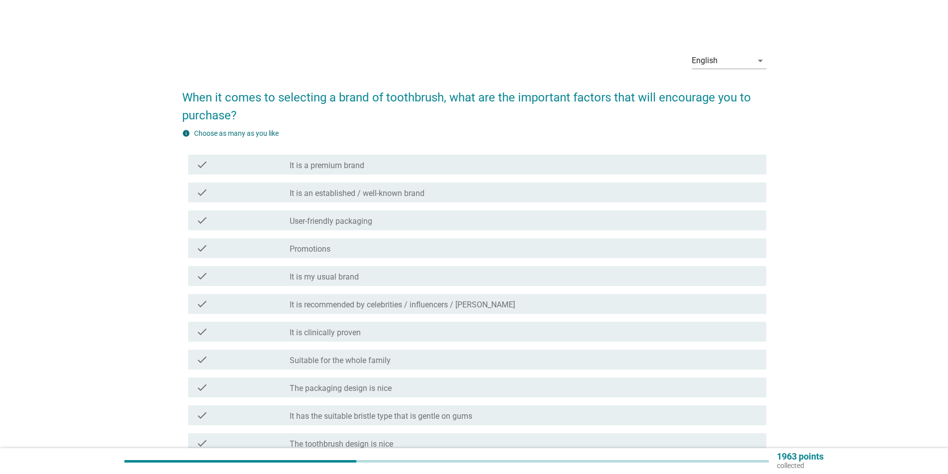
drag, startPoint x: 742, startPoint y: 279, endPoint x: 912, endPoint y: 342, distance: 181.0
click at [912, 342] on div "English arrow_drop_down When it comes to selecting a brand of toothbrush, what …" at bounding box center [474, 357] width 901 height 640
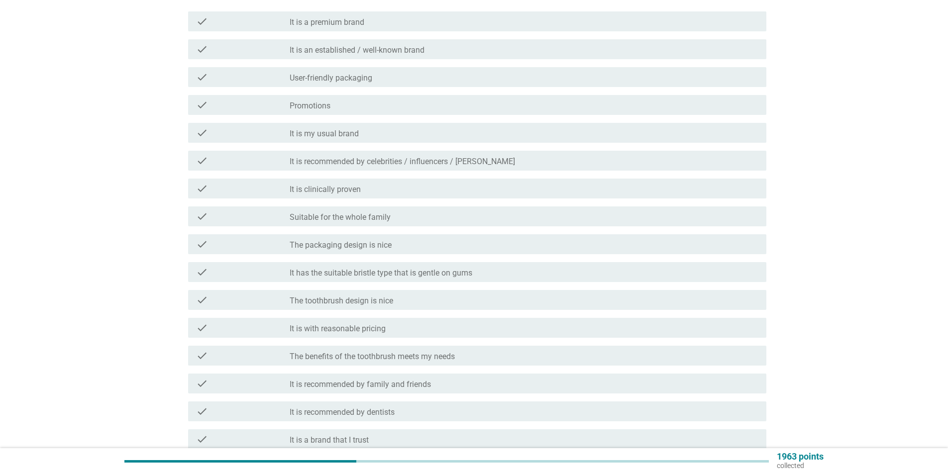
scroll to position [149, 0]
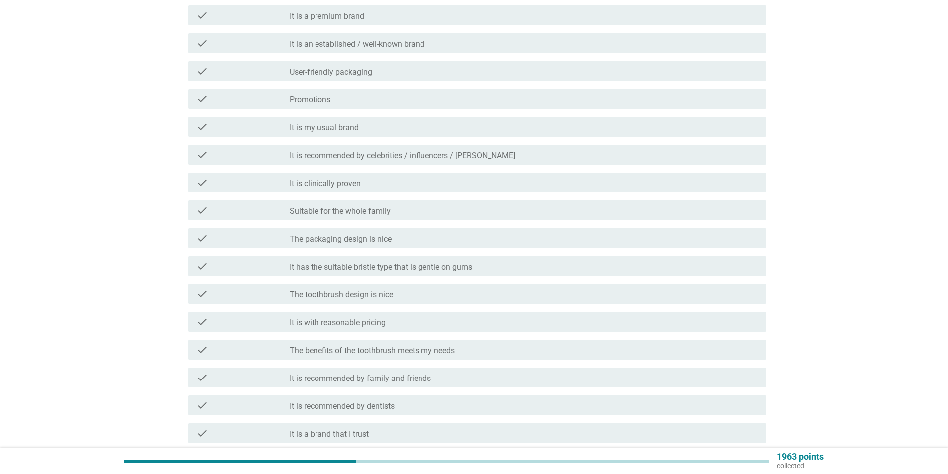
click at [400, 44] on label "It is an established / well-known brand" at bounding box center [357, 44] width 135 height 10
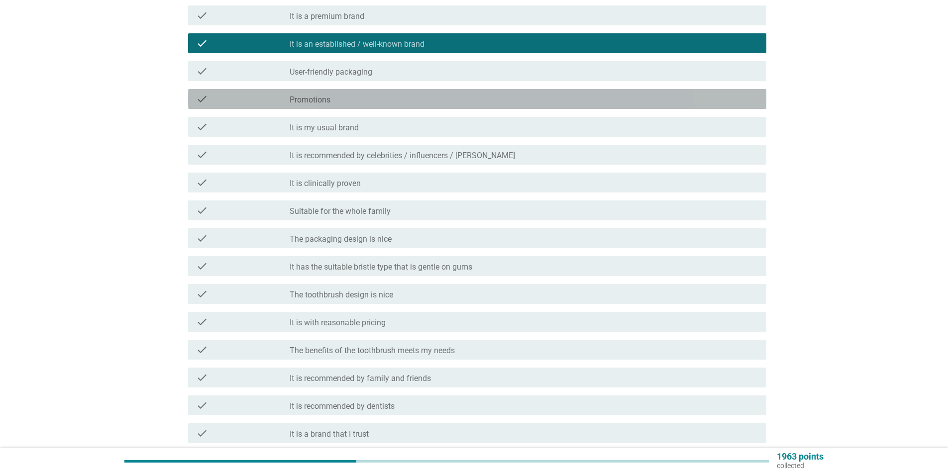
click at [366, 95] on div "check_box_outline_blank Promotions" at bounding box center [524, 99] width 469 height 12
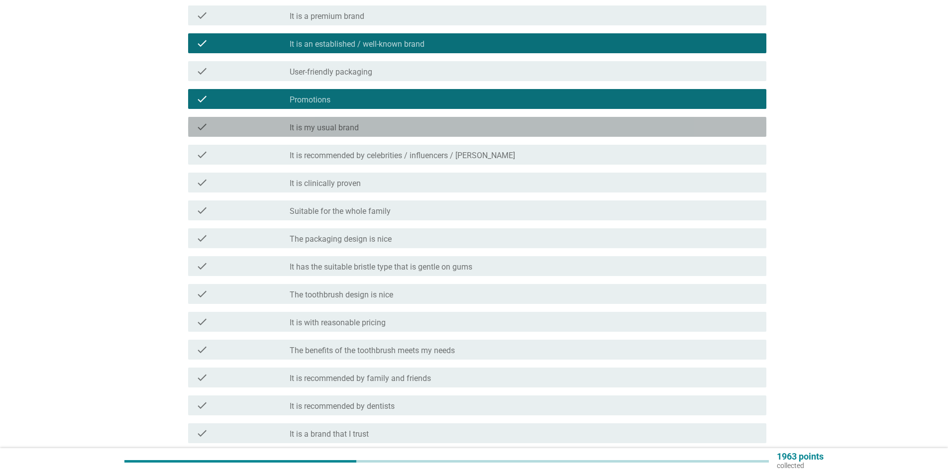
click at [359, 134] on div "check check_box_outline_blank It is my usual brand" at bounding box center [477, 127] width 579 height 20
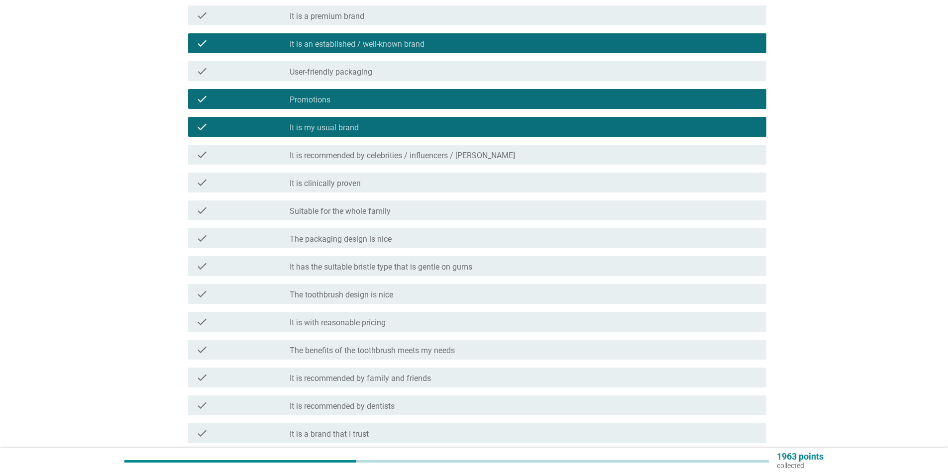
click at [356, 213] on label "Suitable for the whole family" at bounding box center [340, 212] width 101 height 10
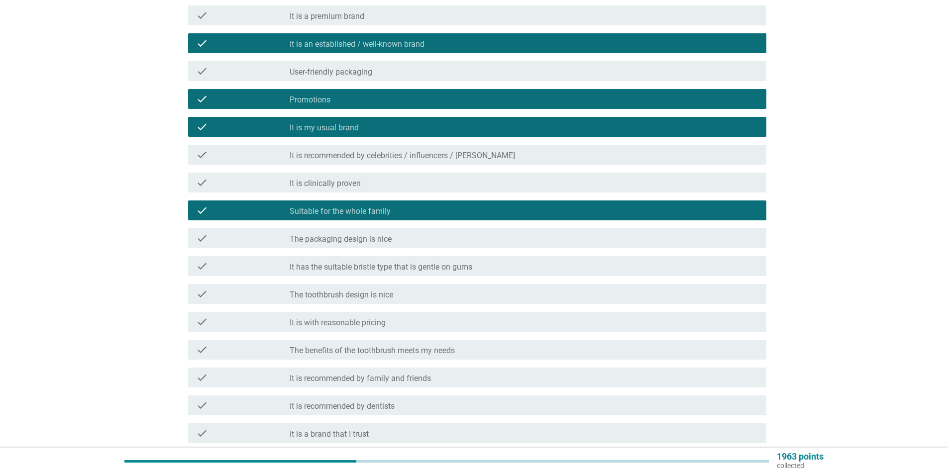
click at [357, 269] on label "It has the suitable bristle type that is gentle on gums" at bounding box center [381, 267] width 183 height 10
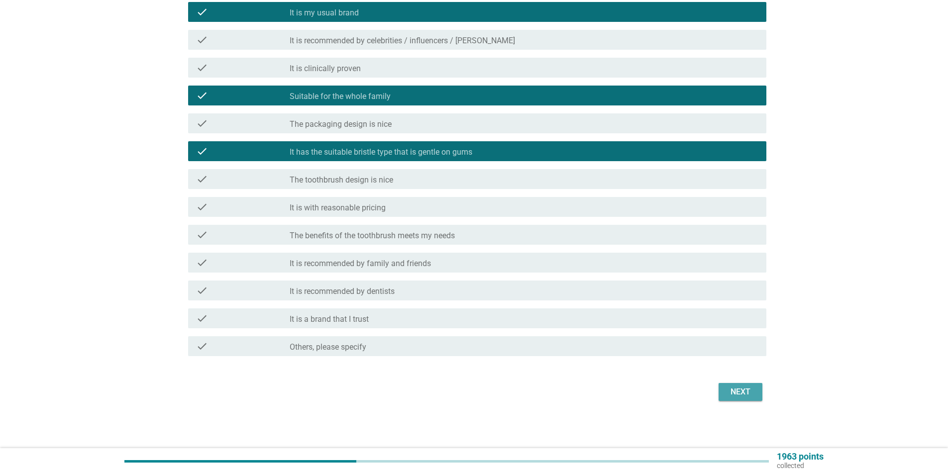
scroll to position [265, 0]
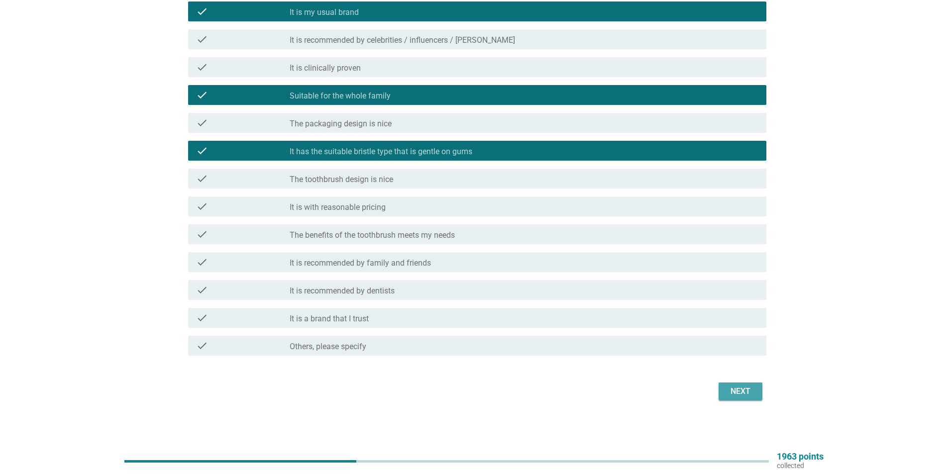
click at [375, 202] on div "check_box_outline_blank It is with reasonable pricing" at bounding box center [524, 207] width 469 height 12
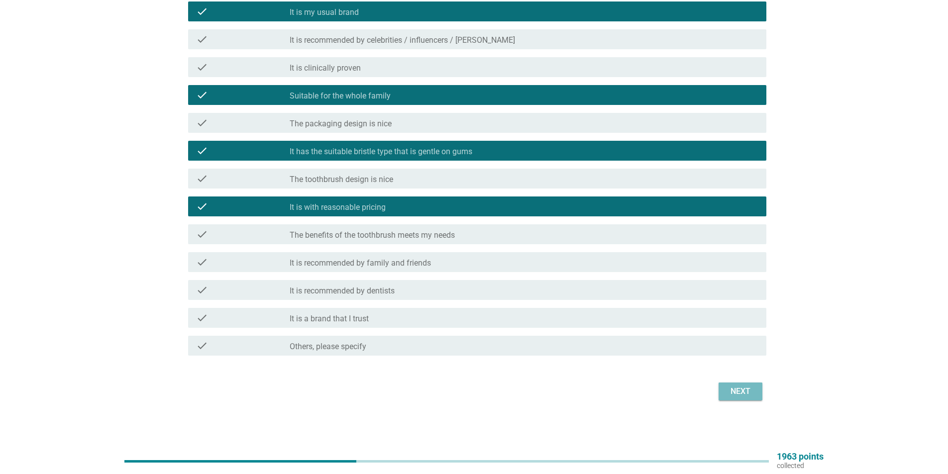
click at [745, 390] on div "Next" at bounding box center [741, 392] width 28 height 12
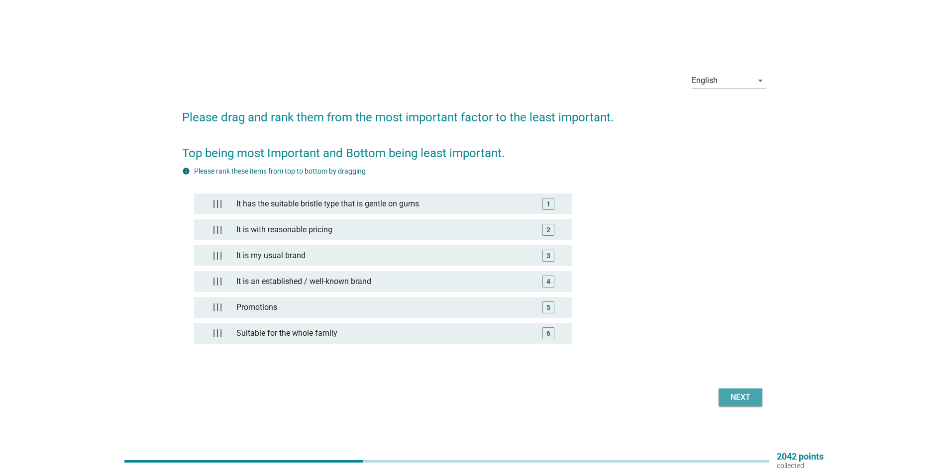
click at [752, 394] on div "Next" at bounding box center [741, 398] width 28 height 12
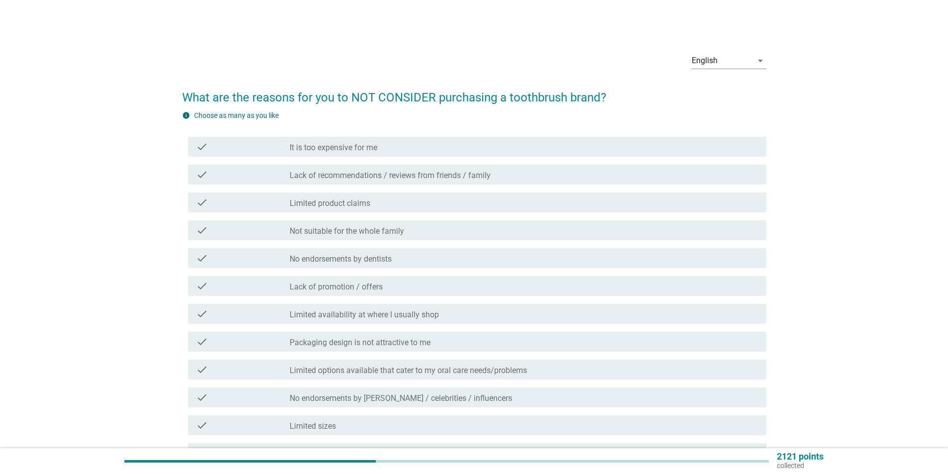
click at [392, 205] on div "check_box_outline_blank Limited product claims" at bounding box center [524, 203] width 469 height 12
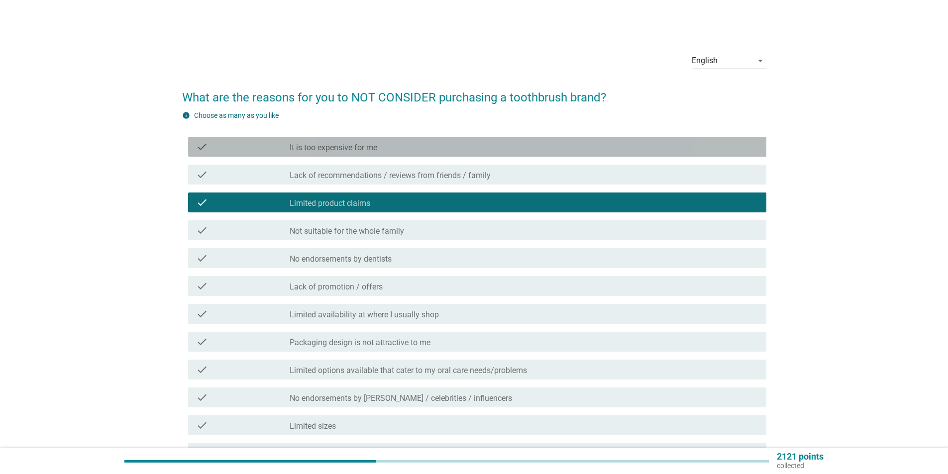
click at [380, 141] on div "check_box_outline_blank It is too expensive for me" at bounding box center [524, 147] width 469 height 12
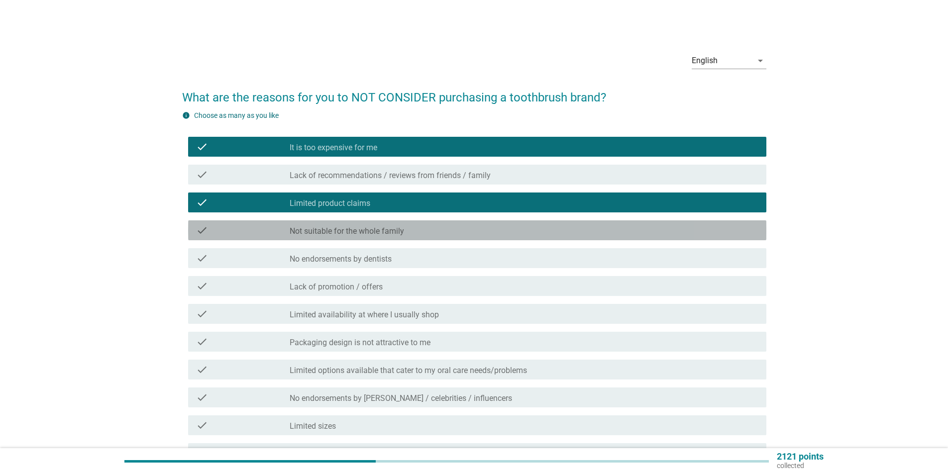
click at [399, 235] on label "Not suitable for the whole family" at bounding box center [347, 232] width 115 height 10
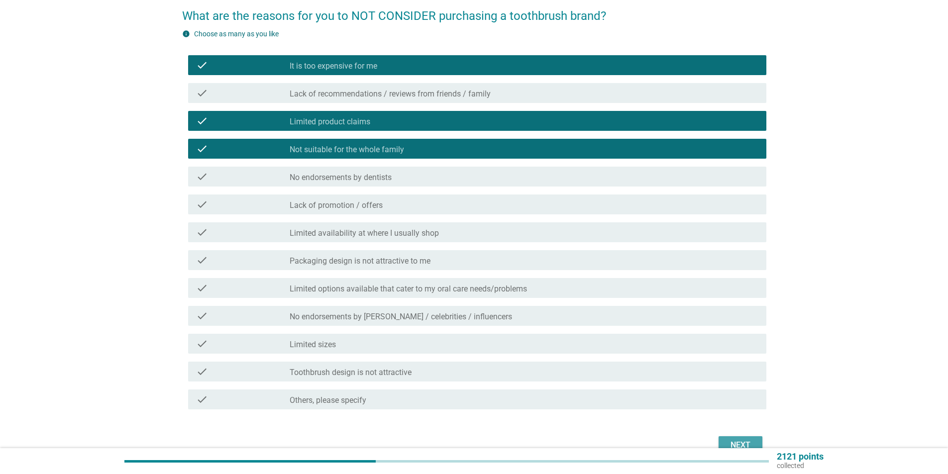
scroll to position [135, 0]
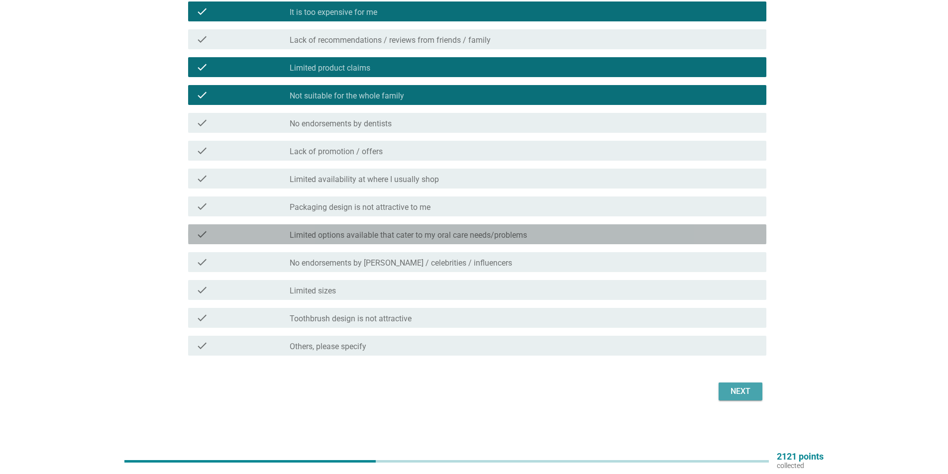
click at [369, 235] on label "Limited options available that cater to my oral care needs/problems" at bounding box center [408, 236] width 237 height 10
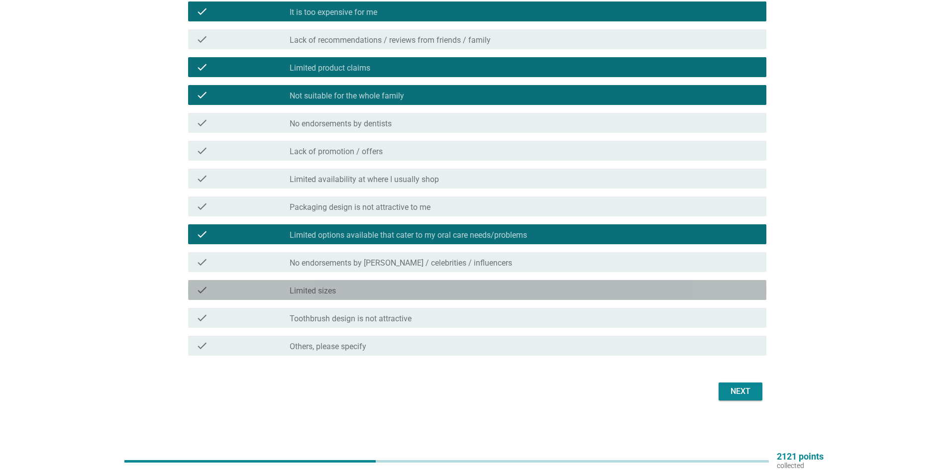
click at [372, 291] on div "check_box_outline_blank Limited sizes" at bounding box center [524, 290] width 469 height 12
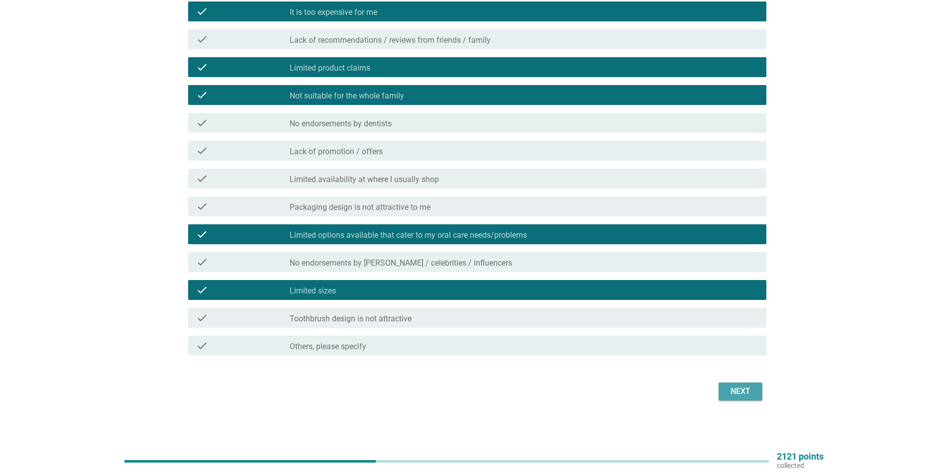
click at [747, 388] on div "Next" at bounding box center [741, 392] width 28 height 12
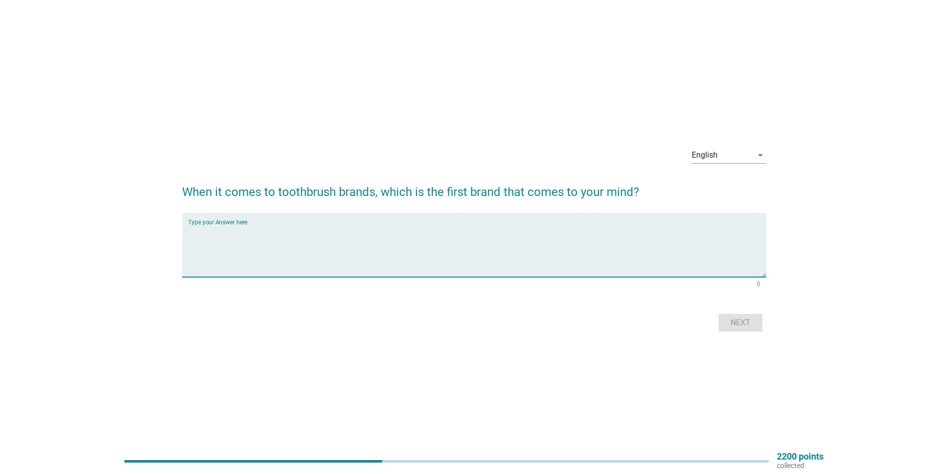
click at [292, 240] on textarea "Type your Answer here" at bounding box center [477, 251] width 579 height 52
type textarea "sensodye"
click at [745, 327] on div "Next" at bounding box center [741, 323] width 28 height 12
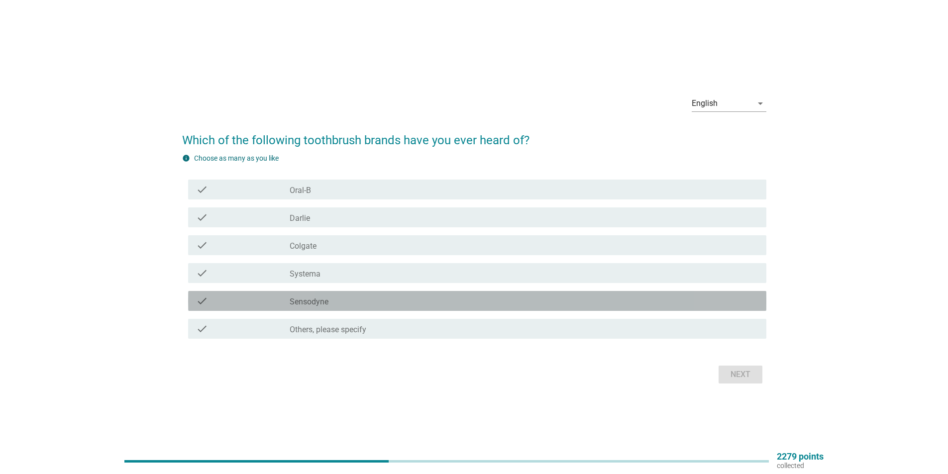
click at [331, 300] on div "check_box_outline_blank Sensodyne" at bounding box center [524, 301] width 469 height 12
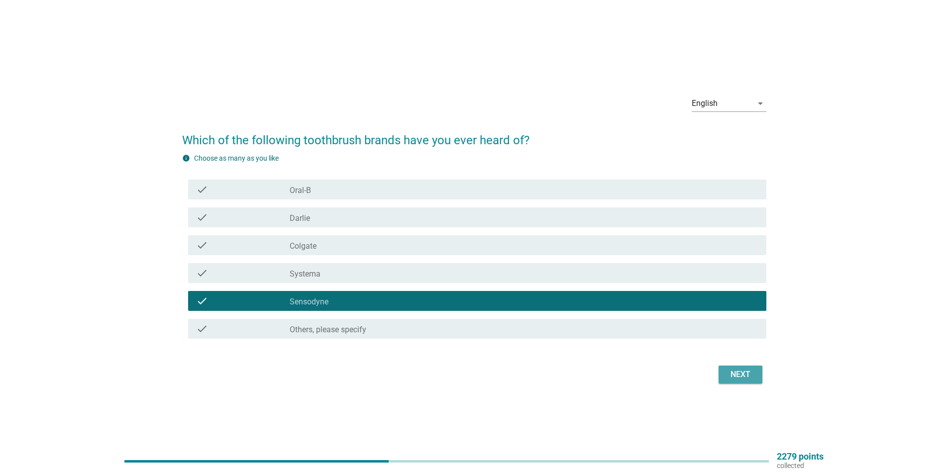
click at [744, 368] on button "Next" at bounding box center [741, 375] width 44 height 18
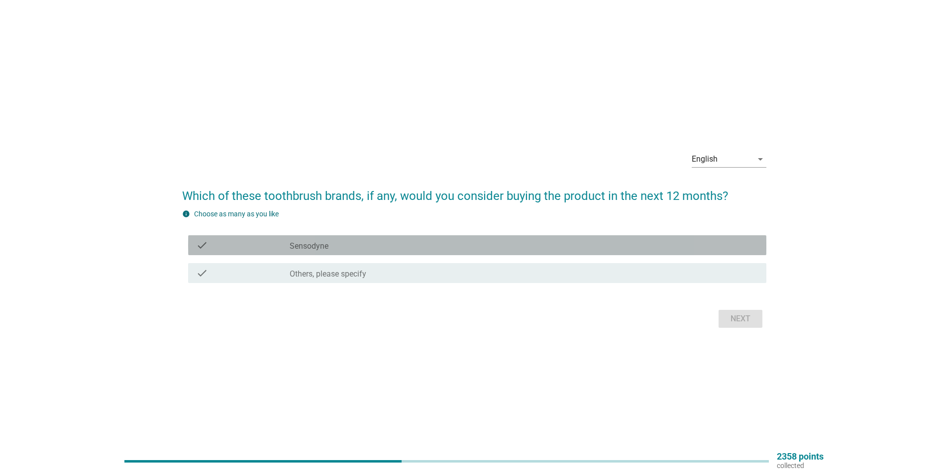
click at [322, 245] on label "Sensodyne" at bounding box center [309, 246] width 39 height 10
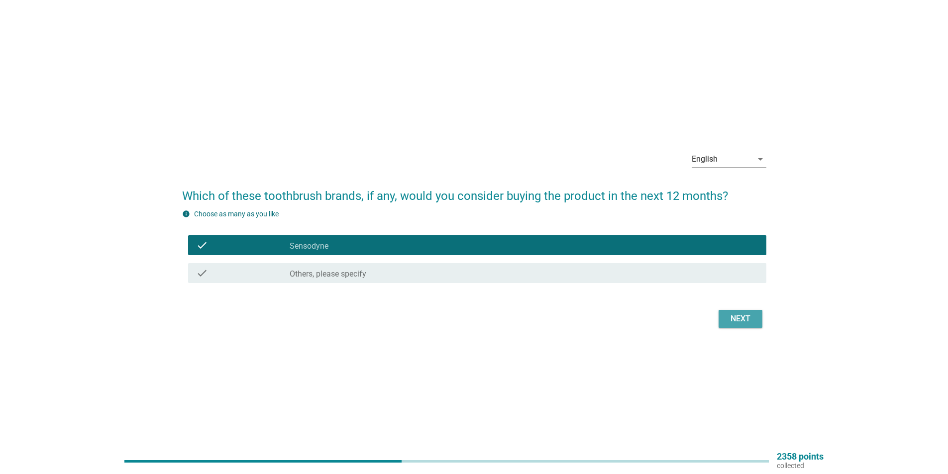
click at [737, 325] on div "Next" at bounding box center [741, 319] width 28 height 12
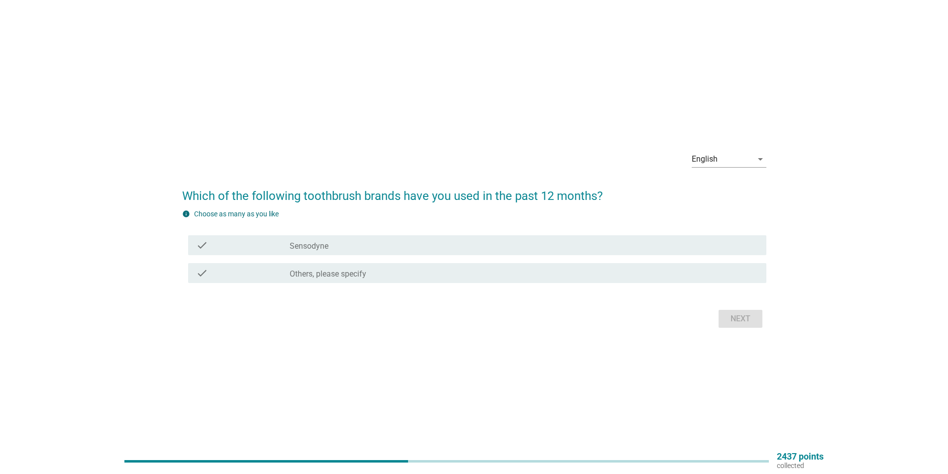
click at [367, 249] on div "check_box Sensodyne" at bounding box center [524, 245] width 469 height 12
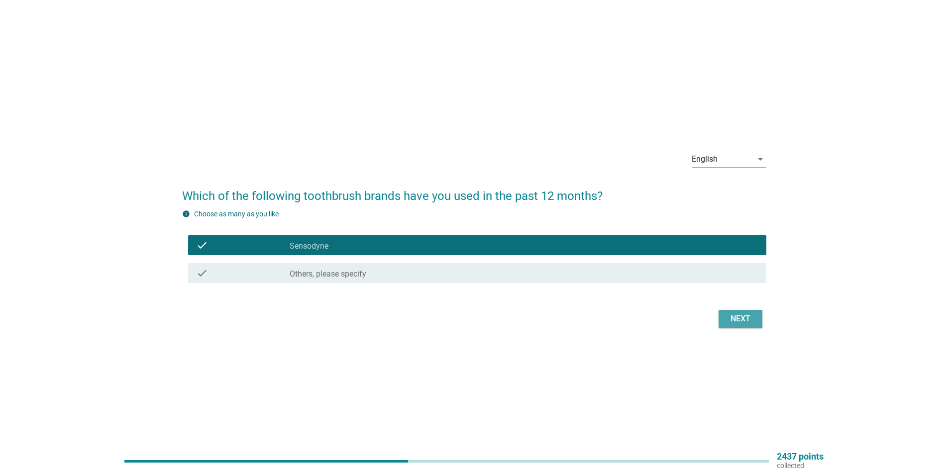
click at [738, 316] on div "Next" at bounding box center [741, 319] width 28 height 12
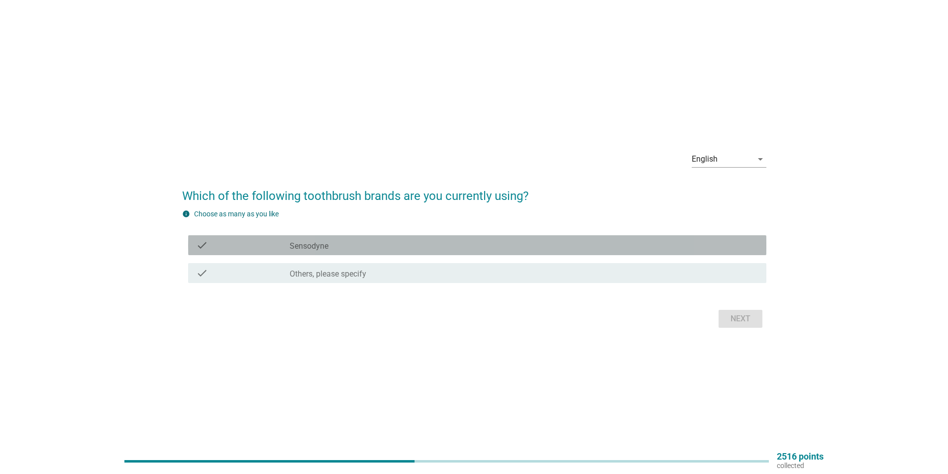
click at [354, 251] on div "check_box Sensodyne" at bounding box center [524, 245] width 469 height 12
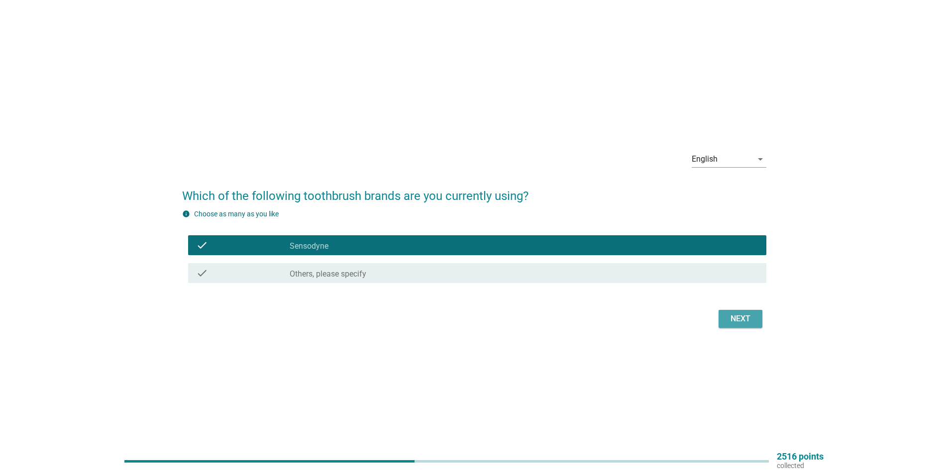
click at [733, 322] on div "Next" at bounding box center [741, 319] width 28 height 12
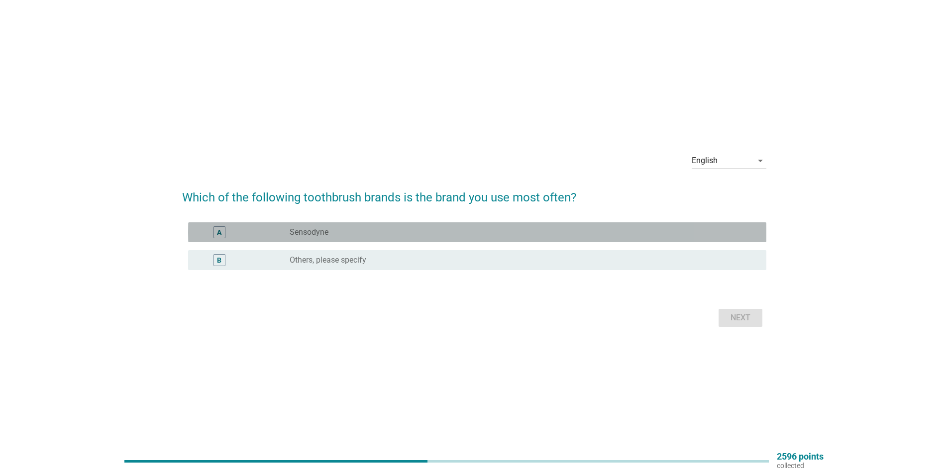
click at [324, 230] on label "Sensodyne" at bounding box center [309, 233] width 39 height 10
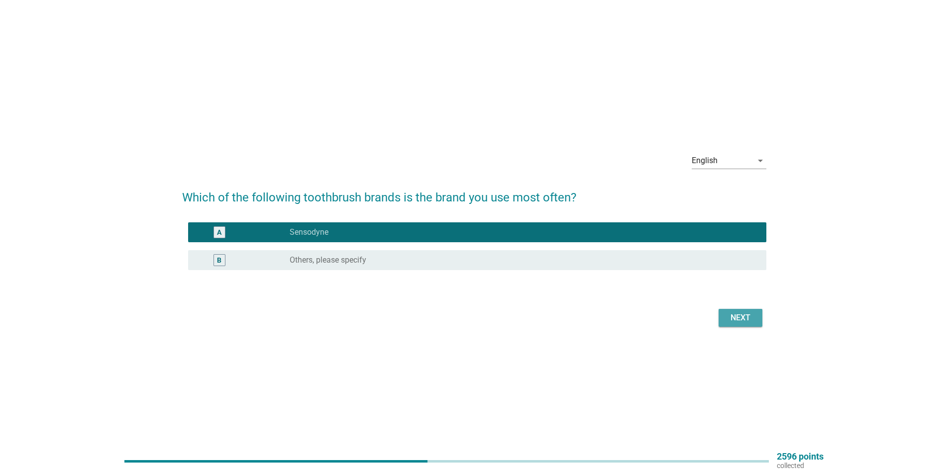
click at [742, 320] on div "Next" at bounding box center [741, 318] width 28 height 12
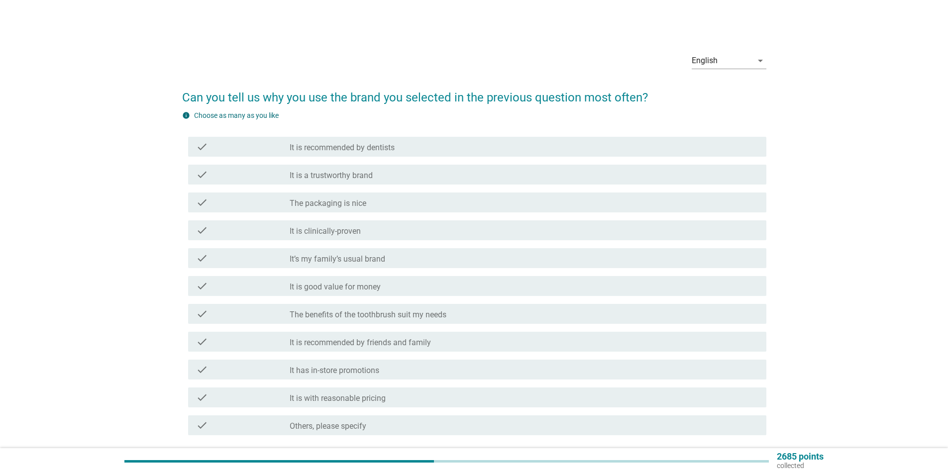
click at [377, 164] on div "check check_box_outline_blank It is a trustworthy brand" at bounding box center [474, 175] width 584 height 28
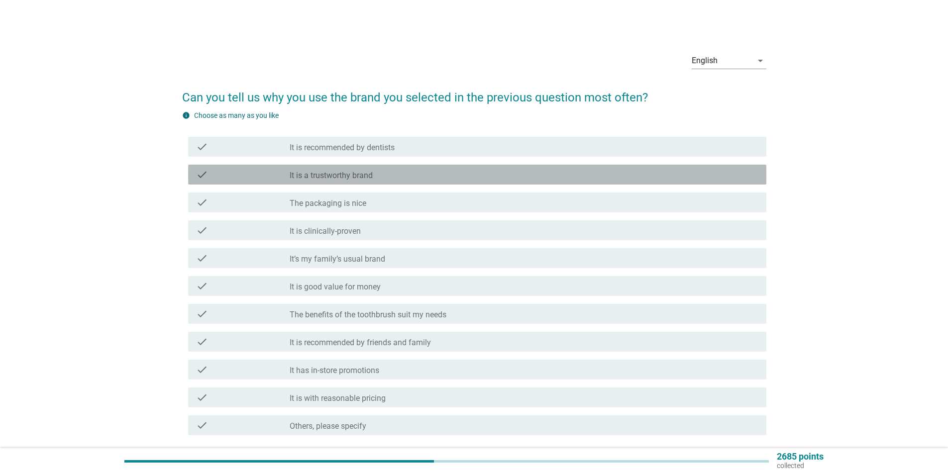
click at [368, 177] on label "It is a trustworthy brand" at bounding box center [331, 176] width 83 height 10
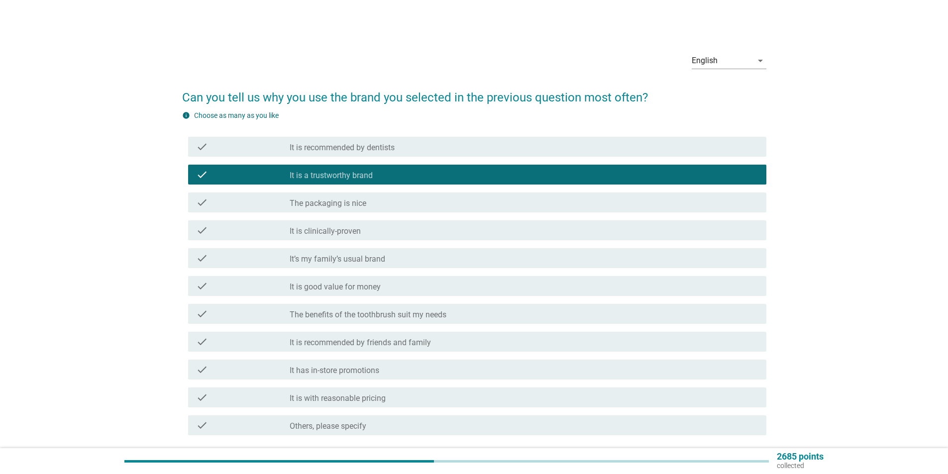
click at [362, 252] on div "check check_box_outline_blank It’s my family’s usual brand" at bounding box center [477, 258] width 579 height 20
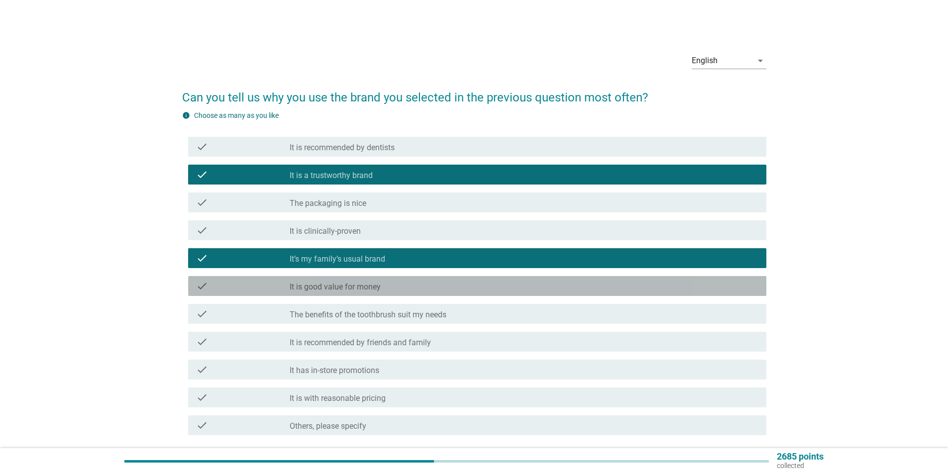
click at [364, 290] on label "It is good value for money" at bounding box center [335, 287] width 91 height 10
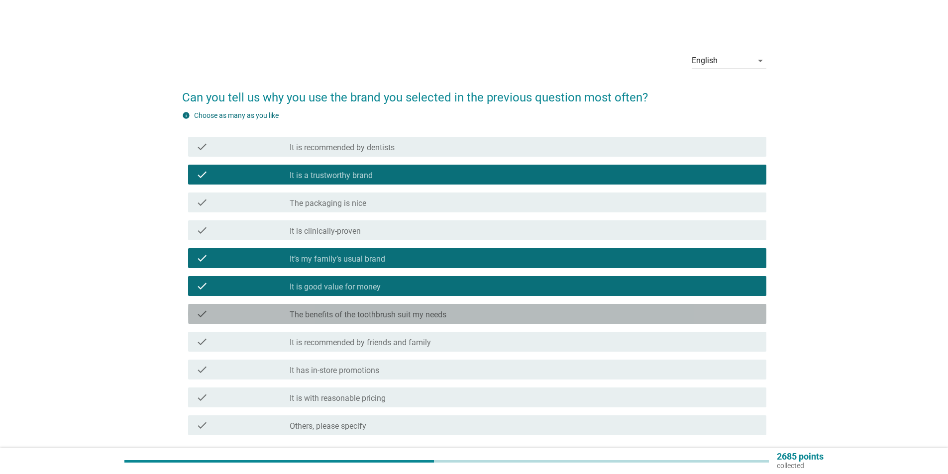
click at [371, 313] on label "The benefits of the toothbrush suit my needs" at bounding box center [368, 315] width 157 height 10
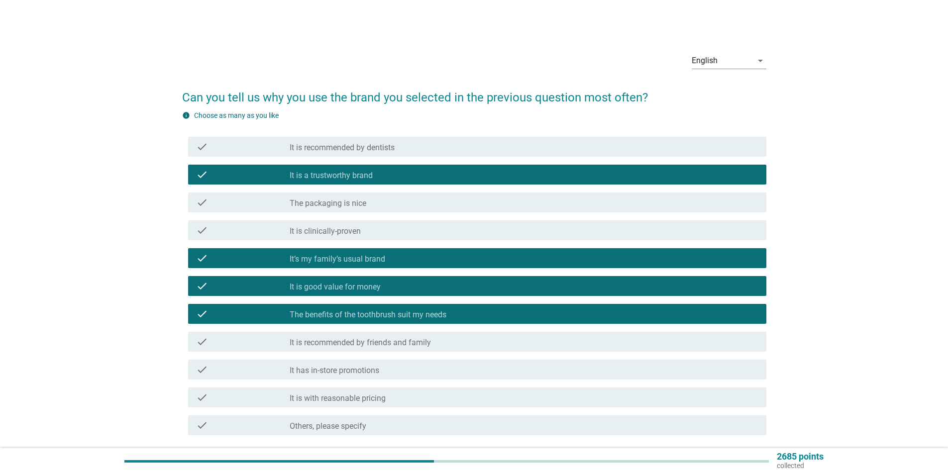
scroll to position [80, 0]
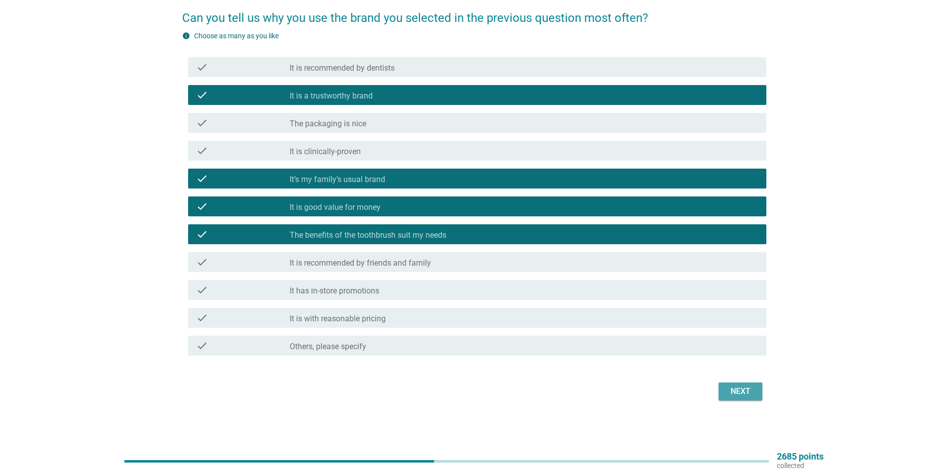
click at [740, 394] on div "Next" at bounding box center [741, 392] width 28 height 12
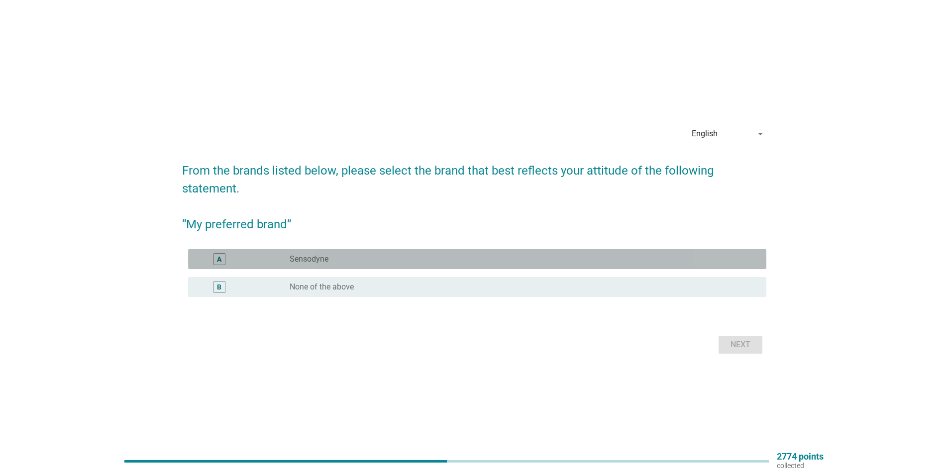
click at [369, 262] on div "radio_button_unchecked Sensodyne" at bounding box center [520, 259] width 461 height 10
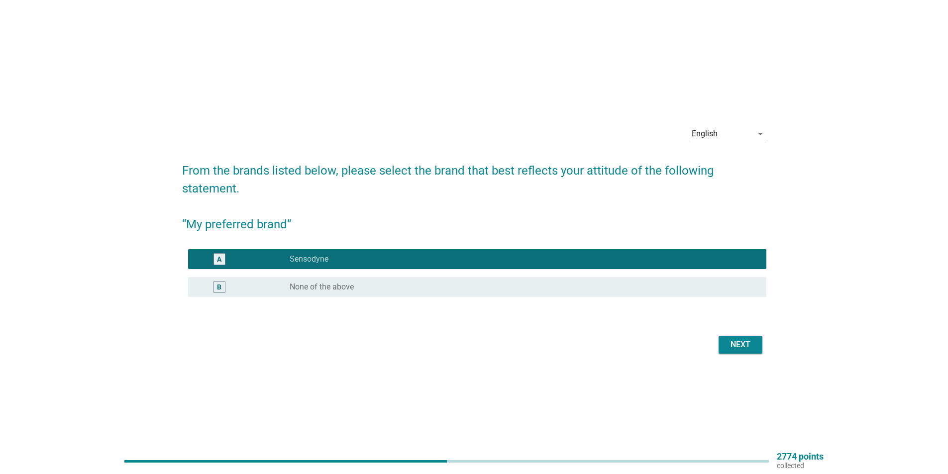
click at [753, 343] on div "Next" at bounding box center [741, 345] width 28 height 12
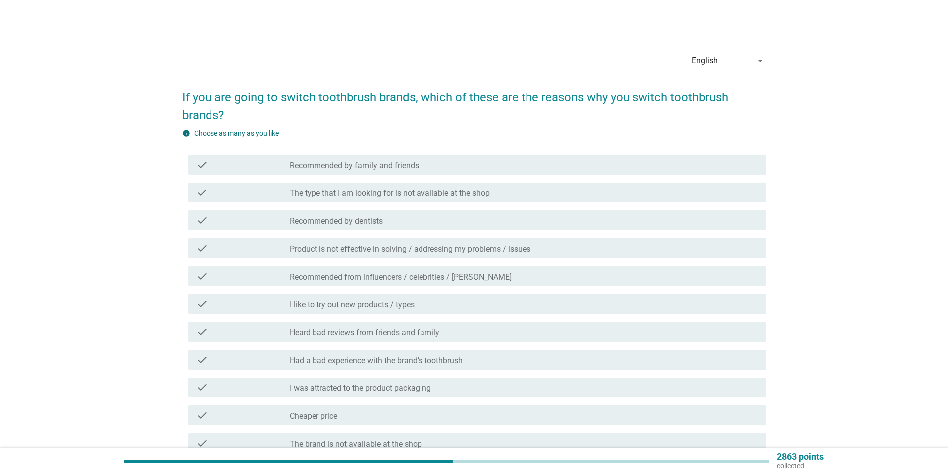
scroll to position [50, 0]
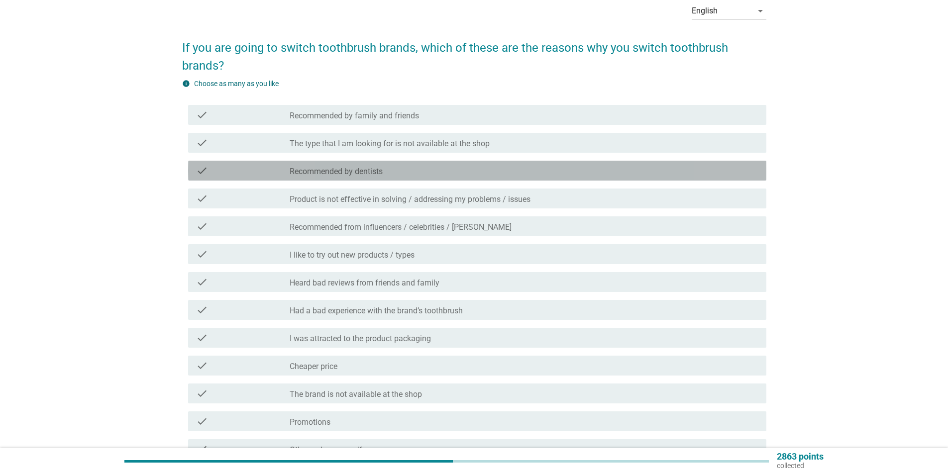
click at [391, 169] on div "check_box_outline_blank Recommended by dentists" at bounding box center [524, 171] width 469 height 12
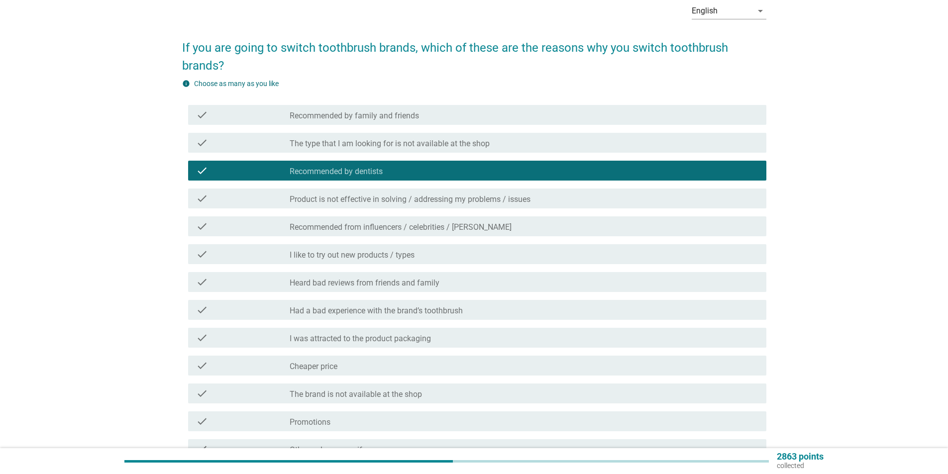
click at [404, 253] on label "I like to try out new products / types" at bounding box center [352, 255] width 125 height 10
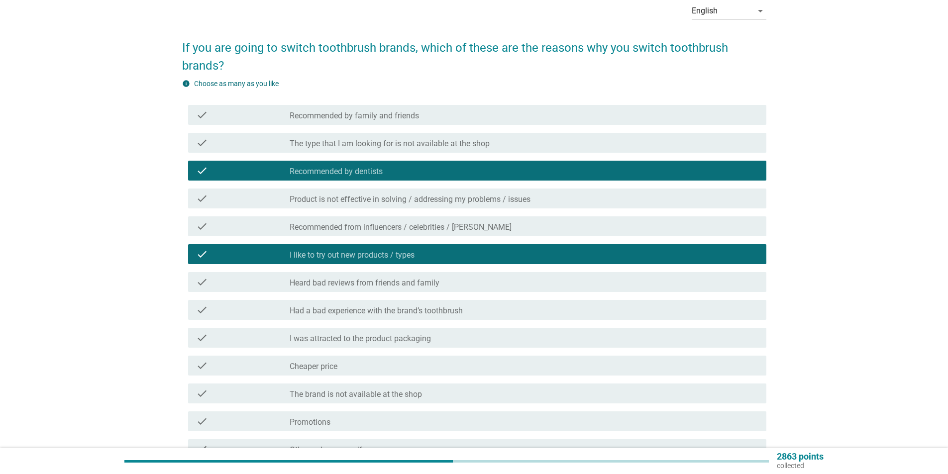
click at [394, 337] on label "I was attracted to the product packaging" at bounding box center [360, 339] width 141 height 10
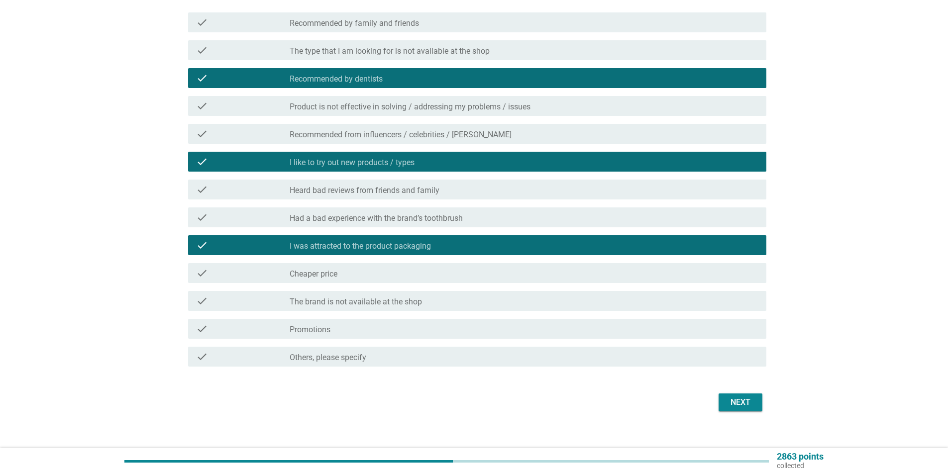
scroll to position [153, 0]
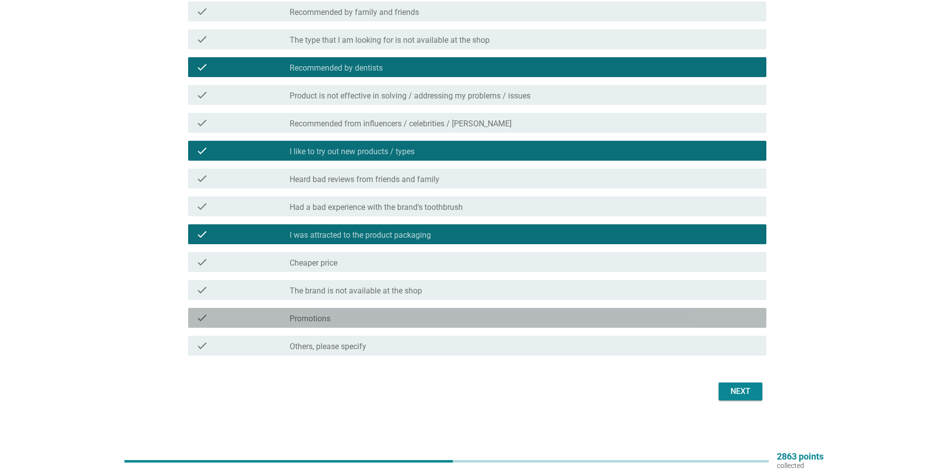
click at [351, 315] on div "check_box_outline_blank Promotions" at bounding box center [524, 318] width 469 height 12
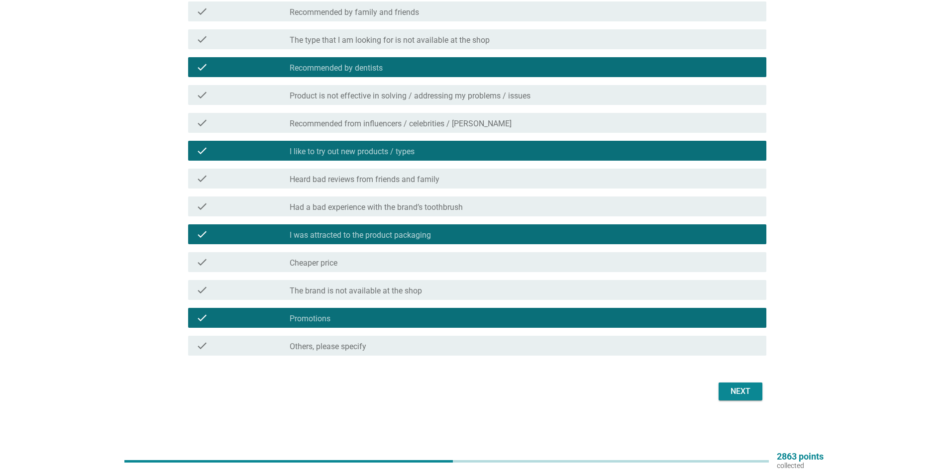
click at [729, 394] on div "Next" at bounding box center [741, 392] width 28 height 12
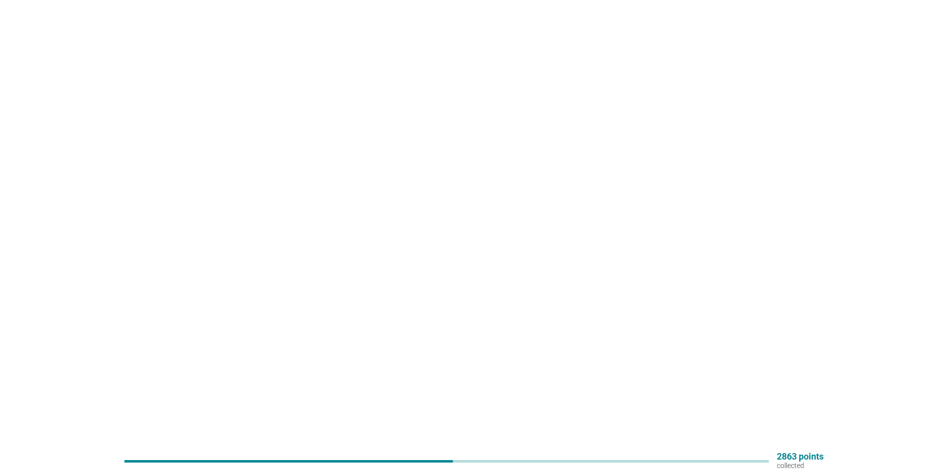
scroll to position [0, 0]
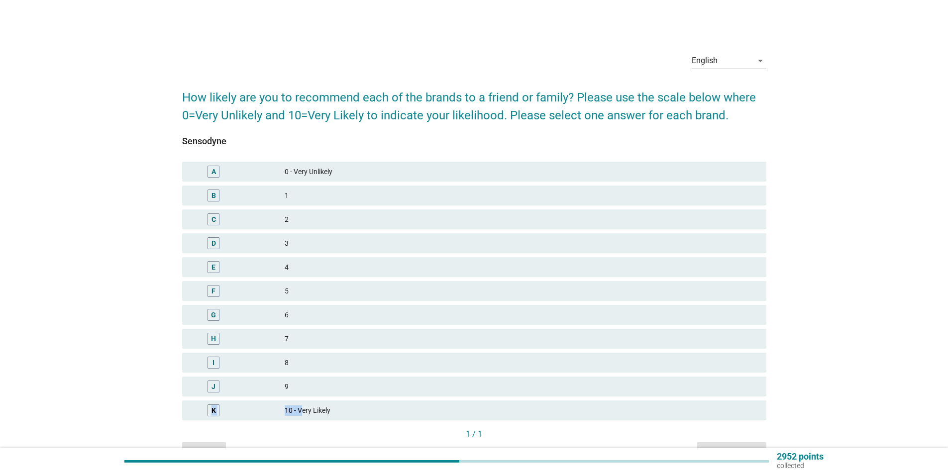
drag, startPoint x: 302, startPoint y: 403, endPoint x: 308, endPoint y: 391, distance: 13.2
click at [309, 391] on div "A 0 - Very Unlikely B 1 C 2 D 3 E 4 F 5 G 6 H 7 I 8 J 9 K 10 - Very Likely" at bounding box center [474, 291] width 588 height 263
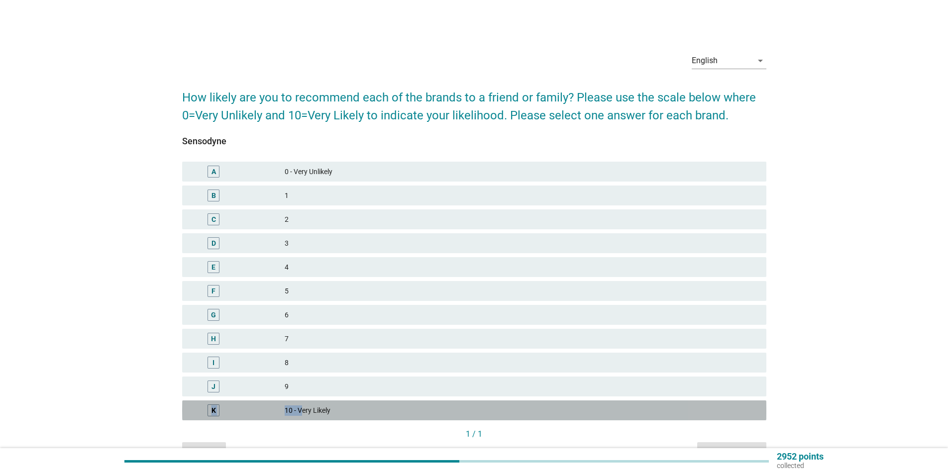
click at [292, 409] on div "10 - Very Likely" at bounding box center [522, 411] width 474 height 12
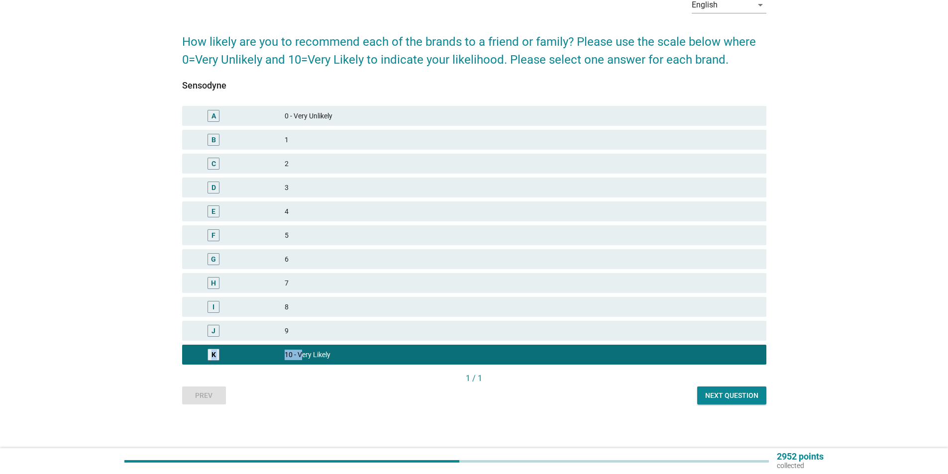
scroll to position [57, 0]
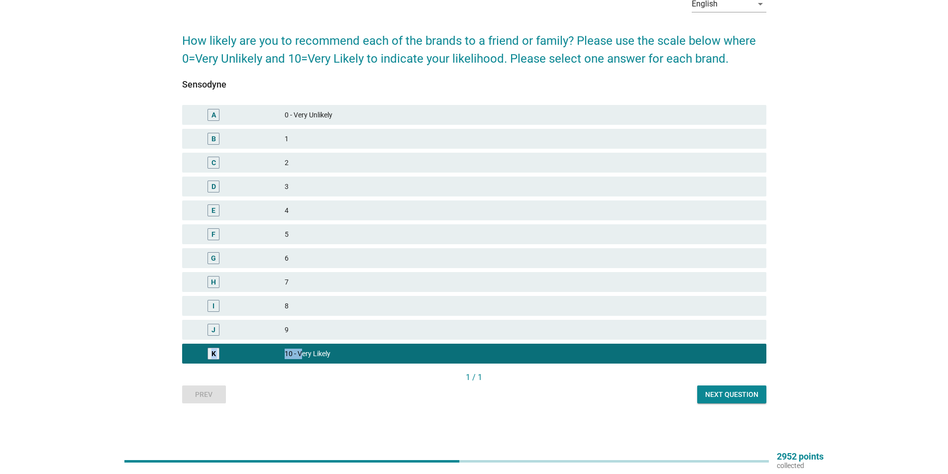
click at [745, 398] on div "Next question" at bounding box center [731, 395] width 53 height 10
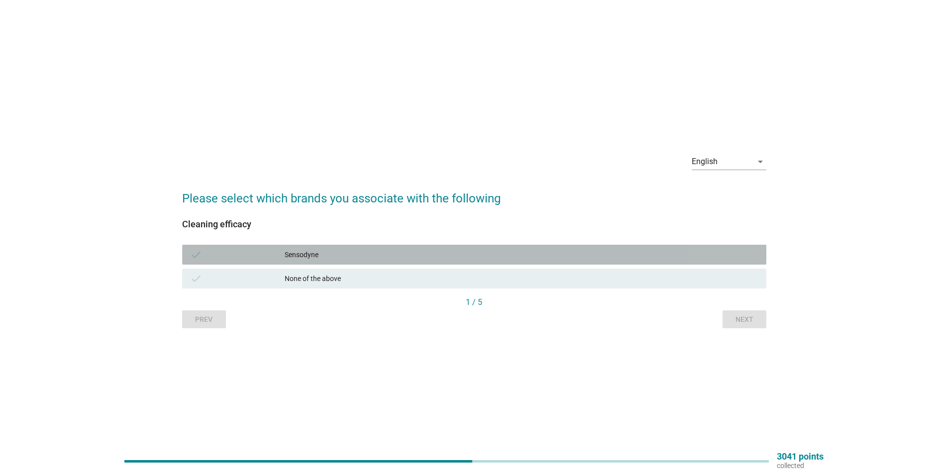
click at [370, 255] on div "Sensodyne" at bounding box center [522, 255] width 474 height 12
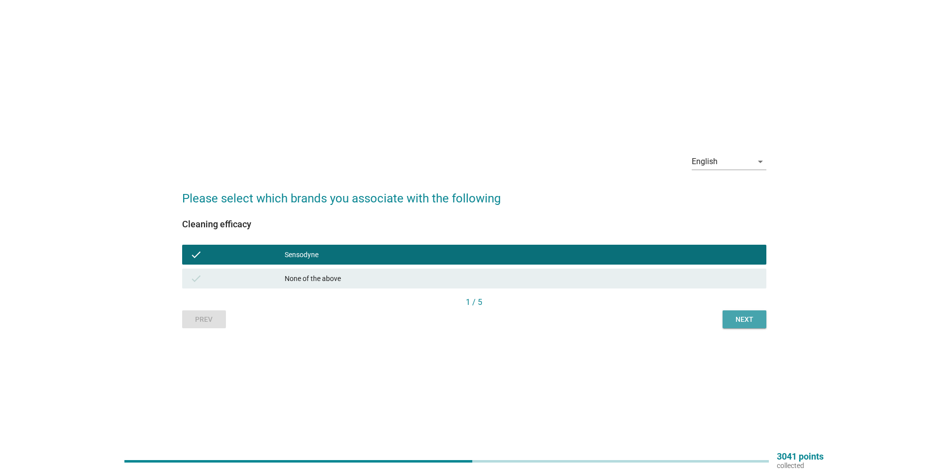
click at [739, 317] on div "Next" at bounding box center [745, 320] width 28 height 10
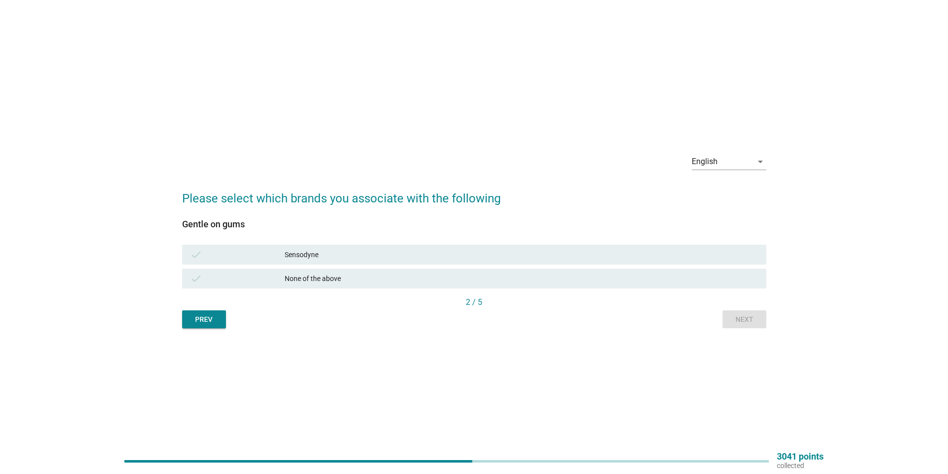
click at [343, 249] on div "Sensodyne" at bounding box center [522, 255] width 474 height 12
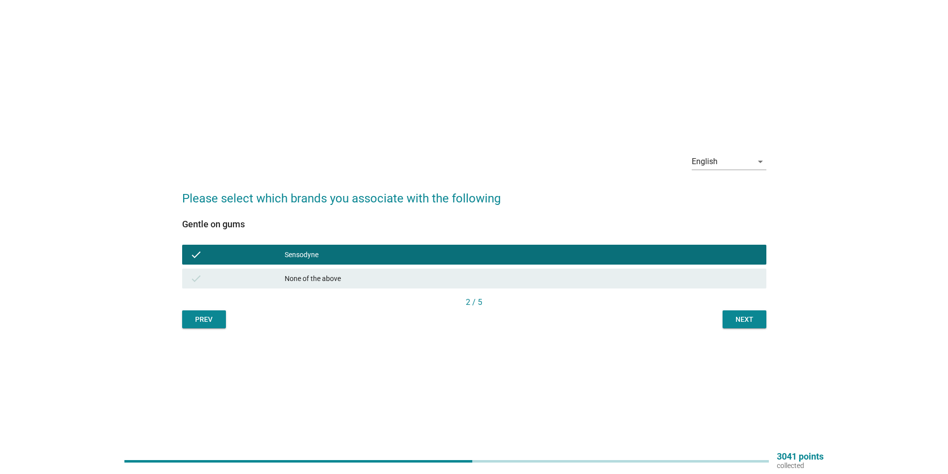
click at [745, 322] on div "Next" at bounding box center [745, 320] width 28 height 10
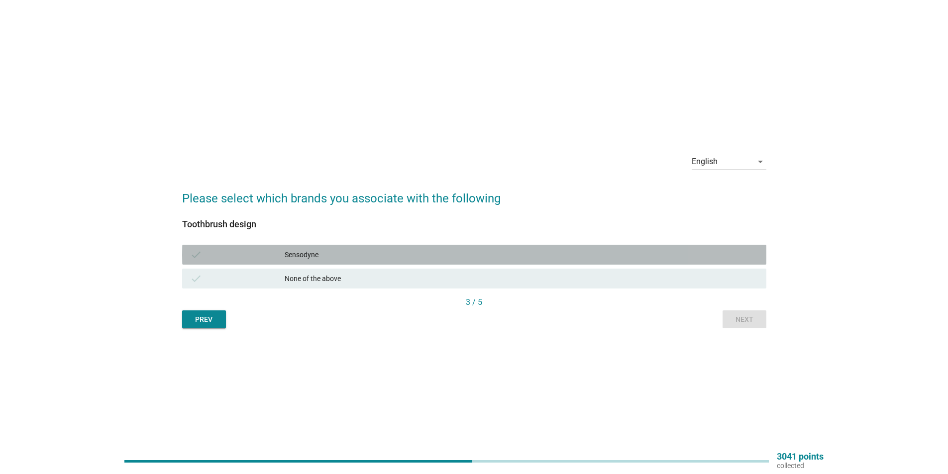
click at [304, 263] on div "check Sensodyne" at bounding box center [474, 255] width 584 height 20
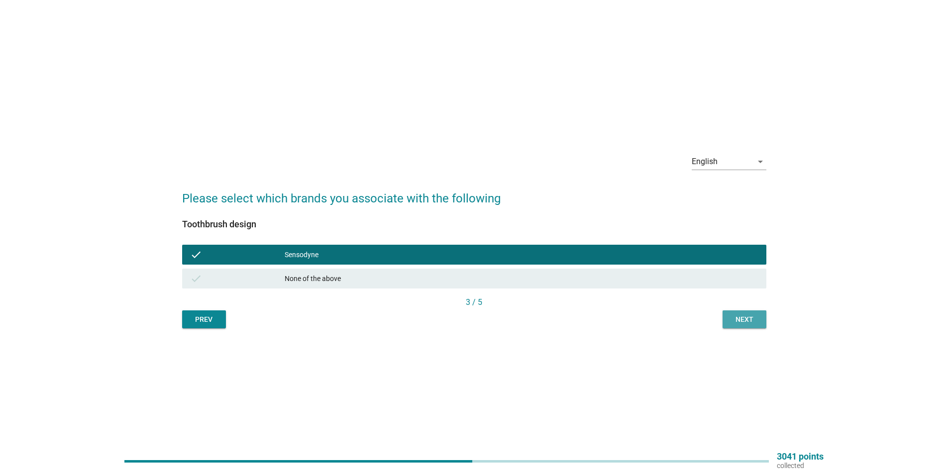
click at [739, 322] on div "Next" at bounding box center [745, 320] width 28 height 10
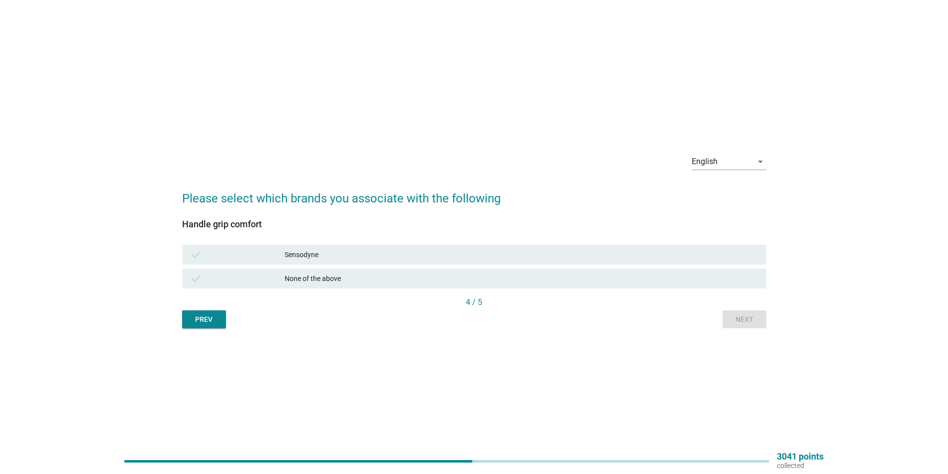
click at [323, 260] on div "Sensodyne" at bounding box center [522, 255] width 474 height 12
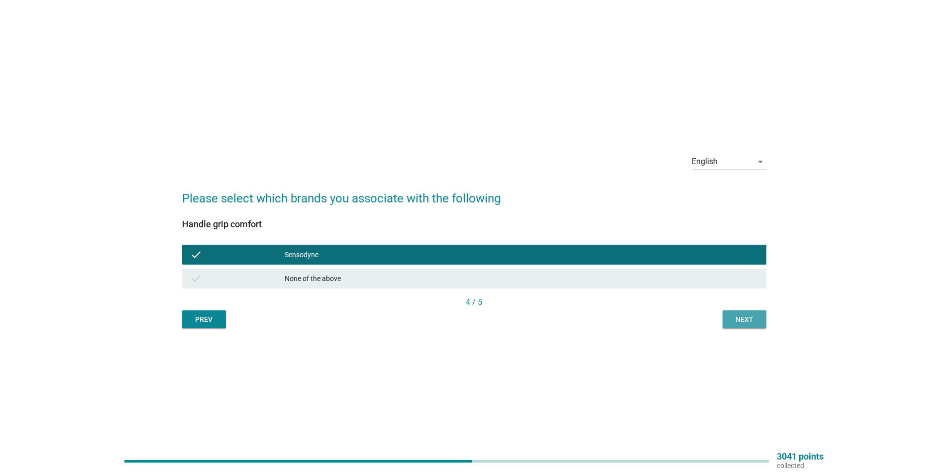
click at [744, 321] on div "Next" at bounding box center [745, 320] width 28 height 10
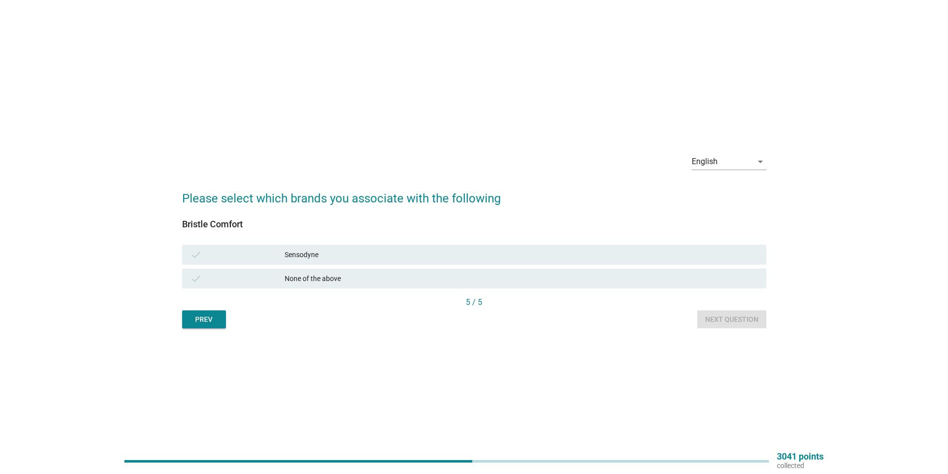
click at [406, 253] on div "Sensodyne" at bounding box center [522, 255] width 474 height 12
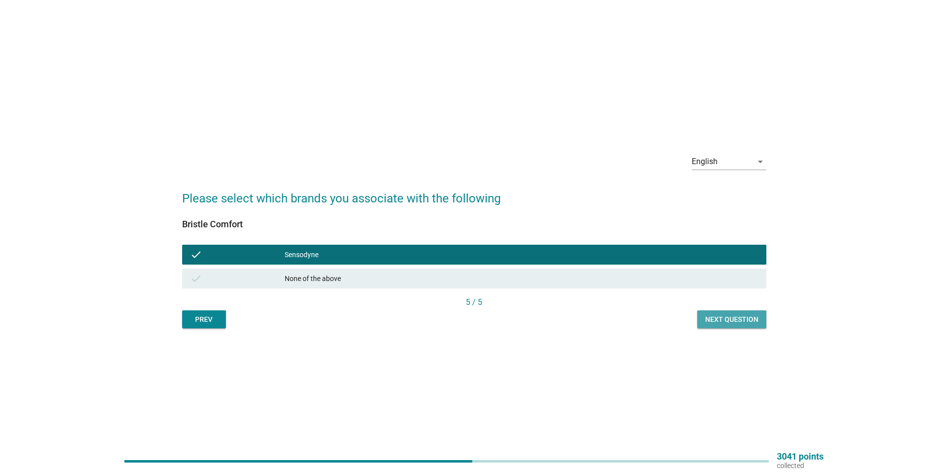
click at [736, 317] on div "Next question" at bounding box center [731, 320] width 53 height 10
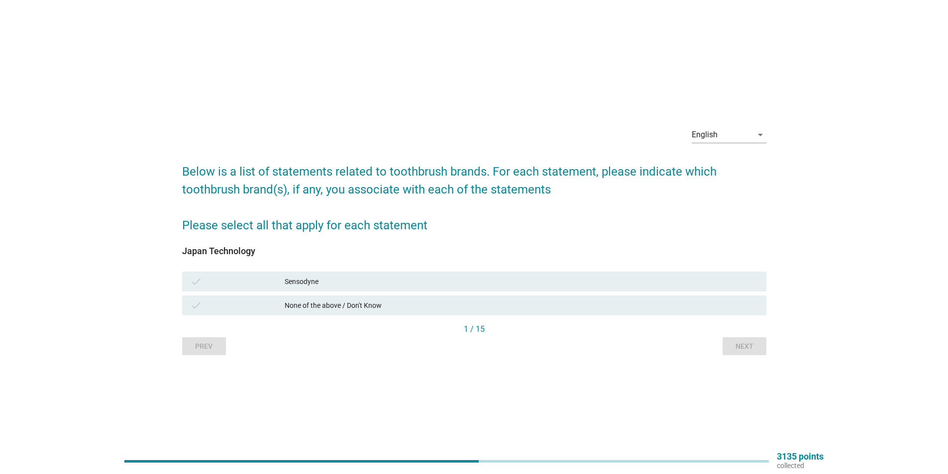
click at [322, 278] on div "Sensodyne" at bounding box center [522, 282] width 474 height 12
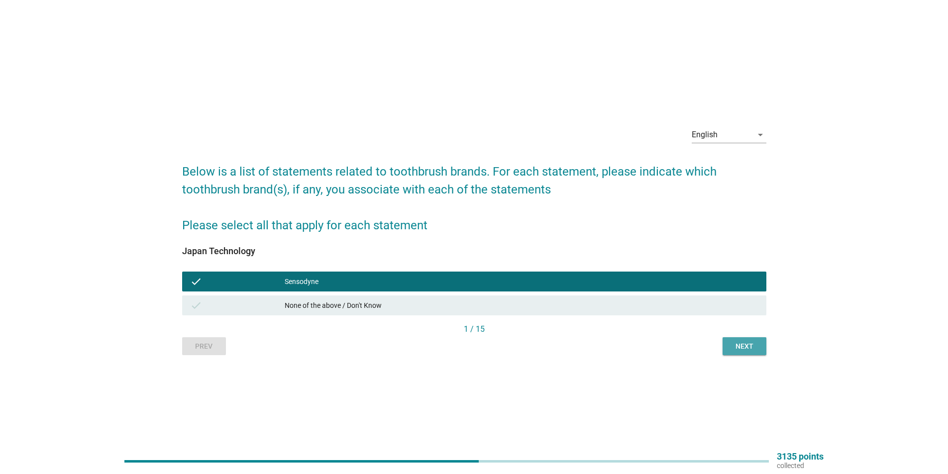
click at [753, 346] on div "Next" at bounding box center [745, 347] width 28 height 10
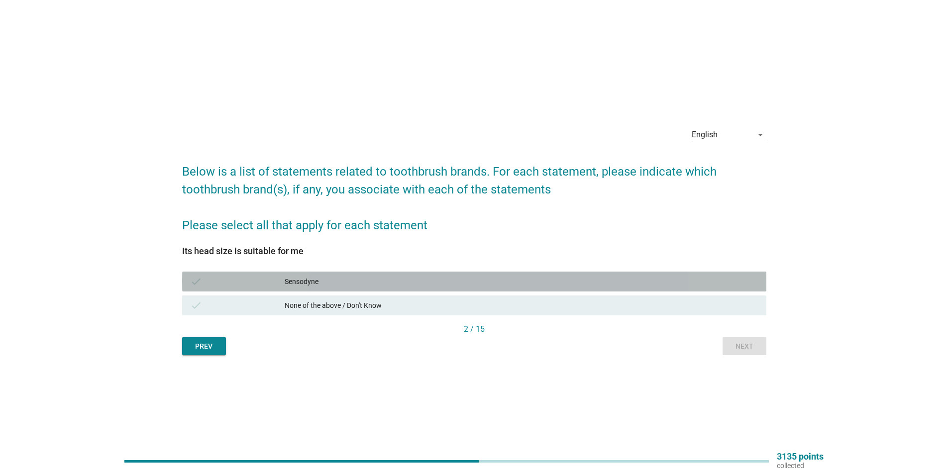
click at [318, 282] on div "Sensodyne" at bounding box center [522, 282] width 474 height 12
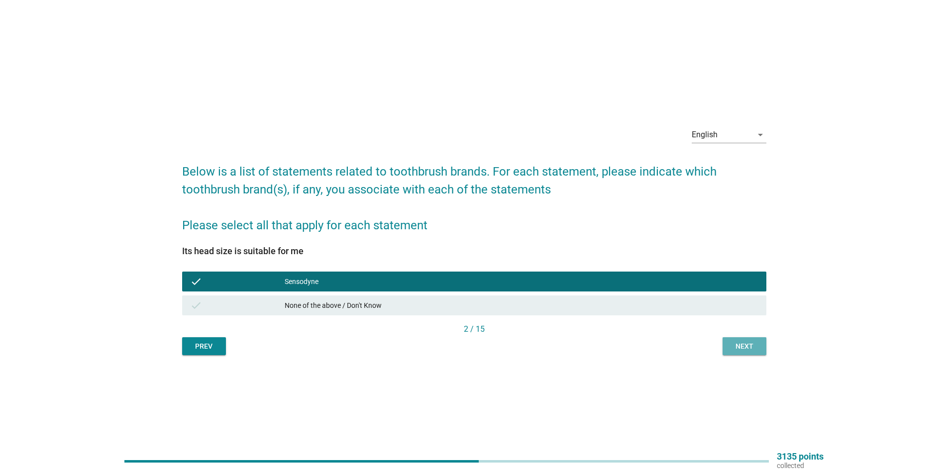
click at [747, 348] on div "Next" at bounding box center [745, 347] width 28 height 10
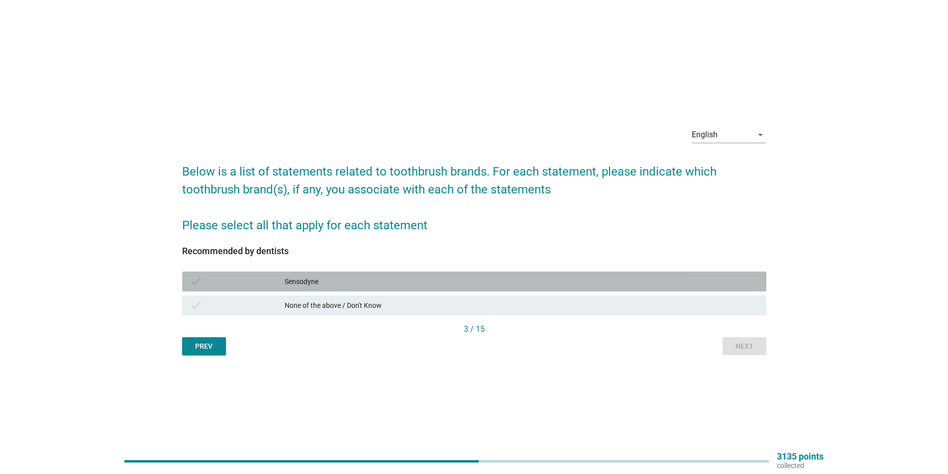
click at [287, 278] on div "Sensodyne" at bounding box center [522, 282] width 474 height 12
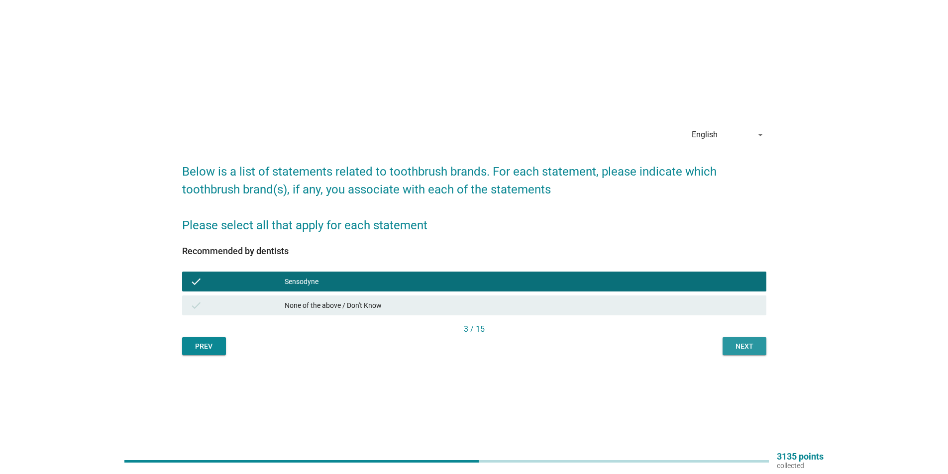
click at [745, 346] on div "Next" at bounding box center [745, 347] width 28 height 10
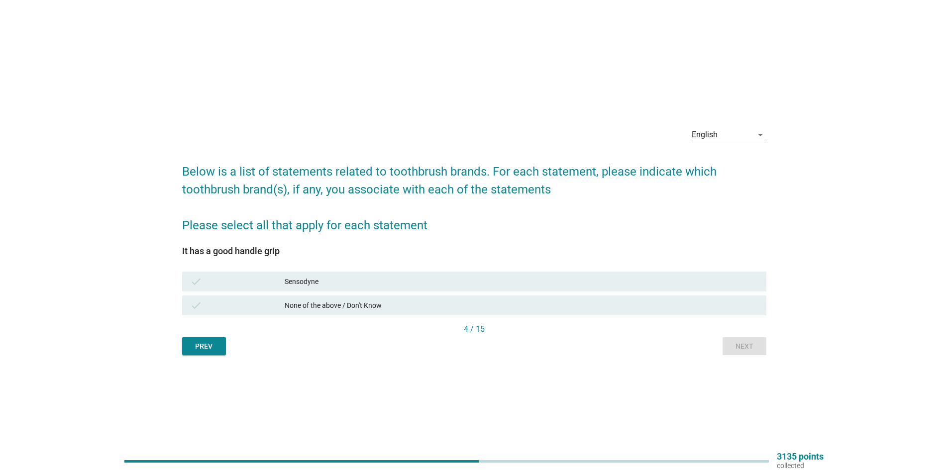
click at [307, 279] on div "Sensodyne" at bounding box center [522, 282] width 474 height 12
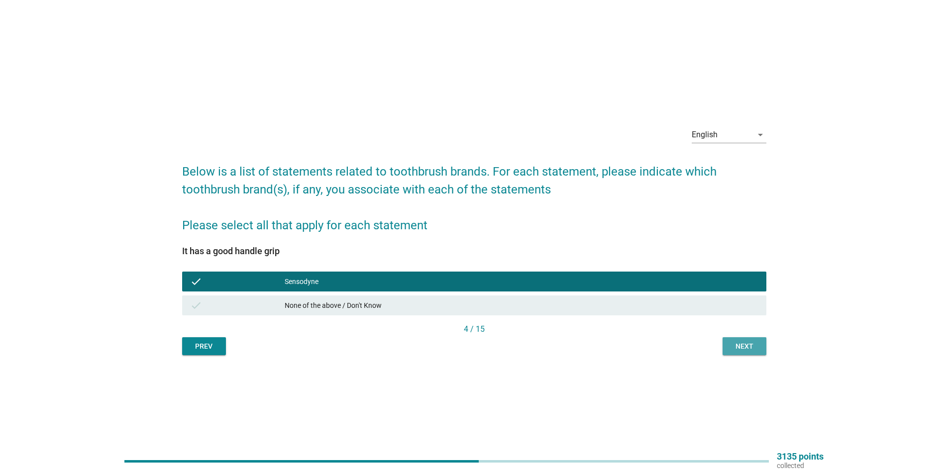
click at [749, 350] on div "Next" at bounding box center [745, 347] width 28 height 10
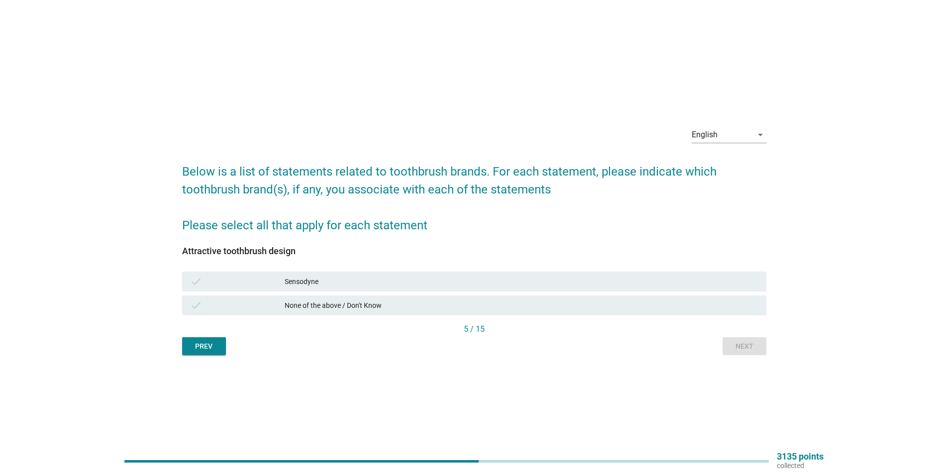
click at [277, 286] on div "check" at bounding box center [237, 282] width 95 height 12
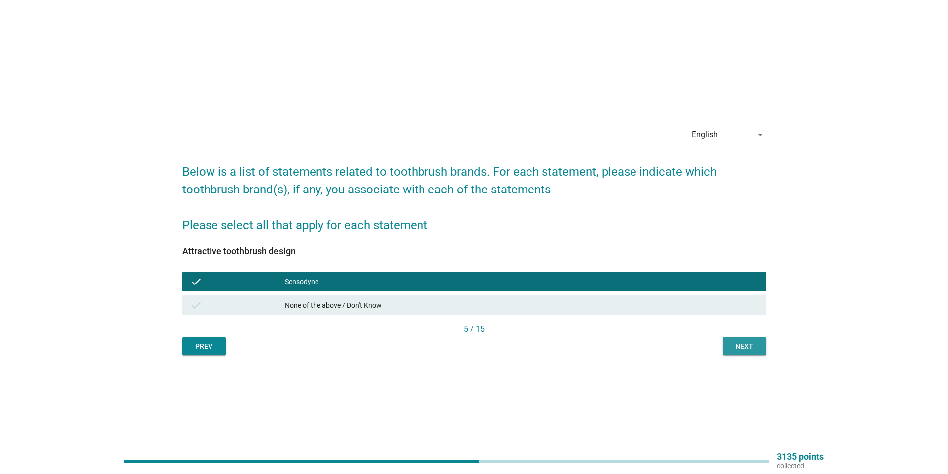
click at [732, 346] on div "Next" at bounding box center [745, 347] width 28 height 10
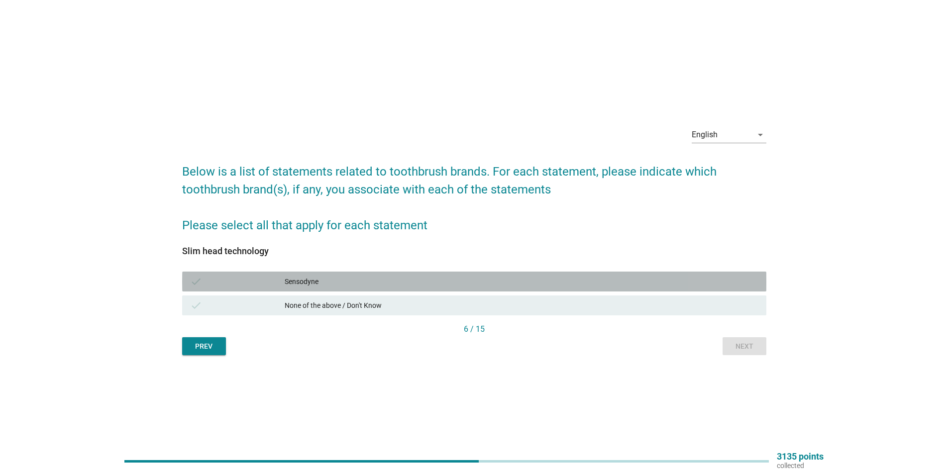
click at [328, 279] on div "Sensodyne" at bounding box center [522, 282] width 474 height 12
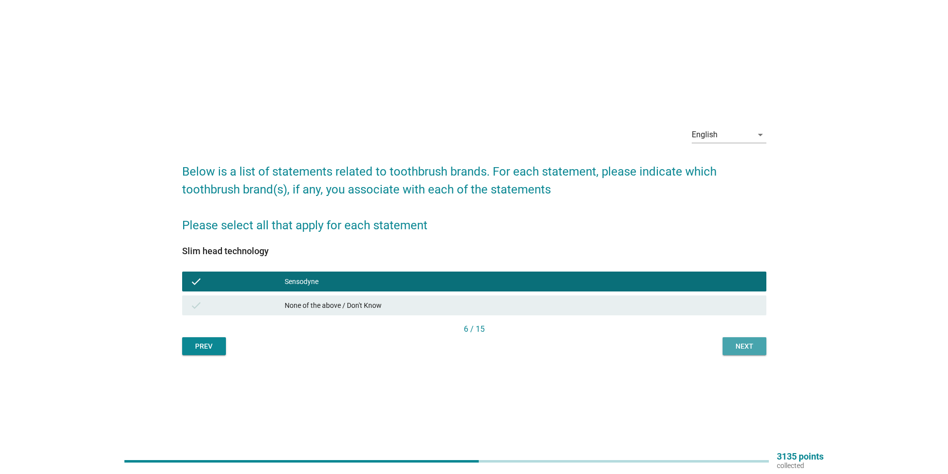
click at [760, 348] on button "Next" at bounding box center [745, 347] width 44 height 18
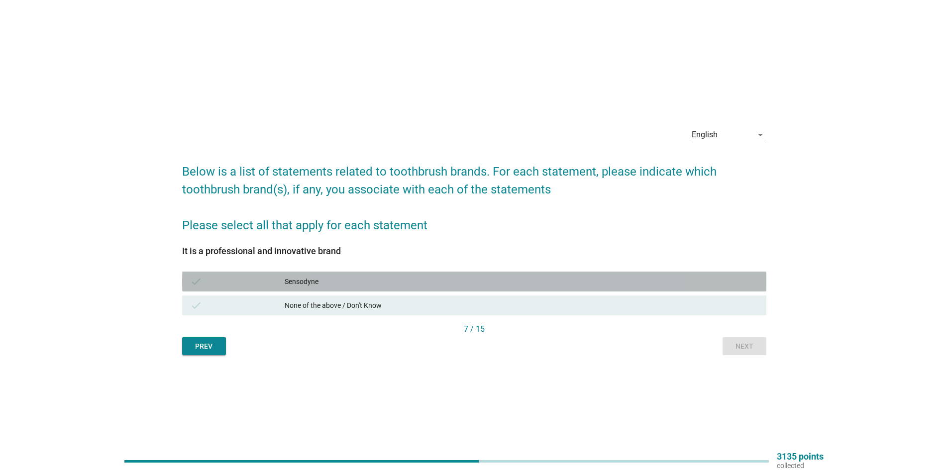
click at [340, 278] on div "Sensodyne" at bounding box center [522, 282] width 474 height 12
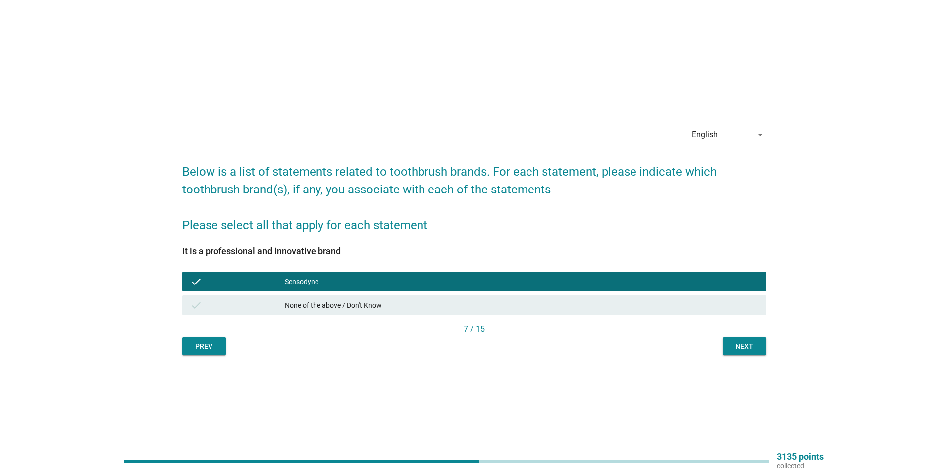
click at [730, 350] on button "Next" at bounding box center [745, 347] width 44 height 18
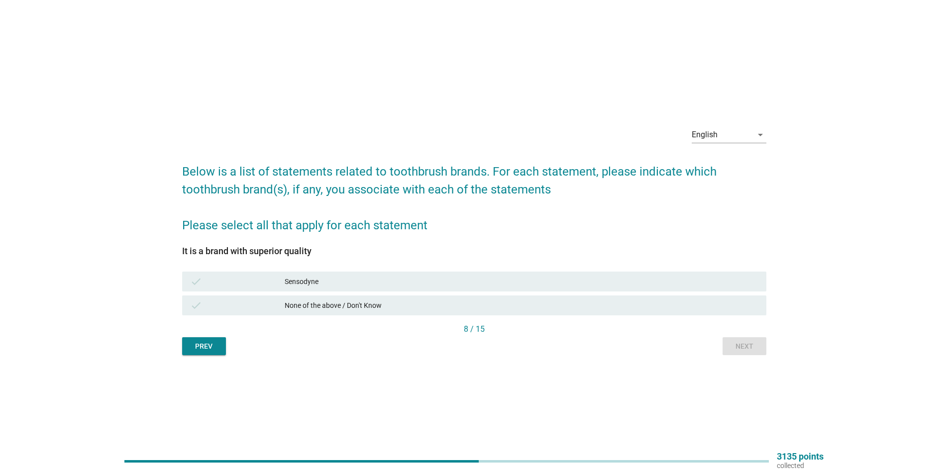
click at [346, 279] on div "Sensodyne" at bounding box center [522, 282] width 474 height 12
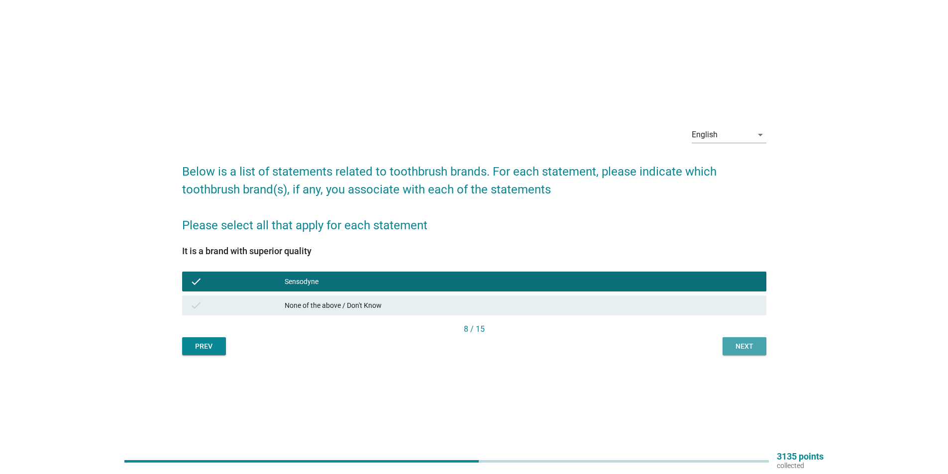
click at [746, 349] on div "Next" at bounding box center [745, 347] width 28 height 10
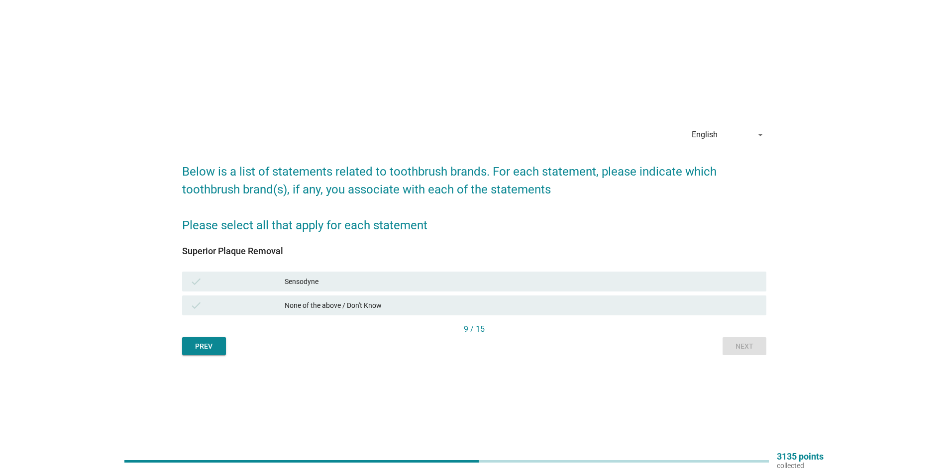
click at [391, 280] on div "Sensodyne" at bounding box center [522, 282] width 474 height 12
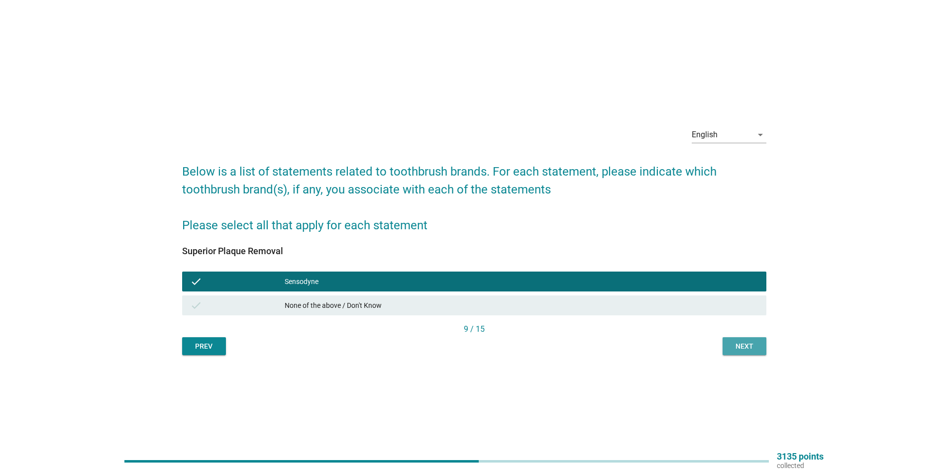
click at [734, 340] on button "Next" at bounding box center [745, 347] width 44 height 18
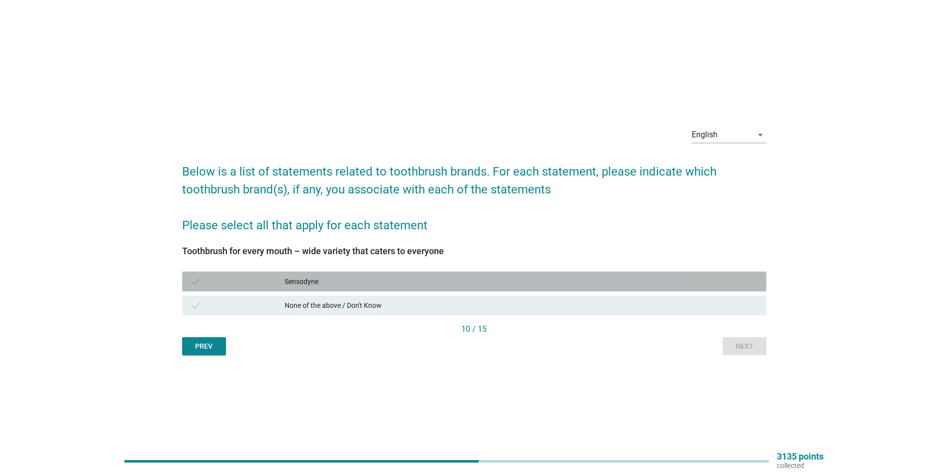
click at [333, 280] on div "Sensodyne" at bounding box center [522, 282] width 474 height 12
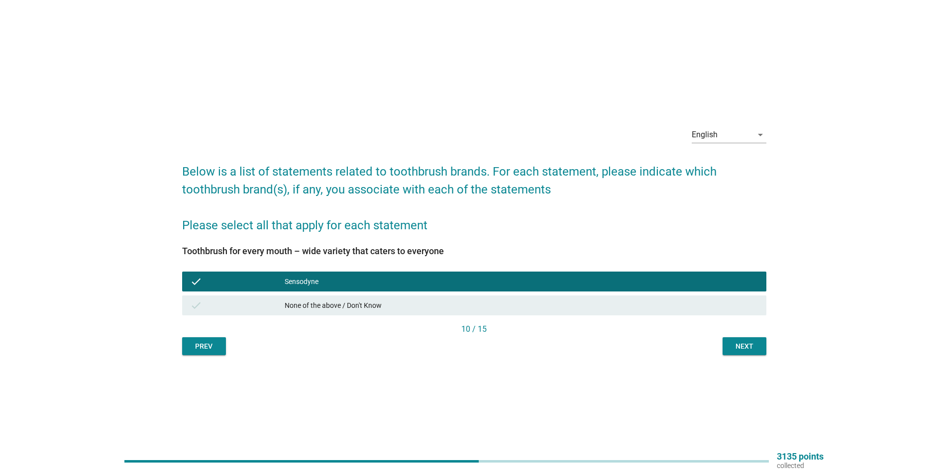
click at [763, 347] on button "Next" at bounding box center [745, 347] width 44 height 18
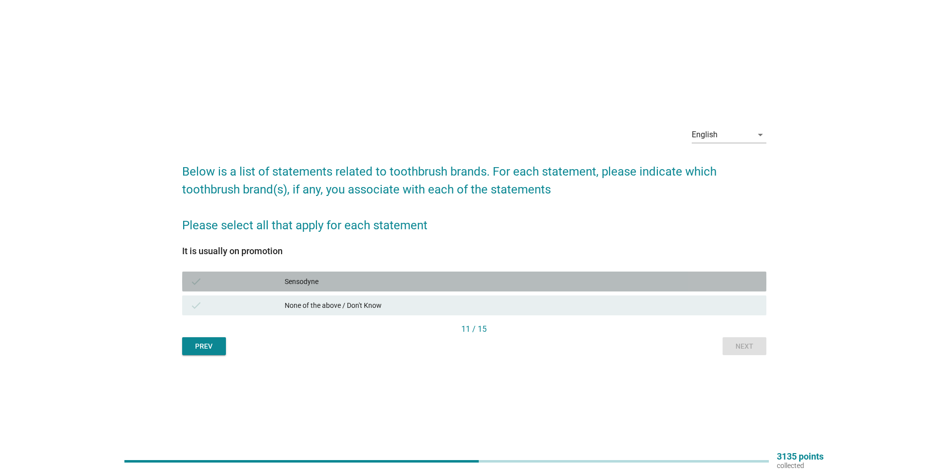
click at [374, 279] on div "Sensodyne" at bounding box center [522, 282] width 474 height 12
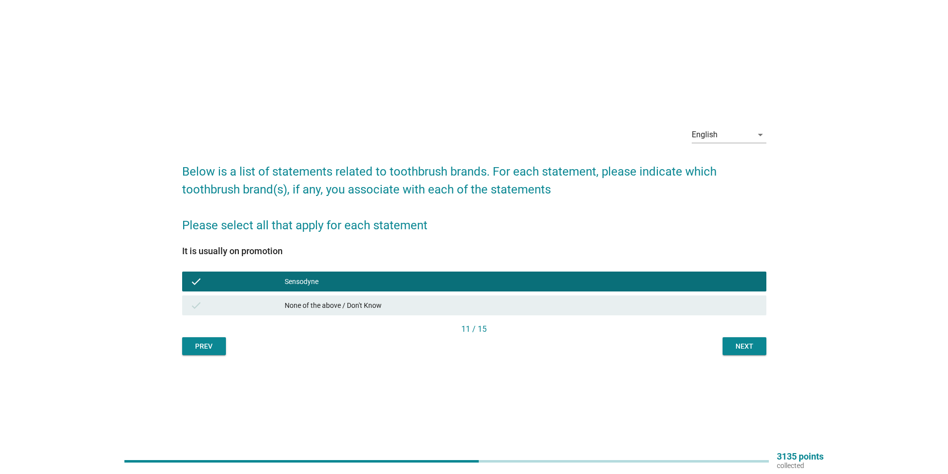
click at [741, 340] on button "Next" at bounding box center [745, 347] width 44 height 18
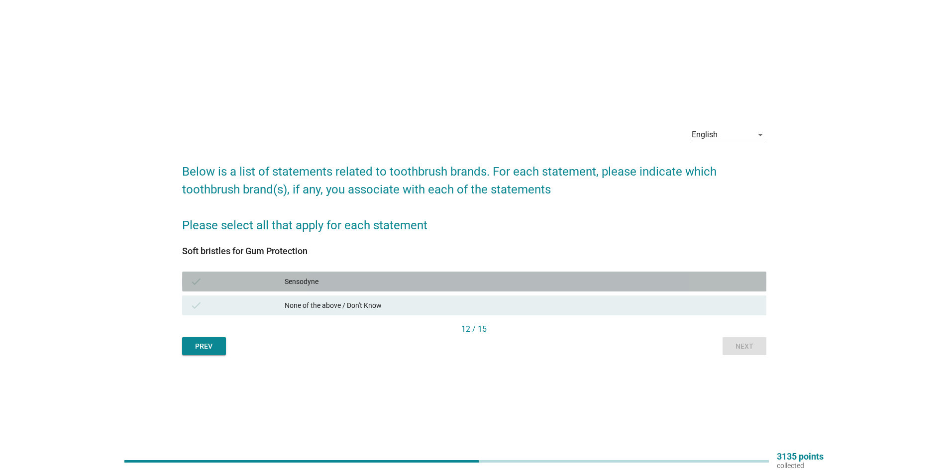
click at [340, 281] on div "Sensodyne" at bounding box center [522, 282] width 474 height 12
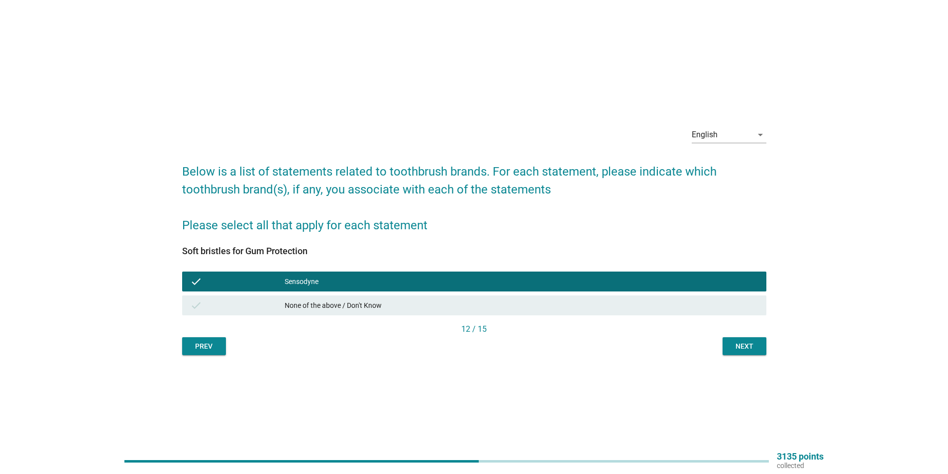
click at [730, 349] on button "Next" at bounding box center [745, 347] width 44 height 18
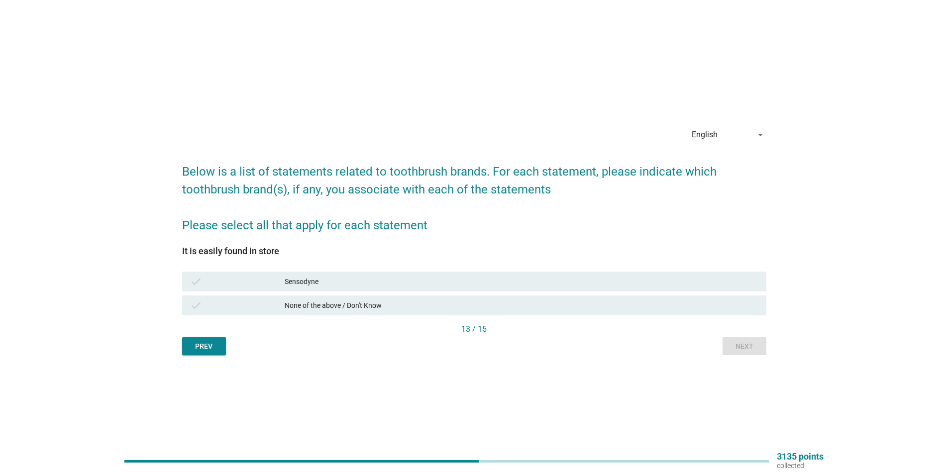
click at [367, 279] on div "Sensodyne" at bounding box center [522, 282] width 474 height 12
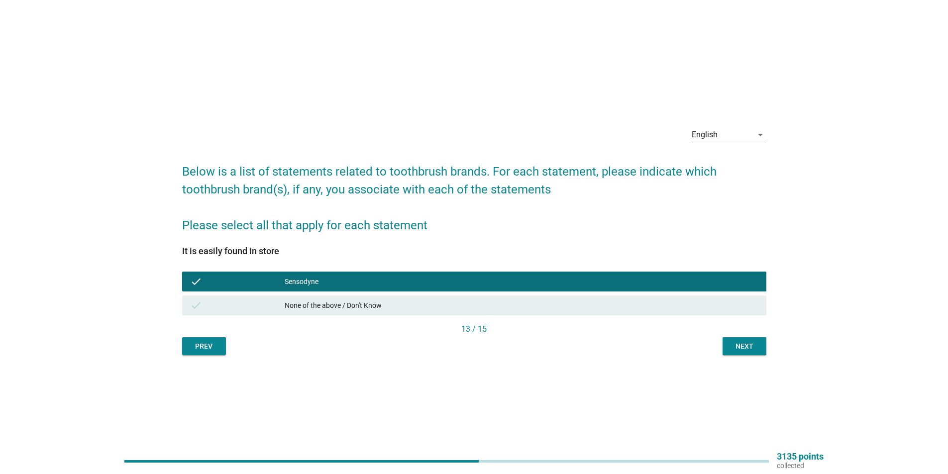
click at [747, 344] on div "Next" at bounding box center [745, 347] width 28 height 10
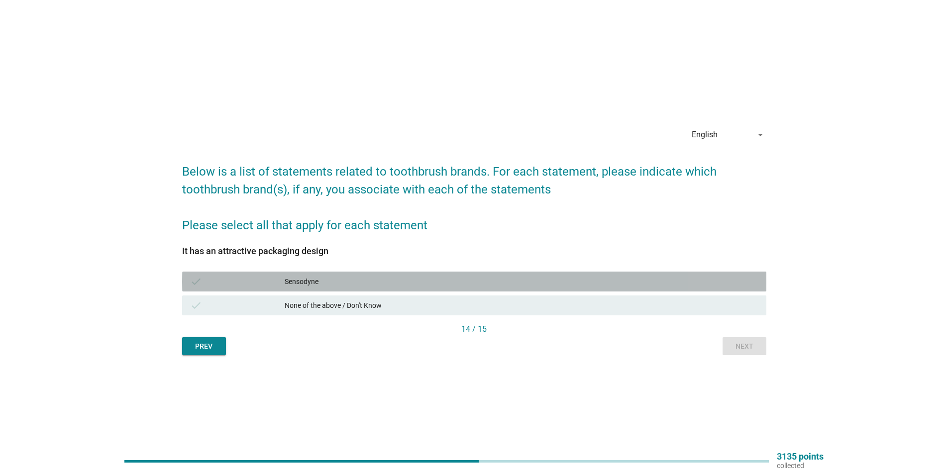
click at [425, 283] on div "Sensodyne" at bounding box center [522, 282] width 474 height 12
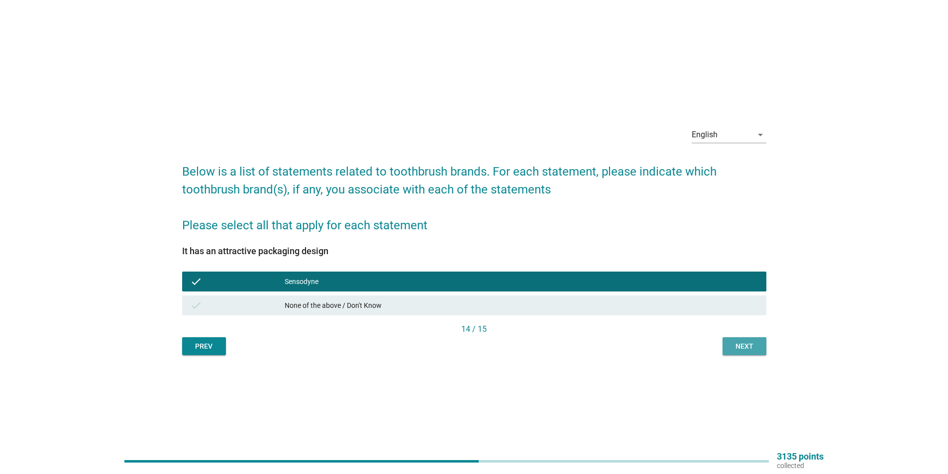
click at [744, 350] on div "Next" at bounding box center [745, 347] width 28 height 10
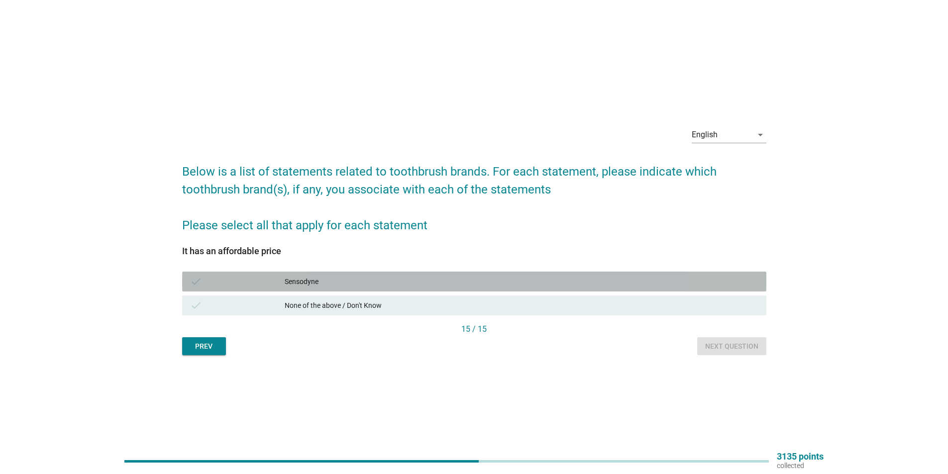
drag, startPoint x: 370, startPoint y: 279, endPoint x: 444, endPoint y: 293, distance: 75.0
click at [369, 279] on div "Sensodyne" at bounding box center [522, 282] width 474 height 12
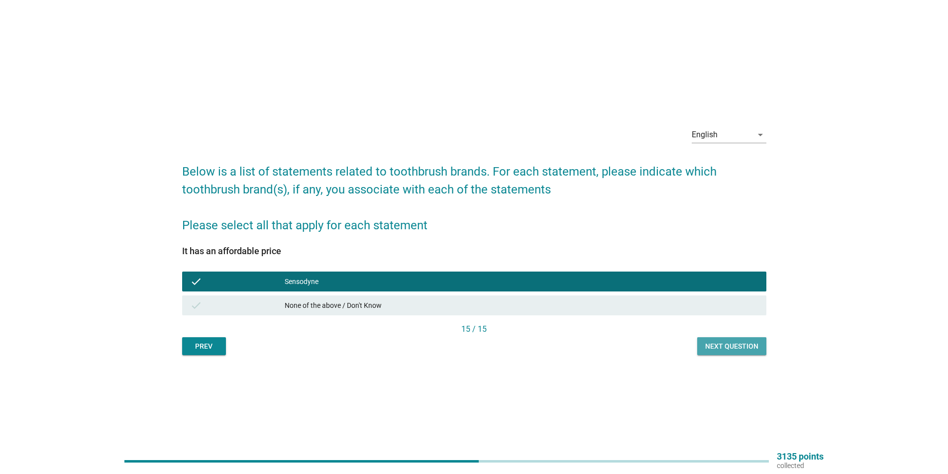
click at [729, 352] on button "Next question" at bounding box center [732, 347] width 69 height 18
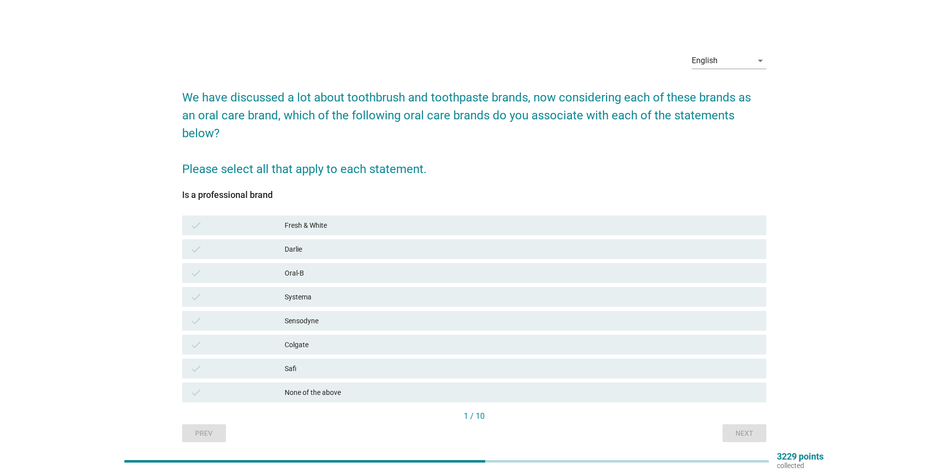
click at [331, 315] on div "Sensodyne" at bounding box center [522, 321] width 474 height 12
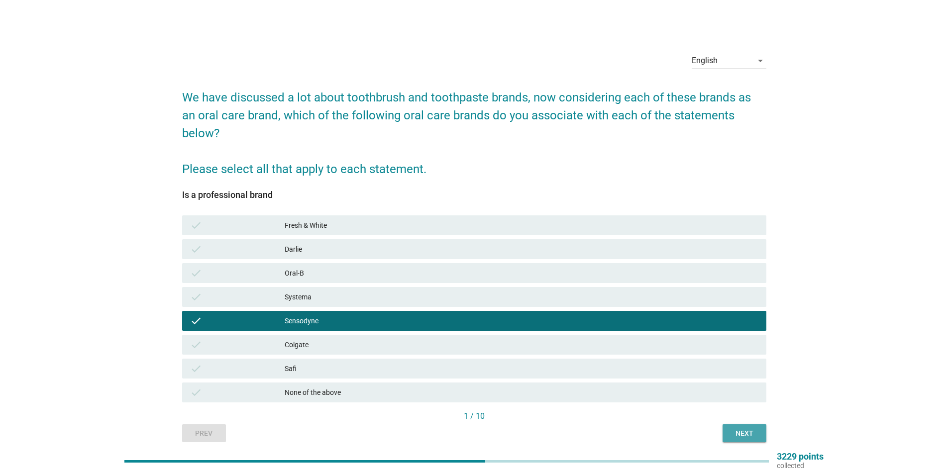
click at [741, 425] on button "Next" at bounding box center [745, 434] width 44 height 18
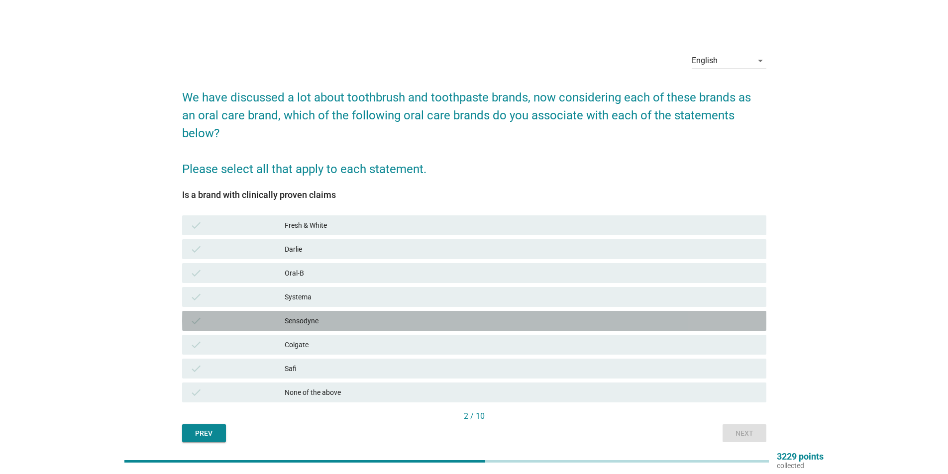
click at [341, 315] on div "Sensodyne" at bounding box center [522, 321] width 474 height 12
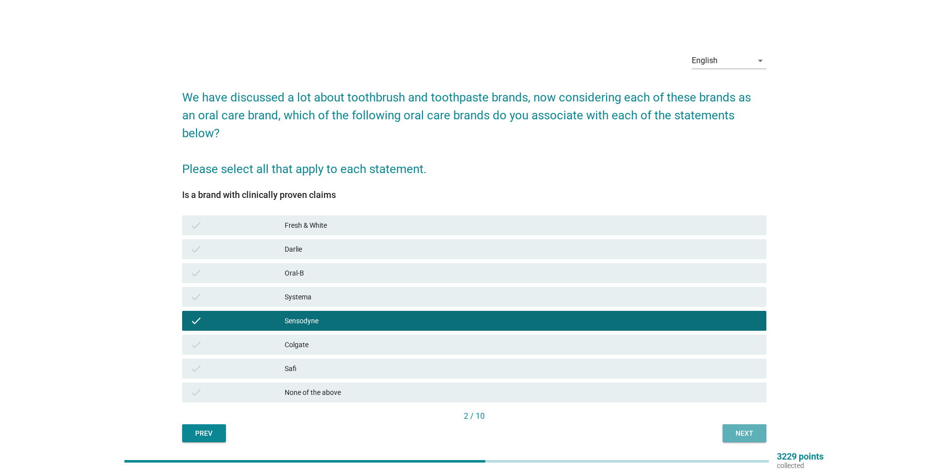
click at [757, 429] on div "Next" at bounding box center [745, 434] width 28 height 10
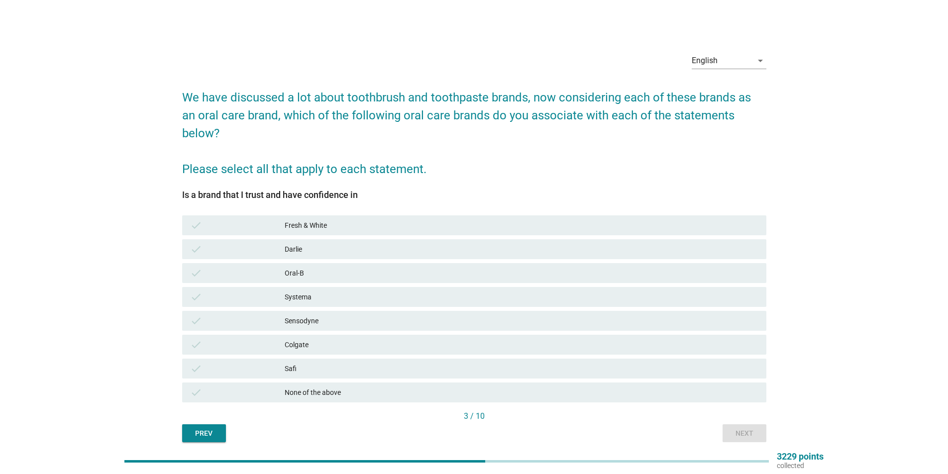
drag, startPoint x: 342, startPoint y: 300, endPoint x: 354, endPoint y: 304, distance: 12.6
click at [344, 315] on div "Sensodyne" at bounding box center [522, 321] width 474 height 12
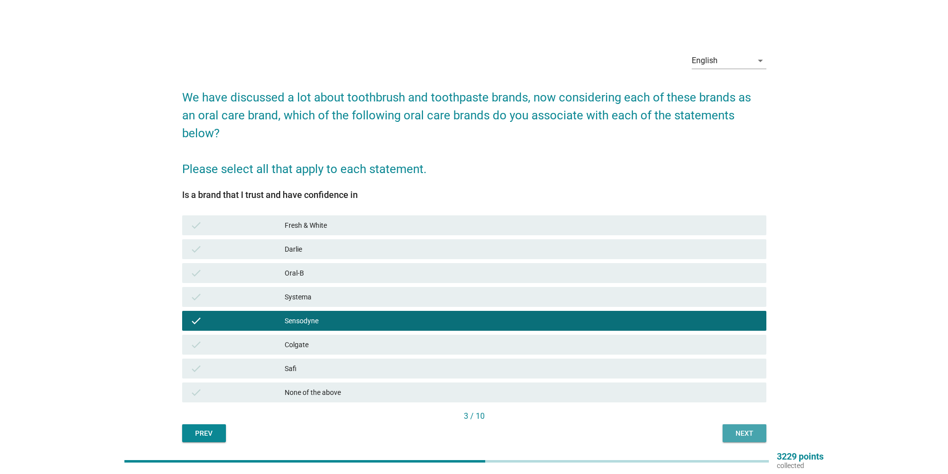
click at [739, 429] on div "Next" at bounding box center [745, 434] width 28 height 10
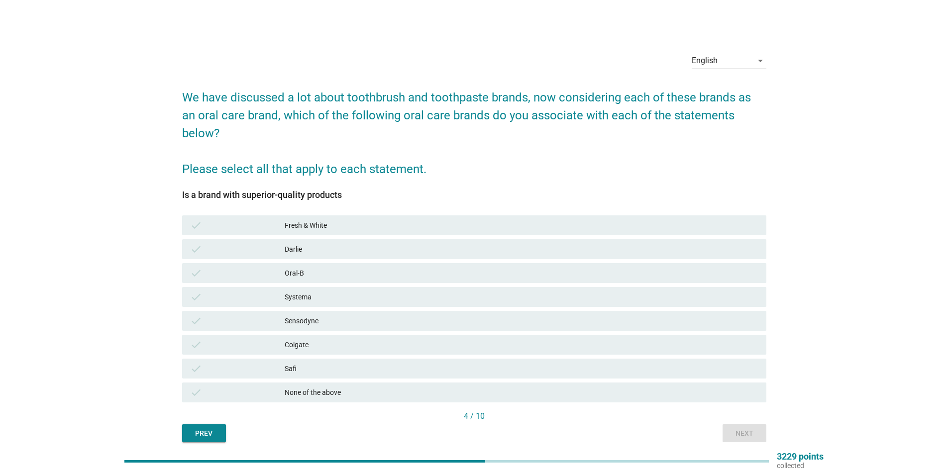
click at [324, 315] on div "Sensodyne" at bounding box center [522, 321] width 474 height 12
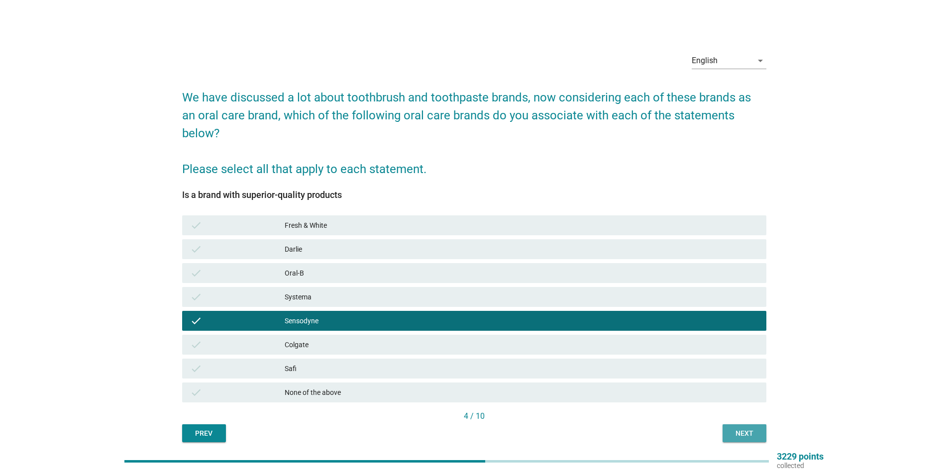
click at [758, 427] on button "Next" at bounding box center [745, 434] width 44 height 18
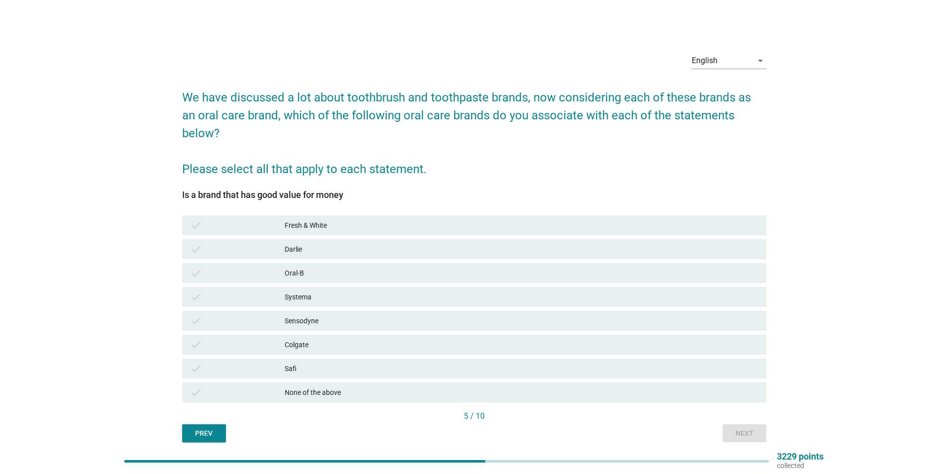
click at [359, 315] on div "Sensodyne" at bounding box center [522, 321] width 474 height 12
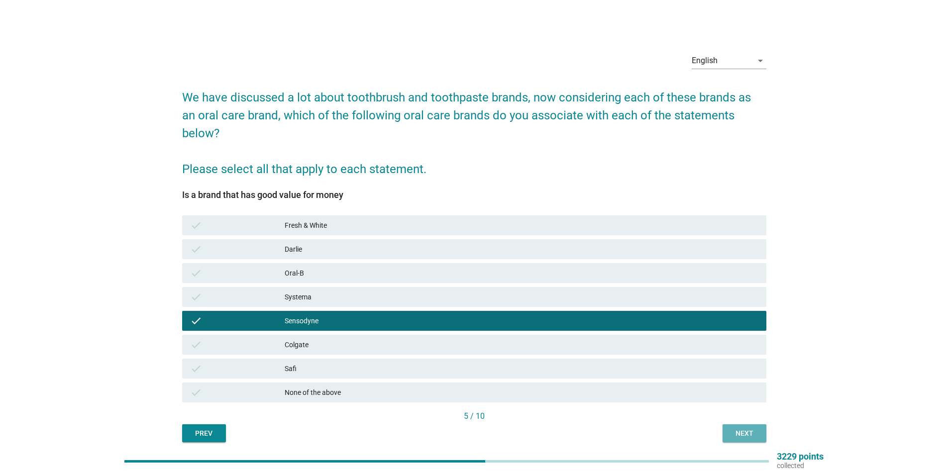
click at [740, 429] on div "Next" at bounding box center [745, 434] width 28 height 10
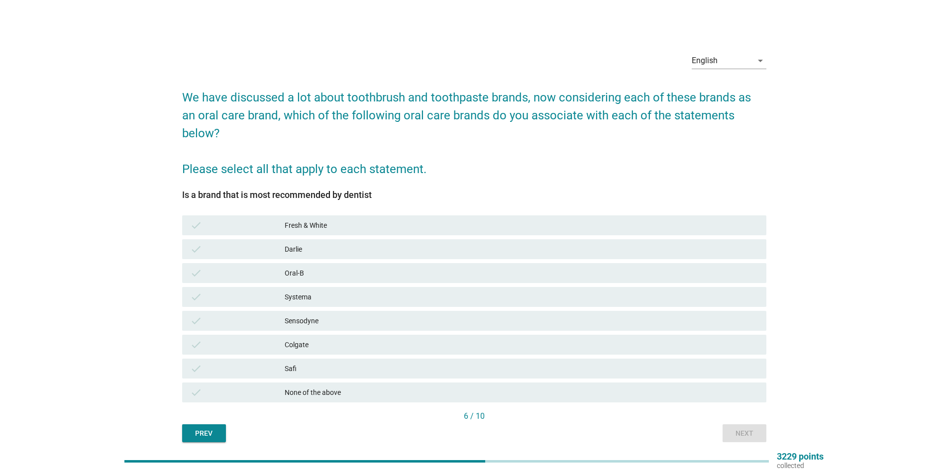
click at [341, 315] on div "Sensodyne" at bounding box center [522, 321] width 474 height 12
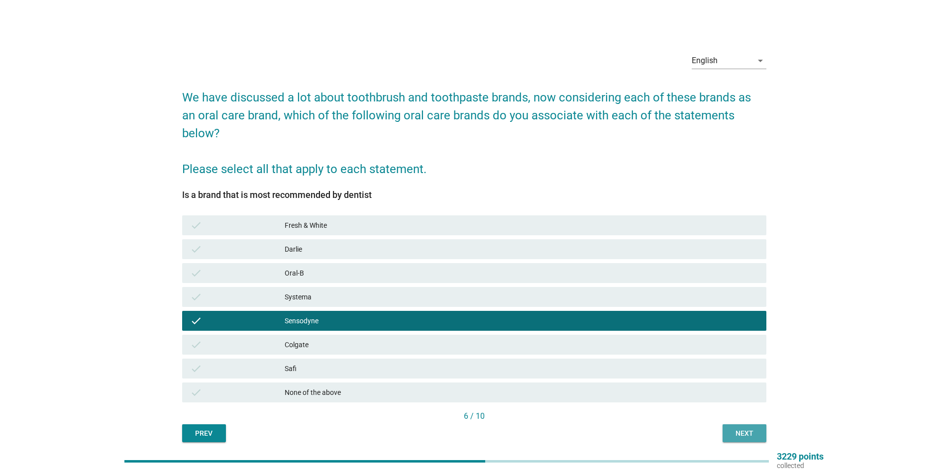
click at [747, 429] on div "Next" at bounding box center [745, 434] width 28 height 10
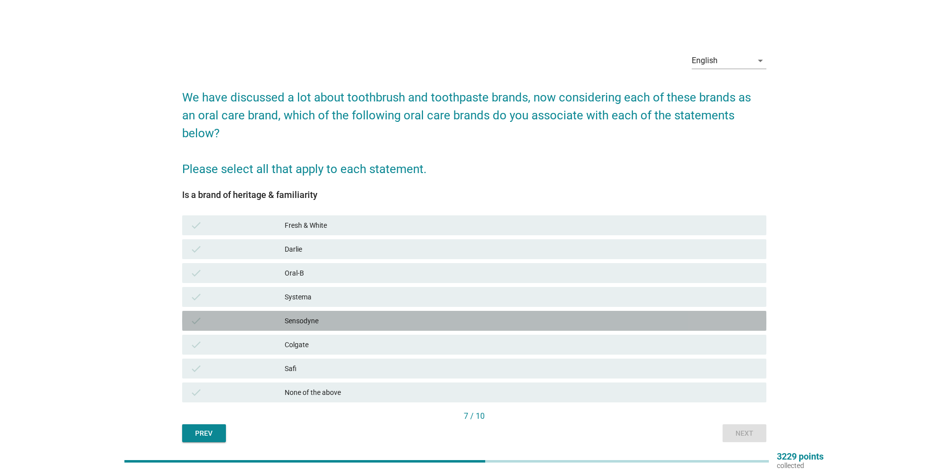
click at [287, 315] on div "Sensodyne" at bounding box center [522, 321] width 474 height 12
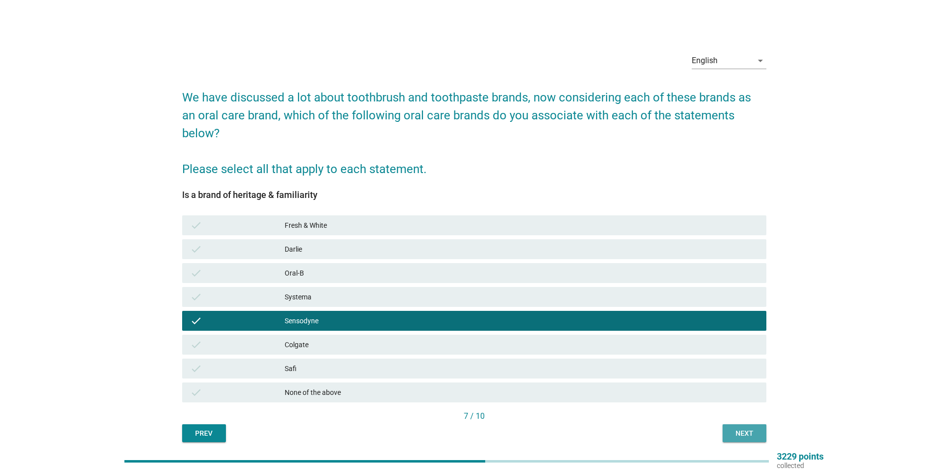
click at [741, 429] on div "Next" at bounding box center [745, 434] width 28 height 10
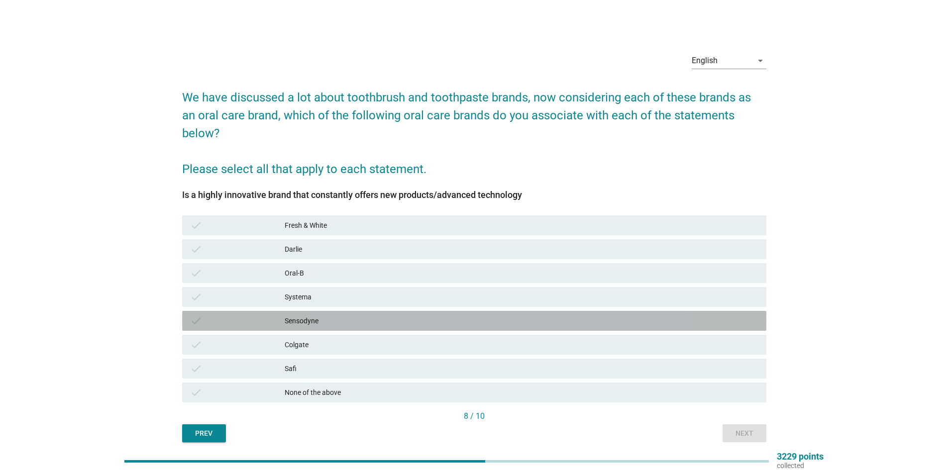
drag, startPoint x: 325, startPoint y: 305, endPoint x: 350, endPoint y: 313, distance: 25.7
click at [326, 315] on div "Sensodyne" at bounding box center [522, 321] width 474 height 12
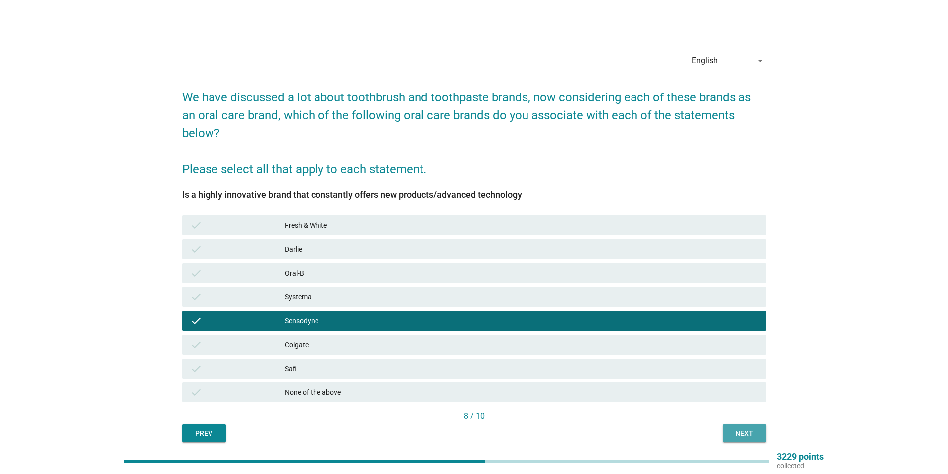
click at [730, 425] on button "Next" at bounding box center [745, 434] width 44 height 18
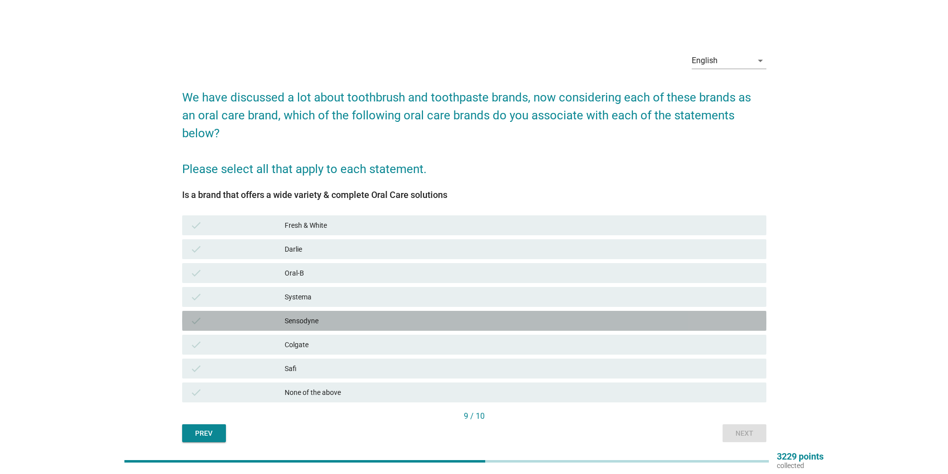
click at [322, 315] on div "Sensodyne" at bounding box center [522, 321] width 474 height 12
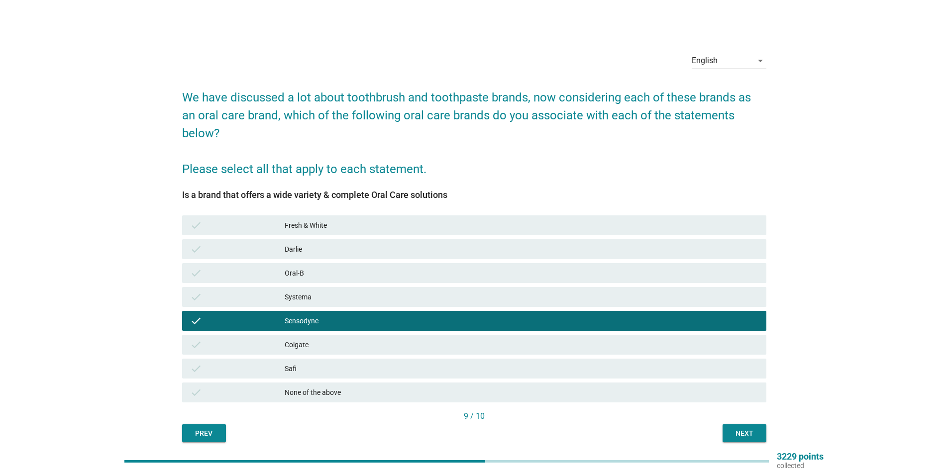
click at [739, 429] on div "Next" at bounding box center [745, 434] width 28 height 10
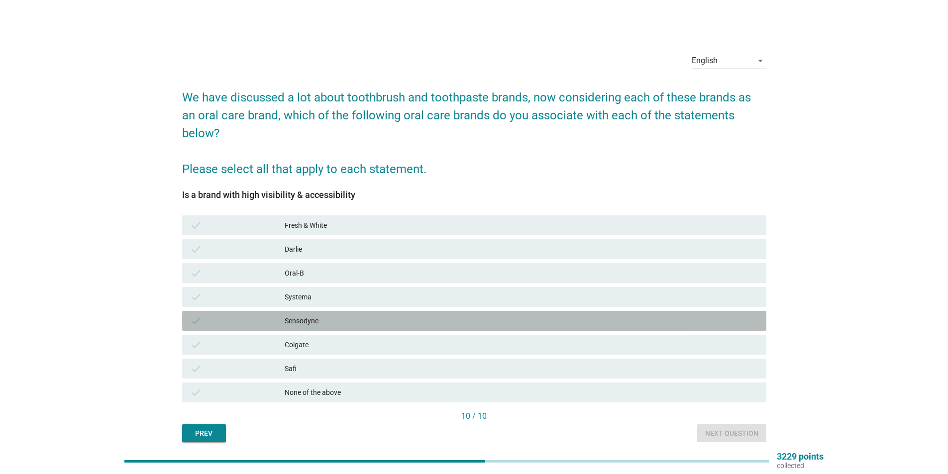
click at [310, 315] on div "Sensodyne" at bounding box center [522, 321] width 474 height 12
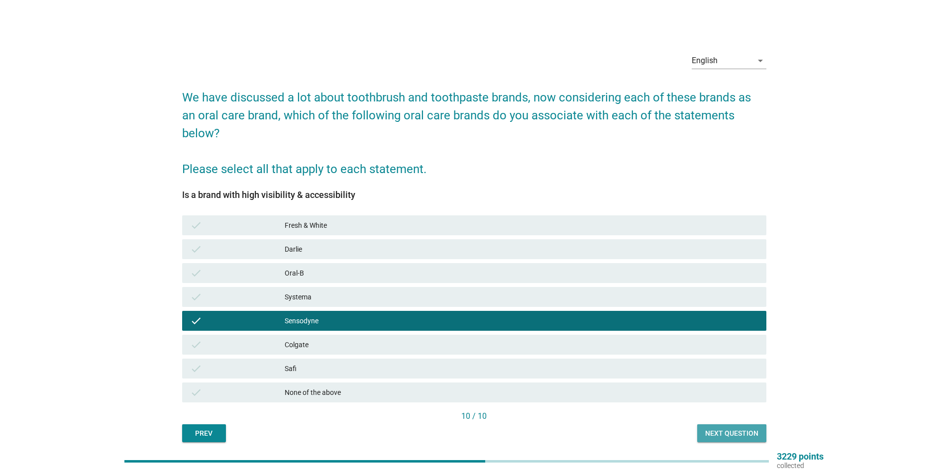
click at [734, 425] on button "Next question" at bounding box center [732, 434] width 69 height 18
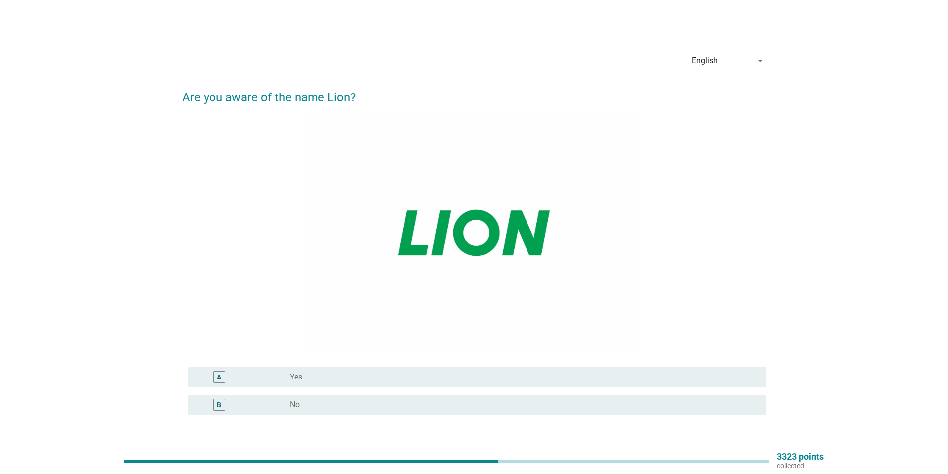
click at [406, 372] on div "radio_button_unchecked Yes" at bounding box center [520, 377] width 461 height 10
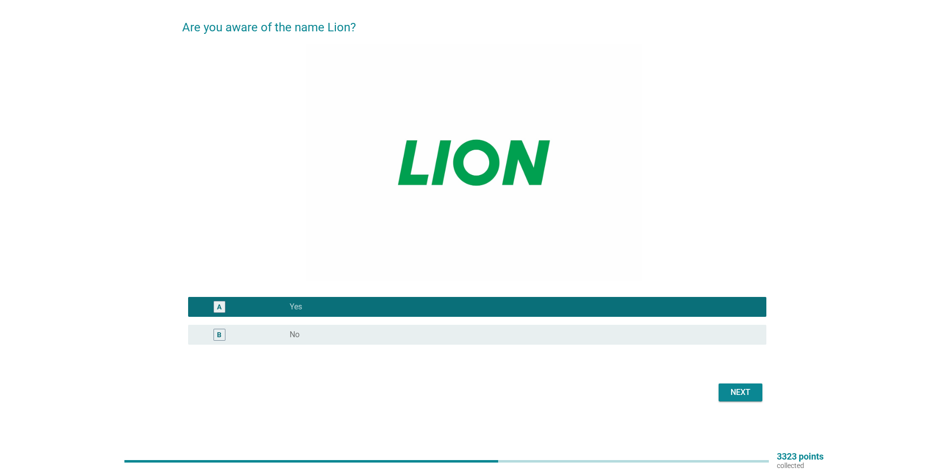
scroll to position [71, 0]
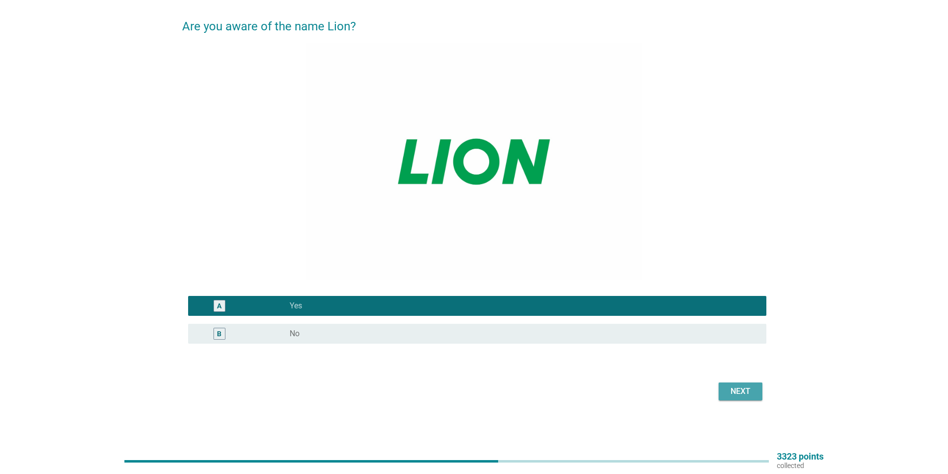
click at [737, 389] on div "Next" at bounding box center [741, 392] width 28 height 12
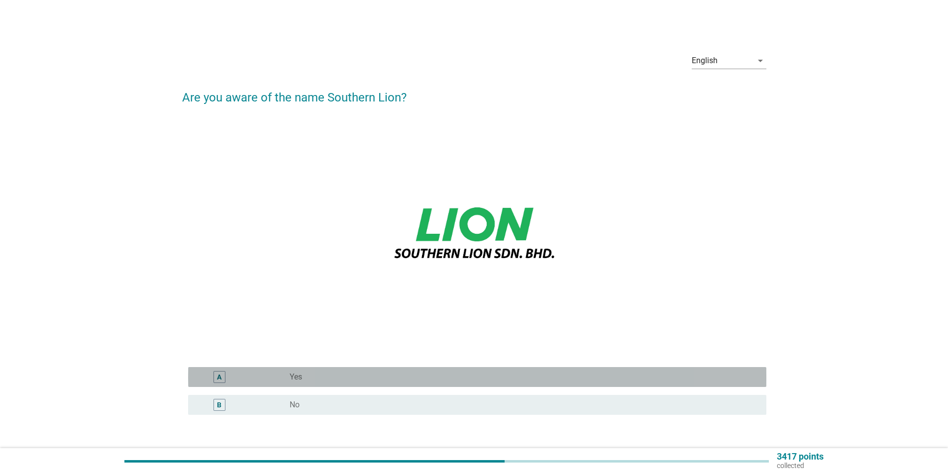
click at [311, 375] on div "radio_button_unchecked Yes" at bounding box center [520, 377] width 461 height 10
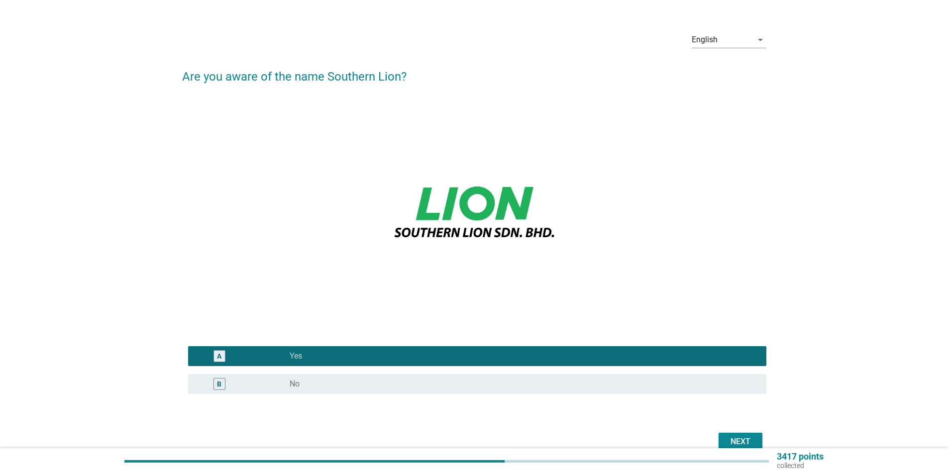
scroll to position [71, 0]
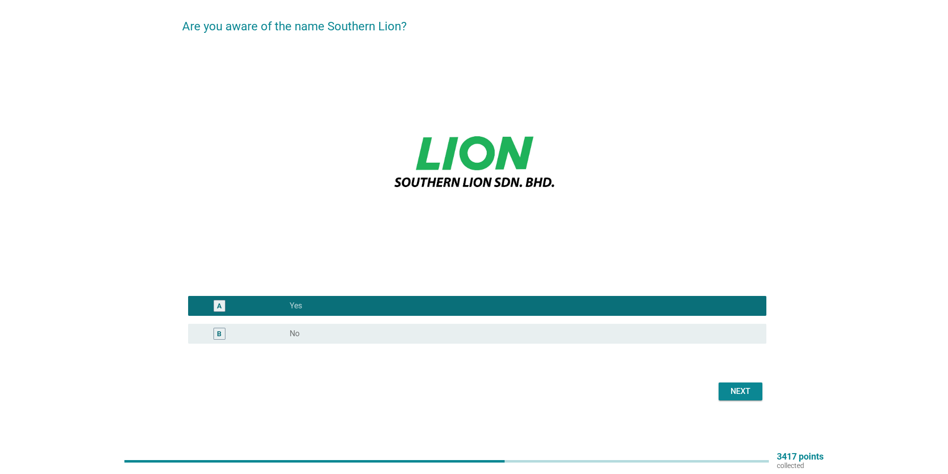
click at [738, 391] on div "Next" at bounding box center [741, 392] width 28 height 12
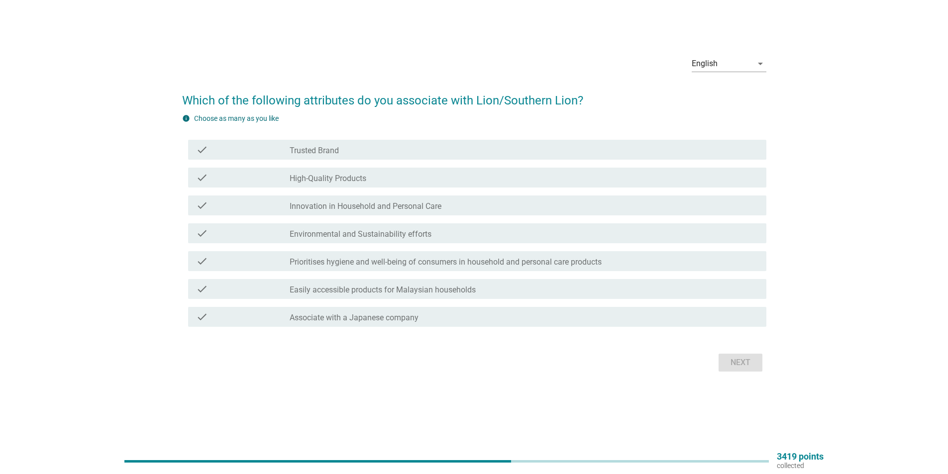
scroll to position [0, 0]
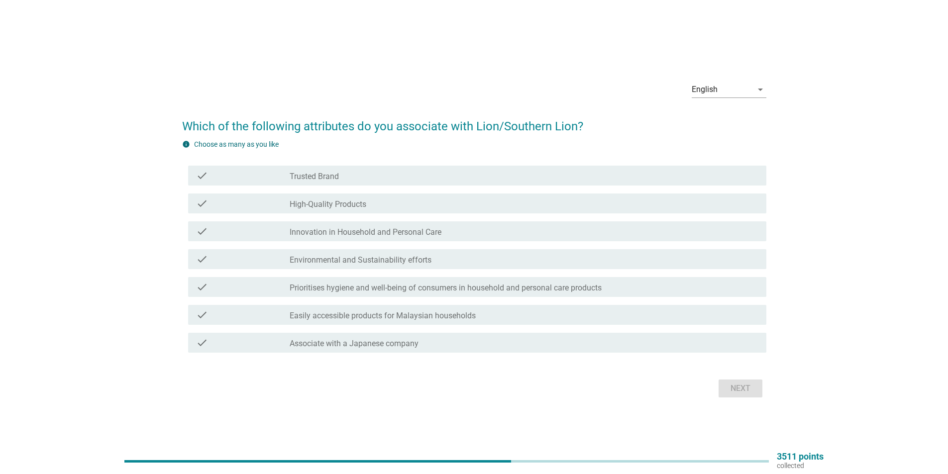
click at [353, 206] on label "High-Quality Products" at bounding box center [328, 205] width 77 height 10
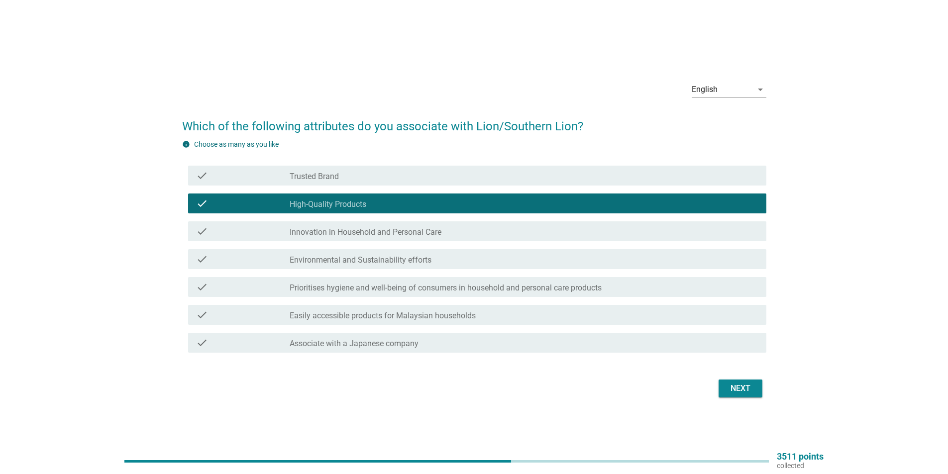
click at [353, 176] on div "check_box_outline_blank Trusted Brand" at bounding box center [524, 176] width 469 height 12
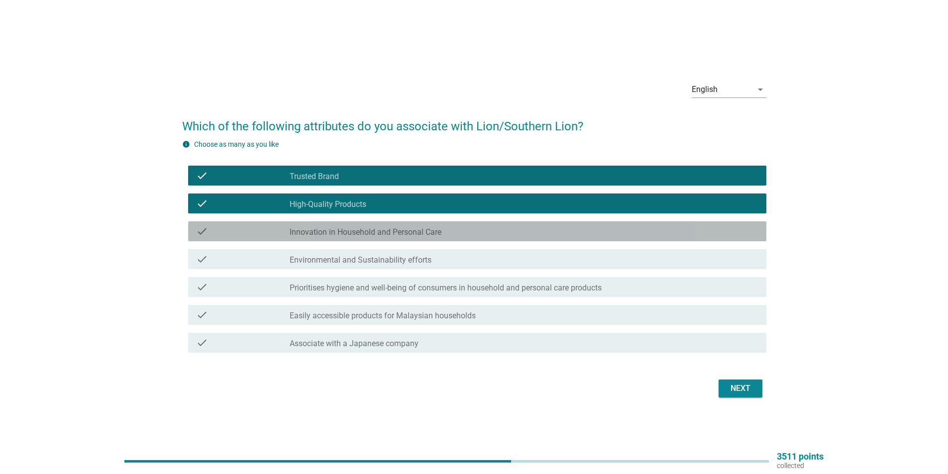
click at [358, 228] on label "Innovation in Household and Personal Care" at bounding box center [366, 233] width 152 height 10
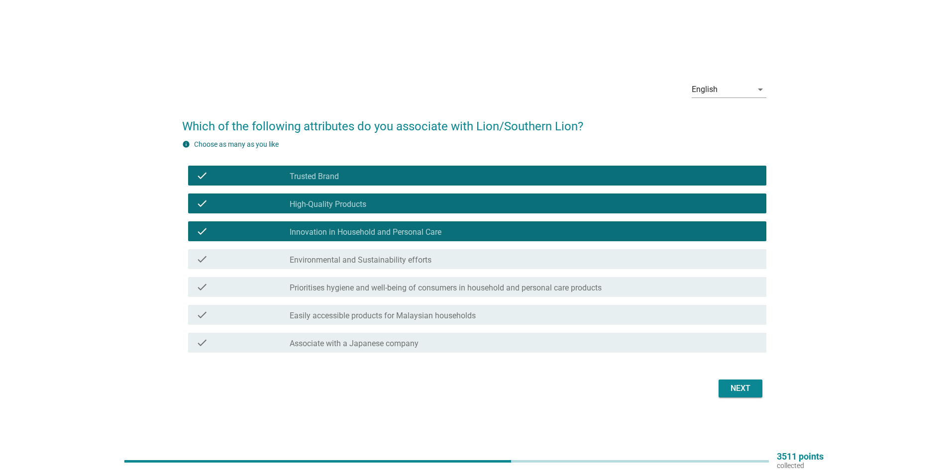
click at [736, 387] on div "Next" at bounding box center [741, 389] width 28 height 12
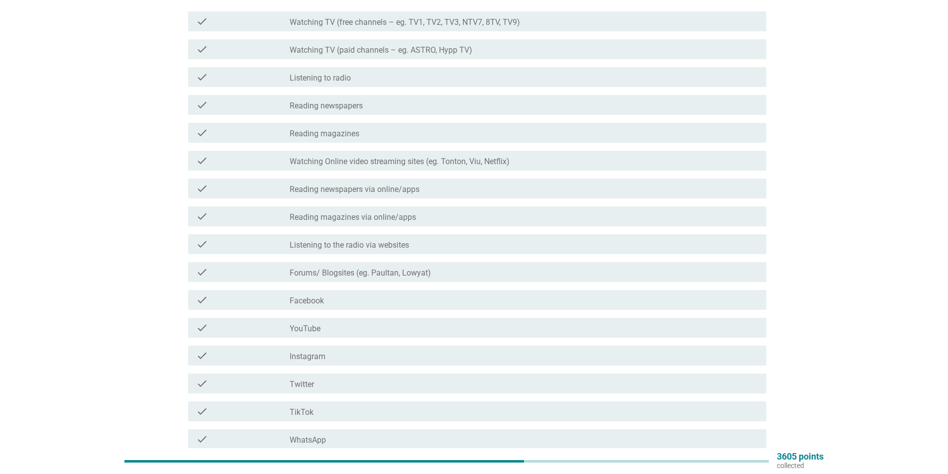
scroll to position [149, 0]
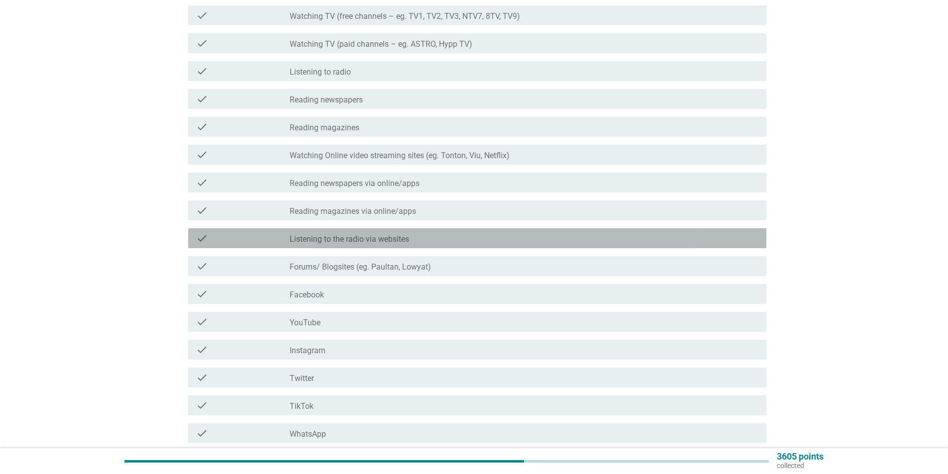
click at [397, 238] on label "Listening to the radio via websites" at bounding box center [349, 239] width 119 height 10
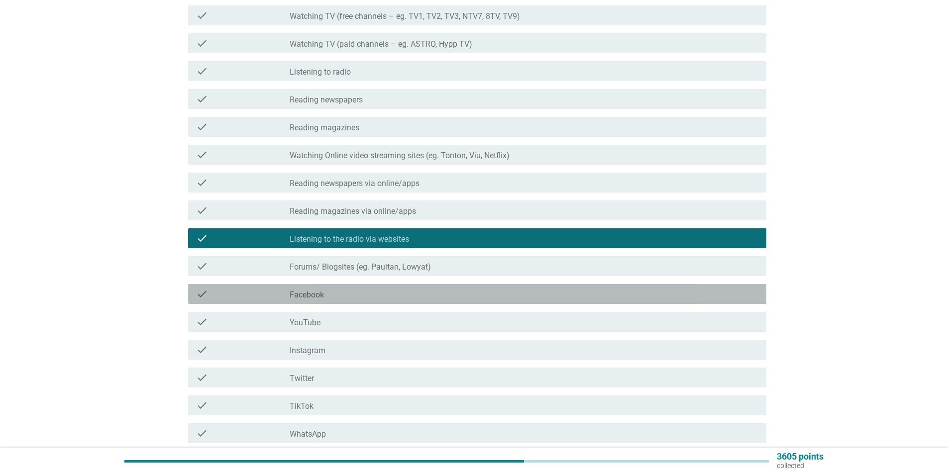
click at [367, 287] on div "check check_box_outline_blank Facebook" at bounding box center [477, 294] width 579 height 20
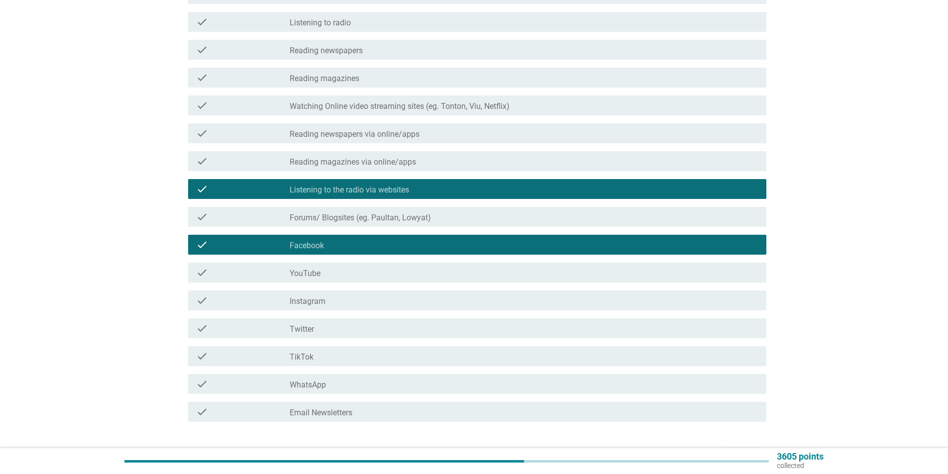
scroll to position [215, 0]
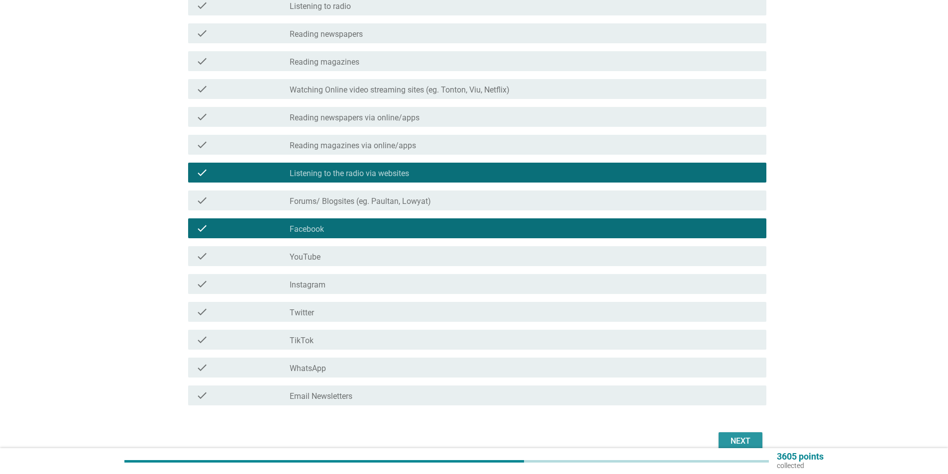
click at [741, 436] on div "Next" at bounding box center [741, 442] width 28 height 12
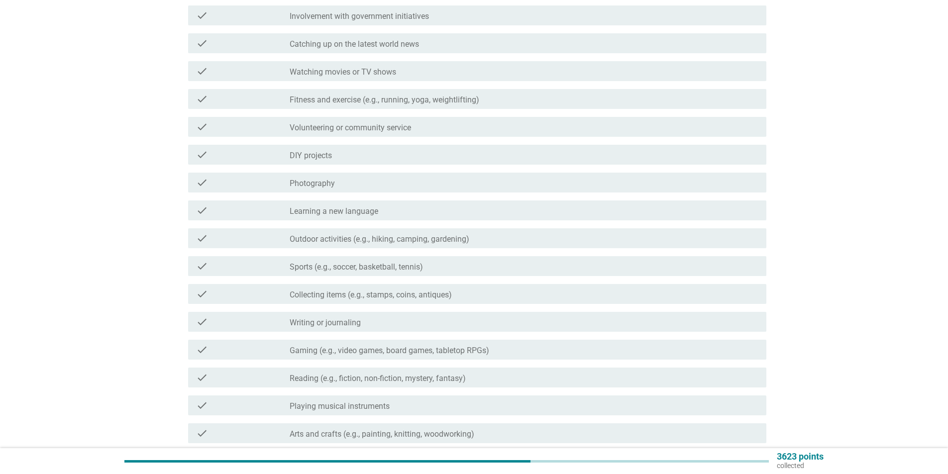
scroll to position [0, 0]
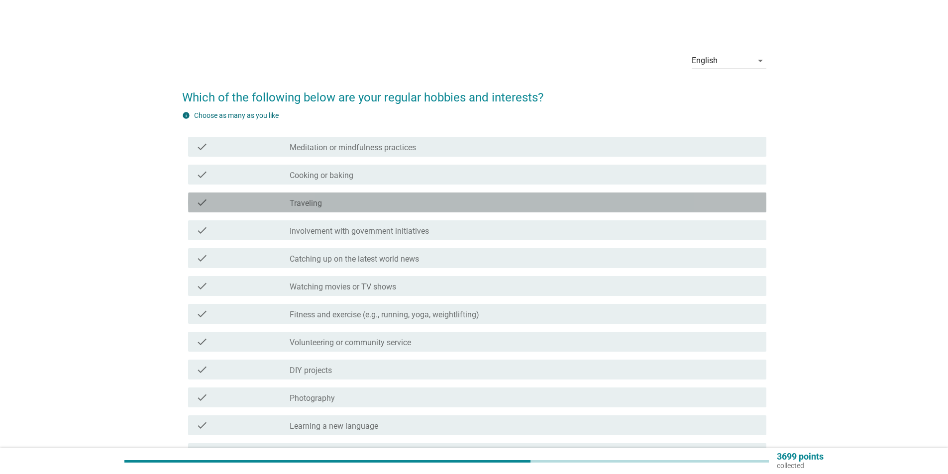
click at [399, 198] on div "check_box_outline_blank Traveling" at bounding box center [524, 203] width 469 height 12
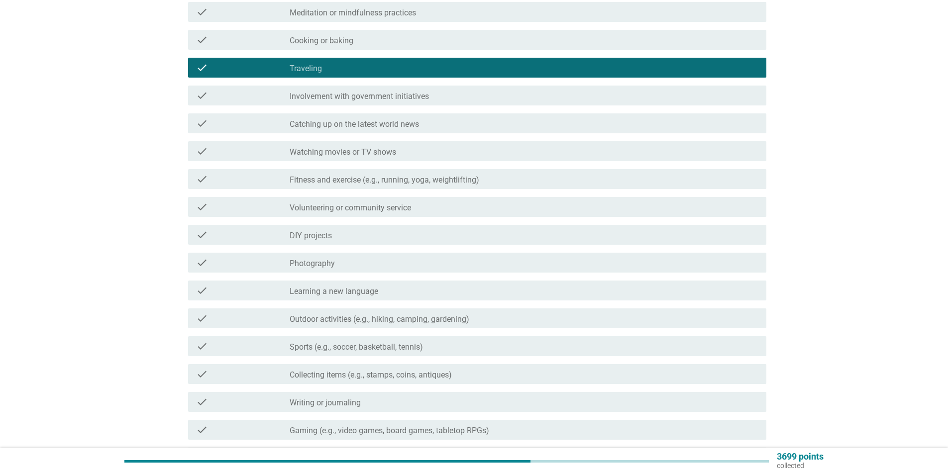
scroll to position [149, 0]
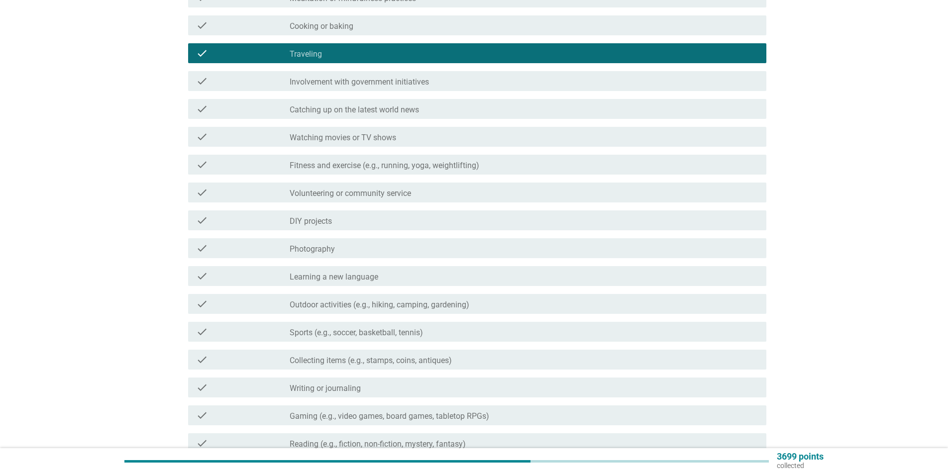
click at [414, 134] on div "check_box_outline_blank Watching movies or TV shows" at bounding box center [524, 137] width 469 height 12
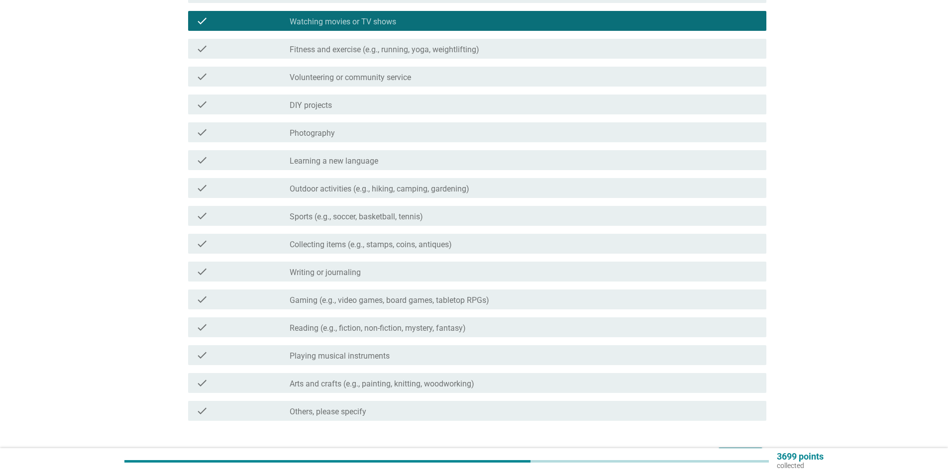
scroll to position [299, 0]
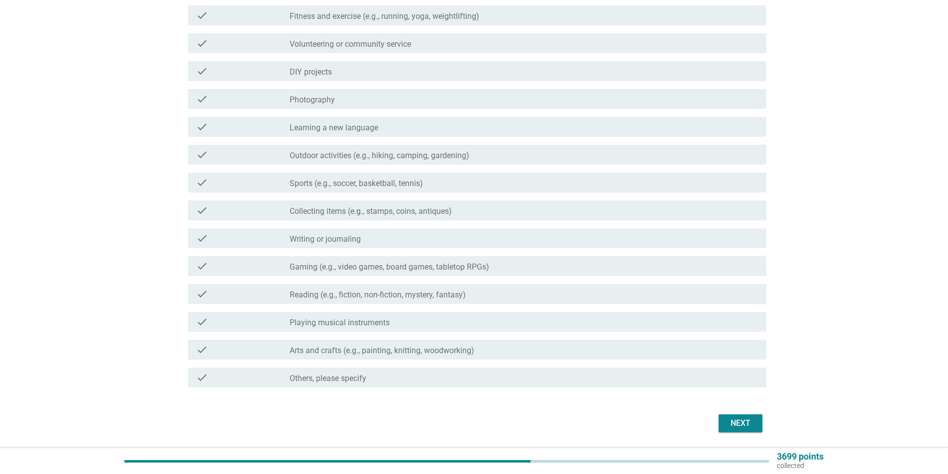
click at [416, 281] on div "check check_box_outline_blank Reading (e.g., fiction, non-fiction, mystery, fan…" at bounding box center [474, 294] width 584 height 28
click at [411, 299] on label "Reading (e.g., fiction, non-fiction, mystery, fantasy)" at bounding box center [378, 295] width 176 height 10
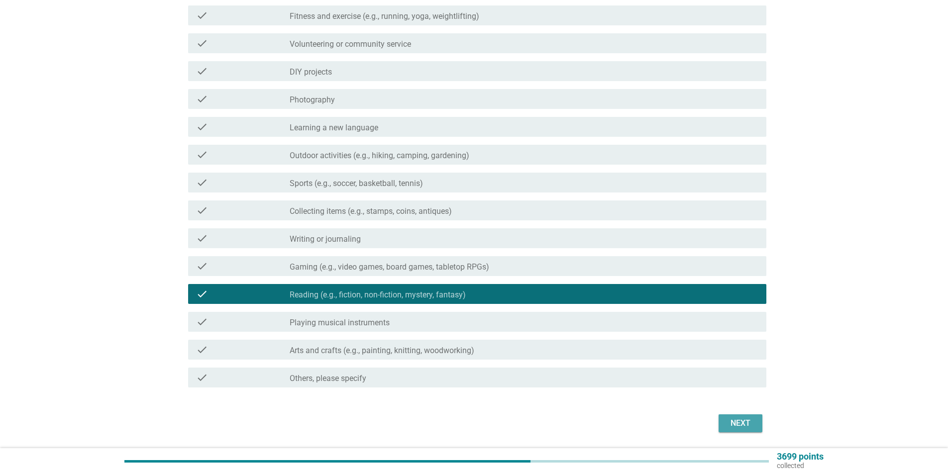
click at [741, 421] on div "Next" at bounding box center [741, 424] width 28 height 12
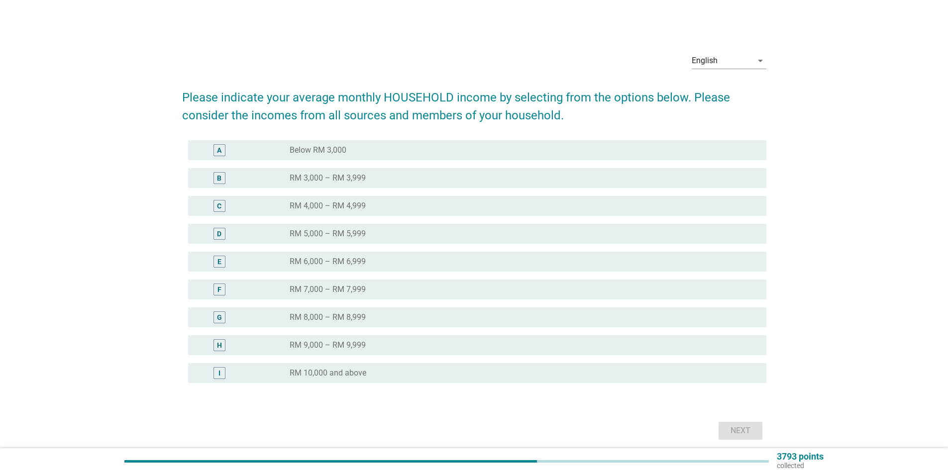
click at [360, 257] on label "RM 6,000 – RM 6,999" at bounding box center [328, 262] width 76 height 10
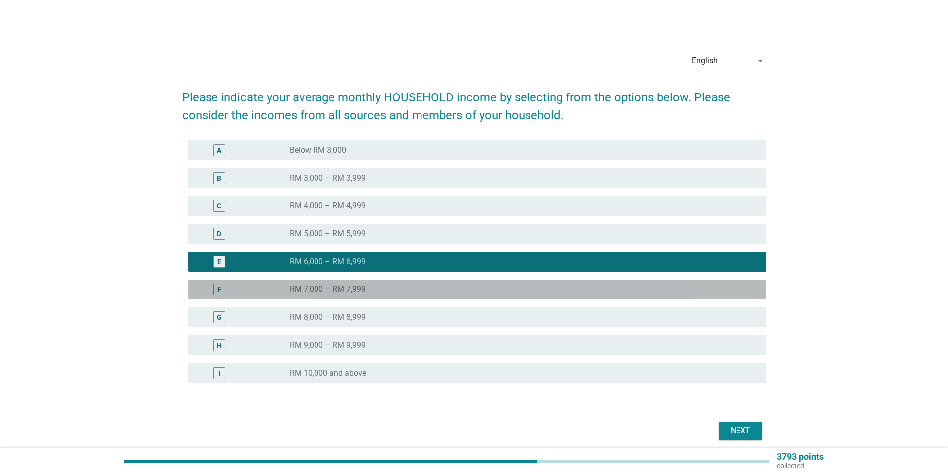
click at [400, 290] on div "radio_button_unchecked RM 7,000 – RM 7,999" at bounding box center [520, 290] width 461 height 10
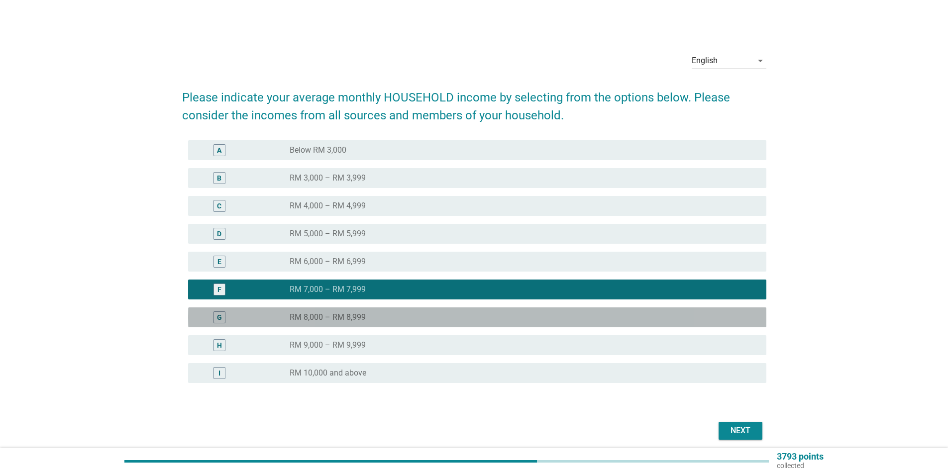
click at [380, 314] on div "radio_button_unchecked RM 8,000 – RM 8,999" at bounding box center [520, 318] width 461 height 10
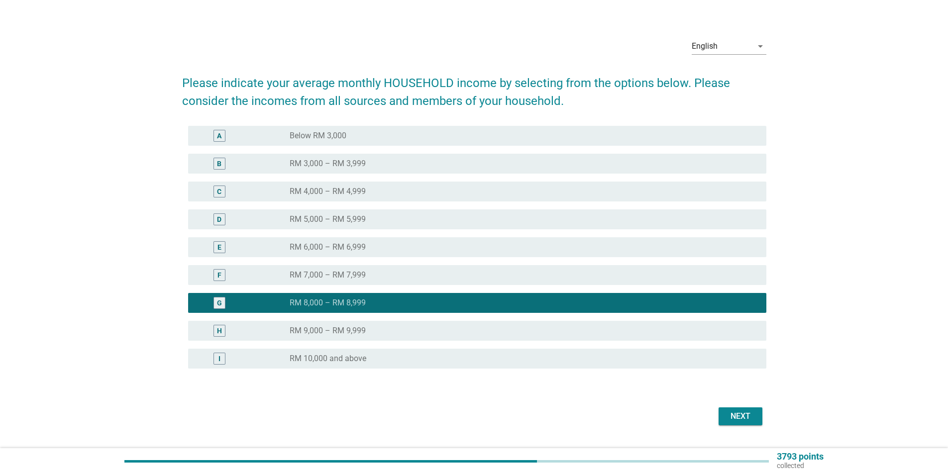
scroll to position [39, 0]
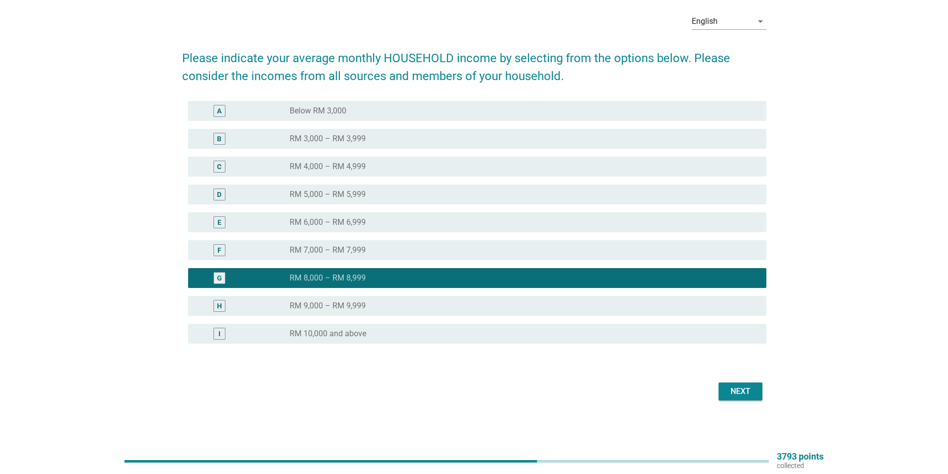
click at [741, 396] on div "Next" at bounding box center [741, 392] width 28 height 12
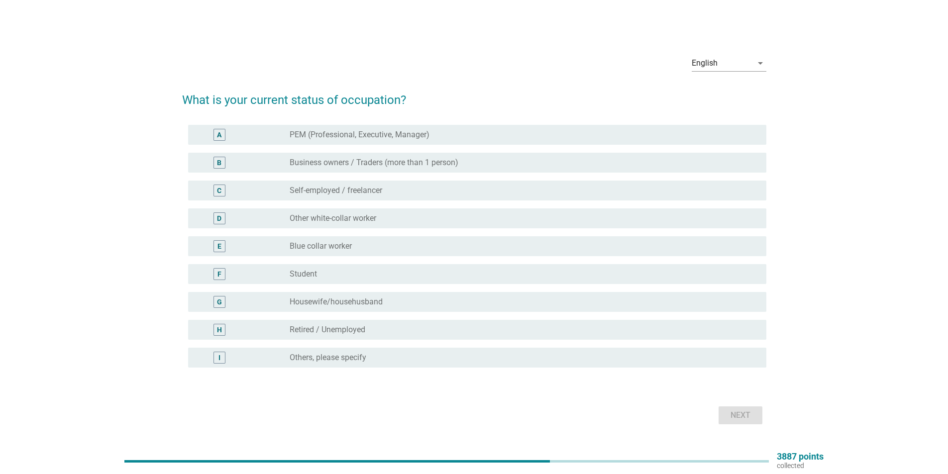
click at [336, 220] on label "Other white-collar worker" at bounding box center [333, 219] width 87 height 10
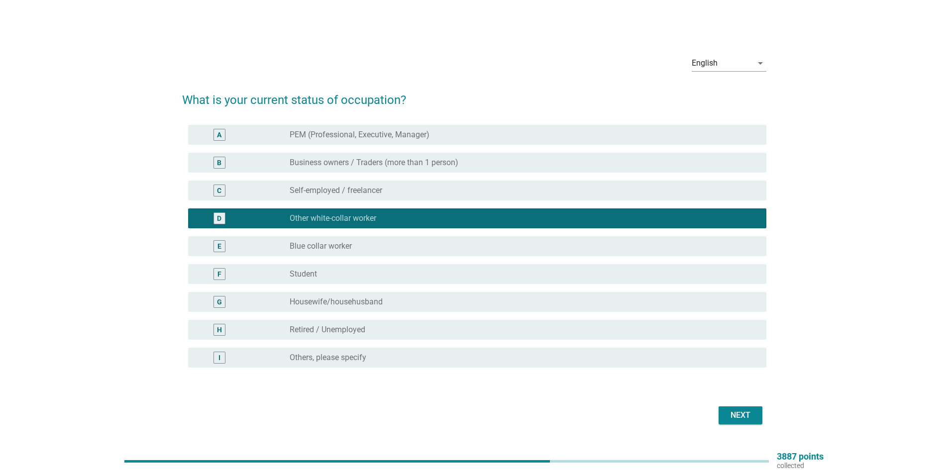
click at [736, 416] on div "Next" at bounding box center [741, 416] width 28 height 12
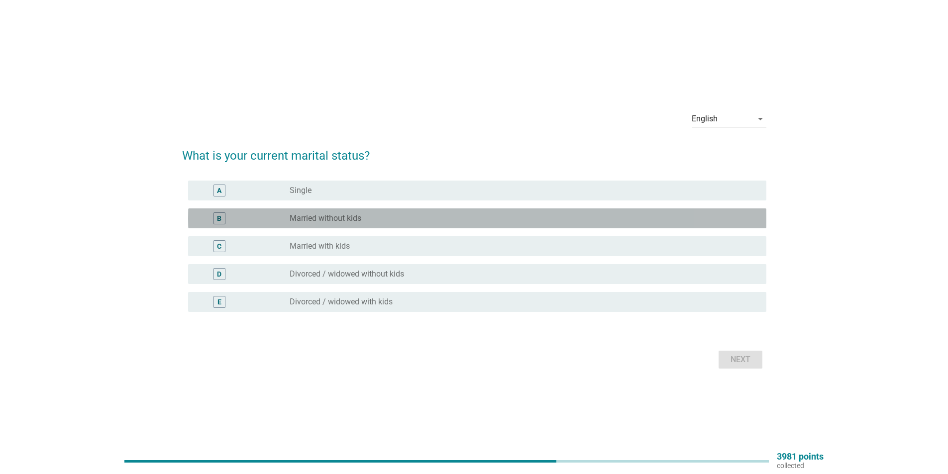
click at [344, 218] on label "Married without kids" at bounding box center [326, 219] width 72 height 10
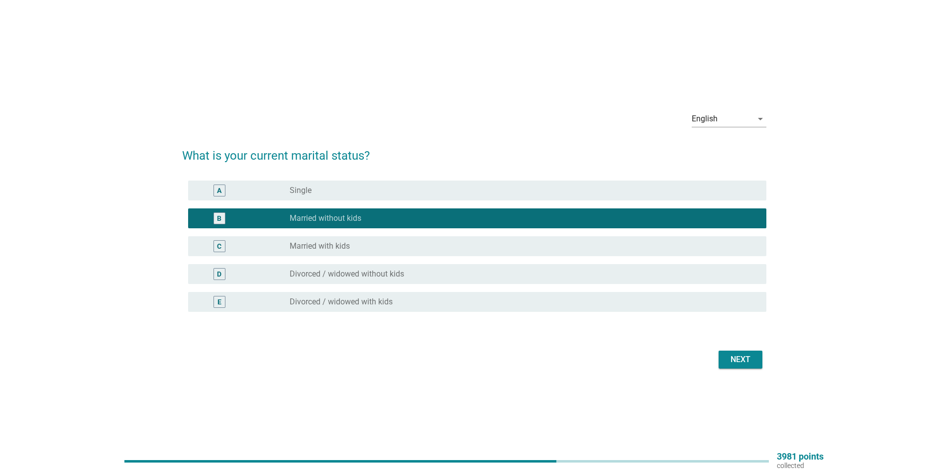
click at [735, 358] on div "Next" at bounding box center [741, 360] width 28 height 12
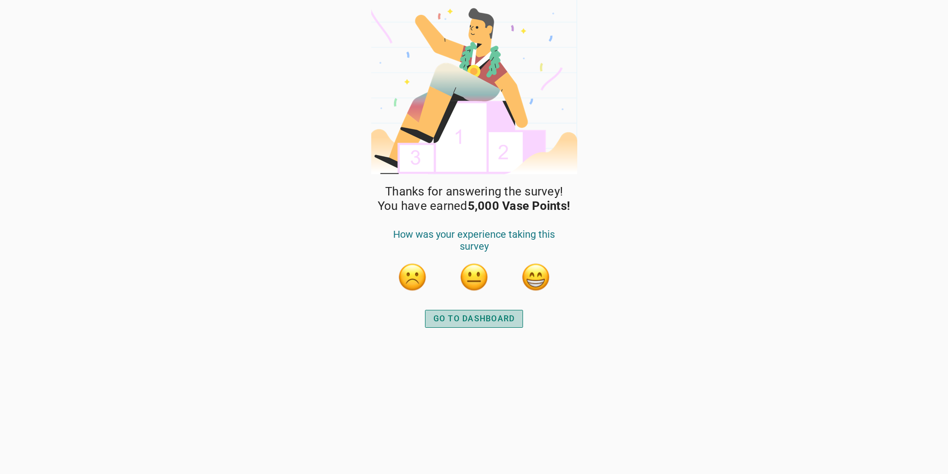
drag, startPoint x: 735, startPoint y: 358, endPoint x: 485, endPoint y: 324, distance: 252.3
click at [485, 324] on div "GO TO DASHBOARD" at bounding box center [475, 319] width 82 height 12
